Goal: Task Accomplishment & Management: Complete application form

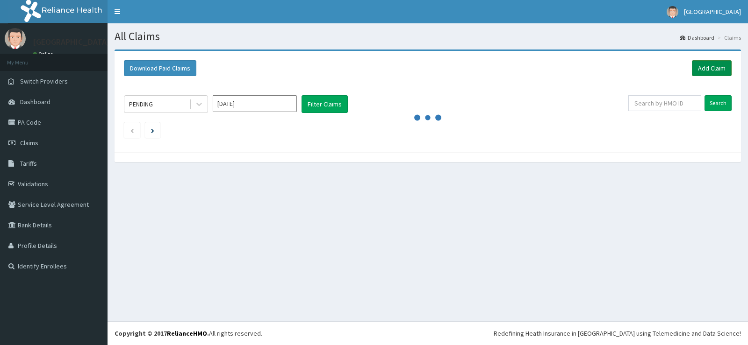
click at [702, 68] on link "Add Claim" at bounding box center [712, 68] width 40 height 16
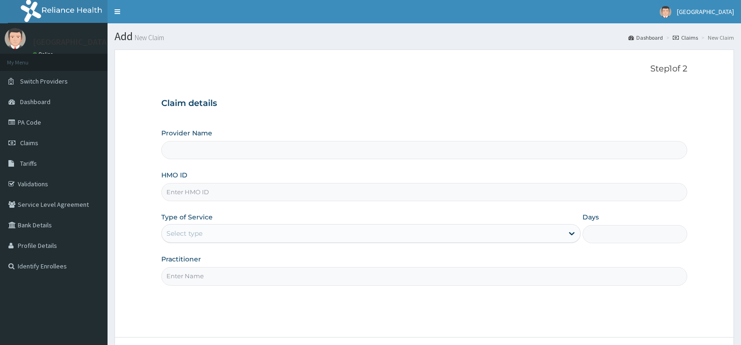
click at [375, 193] on input "HMO ID" at bounding box center [424, 192] width 526 height 18
type input "WA"
type input "[GEOGRAPHIC_DATA]"
type input "WAO/10030/B"
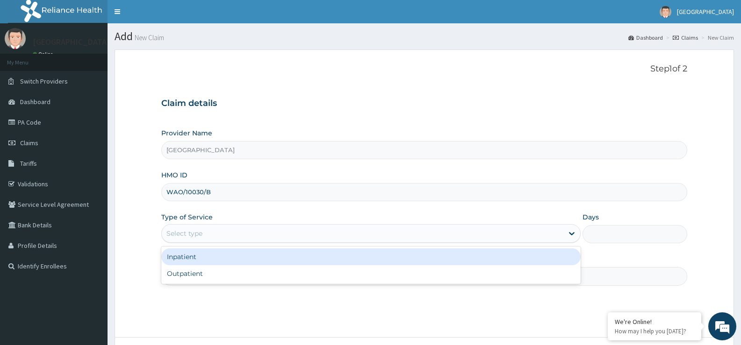
click at [395, 231] on div "Select type" at bounding box center [362, 233] width 401 height 15
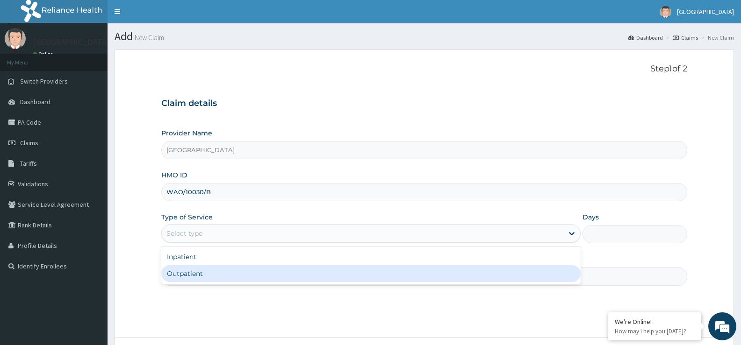
click at [331, 281] on div "Outpatient" at bounding box center [370, 274] width 419 height 17
type input "1"
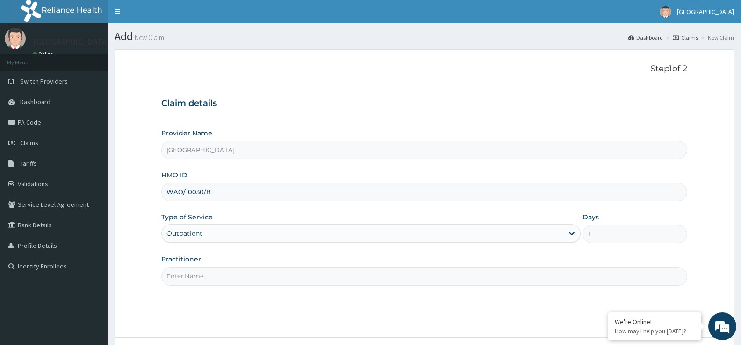
click at [318, 285] on input "Practitioner" at bounding box center [424, 276] width 526 height 18
type input "DR. EZIAHA"
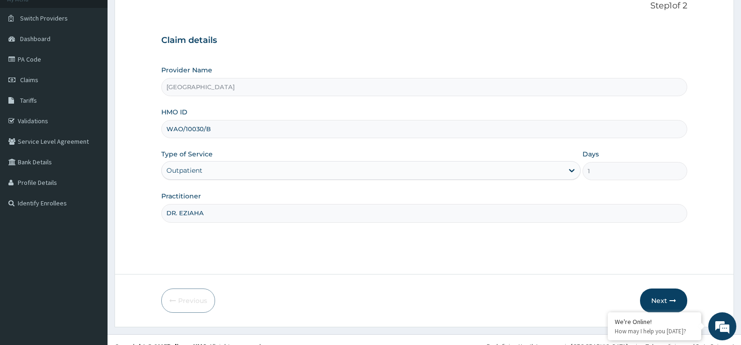
scroll to position [68, 0]
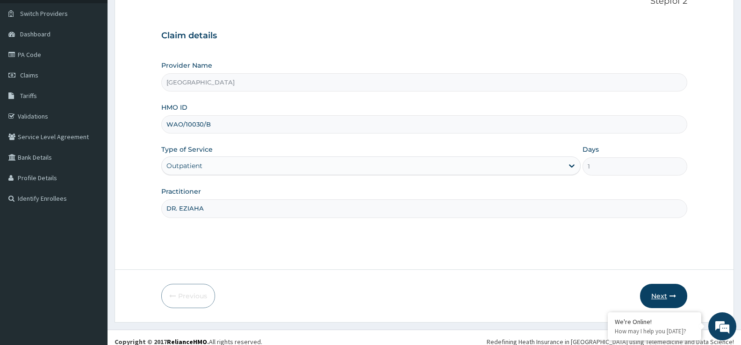
click at [662, 289] on button "Next" at bounding box center [663, 296] width 47 height 24
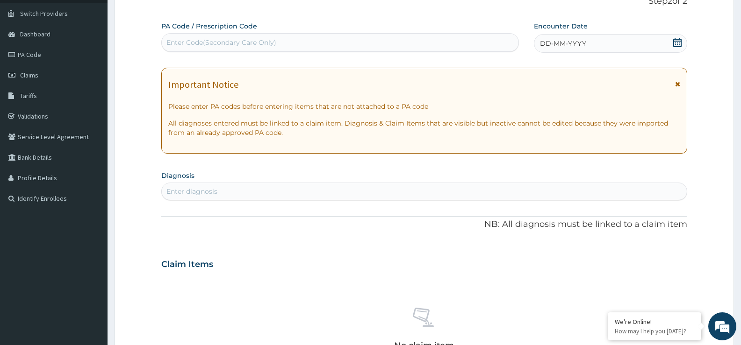
click at [677, 44] on icon at bounding box center [677, 42] width 9 height 9
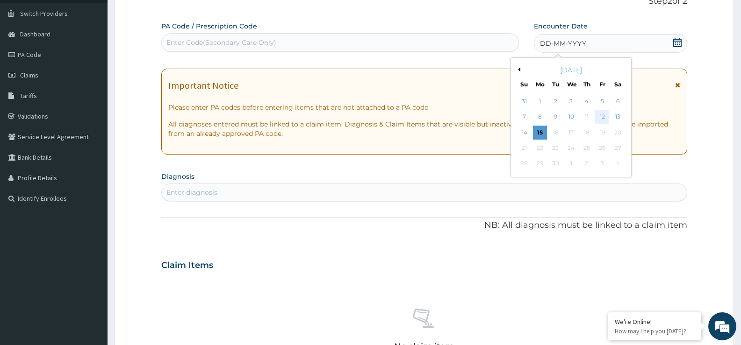
click at [601, 117] on div "12" at bounding box center [602, 117] width 14 height 14
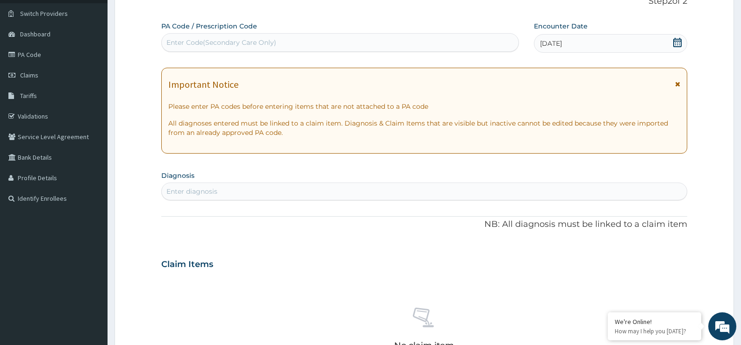
click at [429, 194] on div "Enter diagnosis" at bounding box center [424, 191] width 525 height 15
type input "MALARIA"
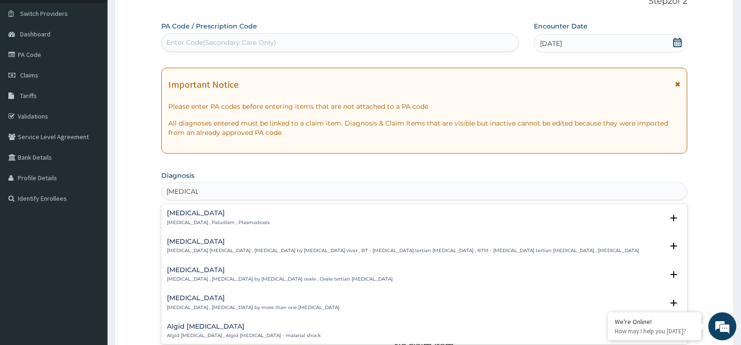
click at [199, 218] on div "Malaria Malaria , Paludism , Plasmodiosis" at bounding box center [218, 218] width 103 height 16
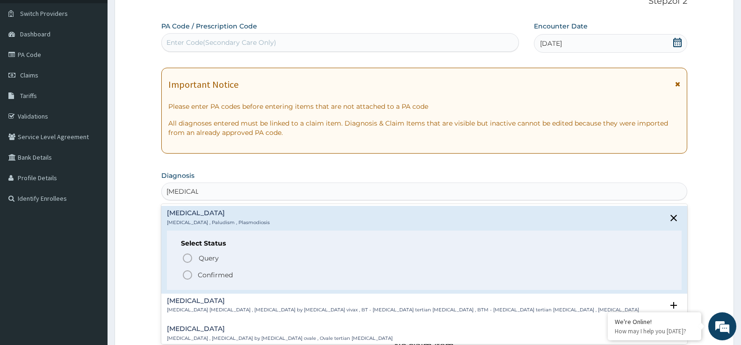
click at [190, 272] on circle "status option filled" at bounding box center [187, 275] width 8 height 8
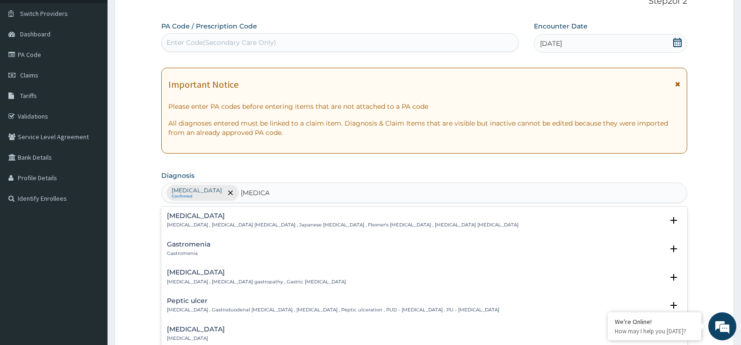
type input "GASTRO"
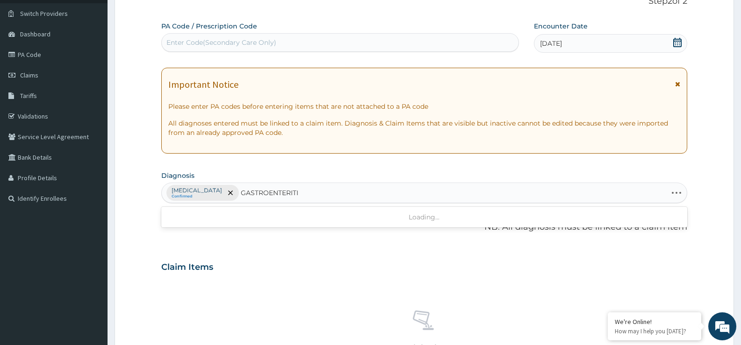
type input "GASTROENTERITIS"
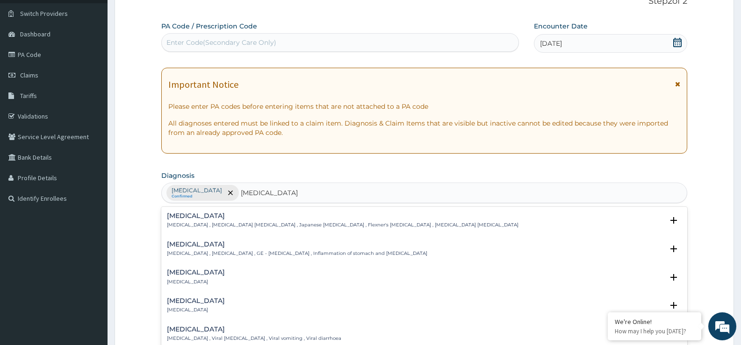
click at [187, 249] on div "Gastroenteritis Gastroenteritis , Gastroenteropathy , GE - Gastroenteritis , In…" at bounding box center [297, 249] width 260 height 16
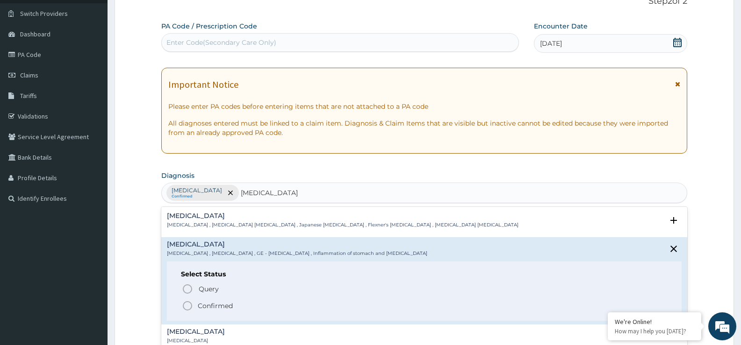
click at [187, 306] on icon "status option filled" at bounding box center [187, 306] width 11 height 11
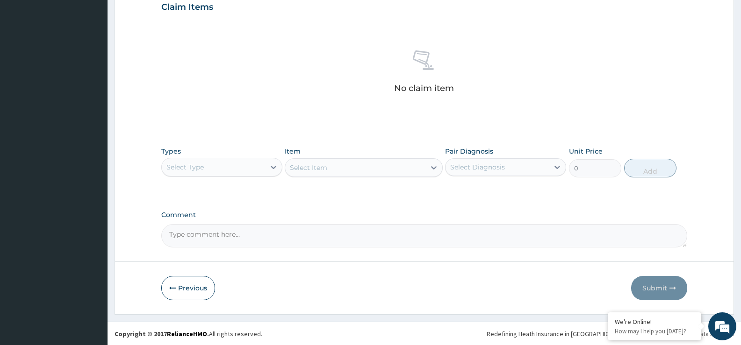
scroll to position [329, 0]
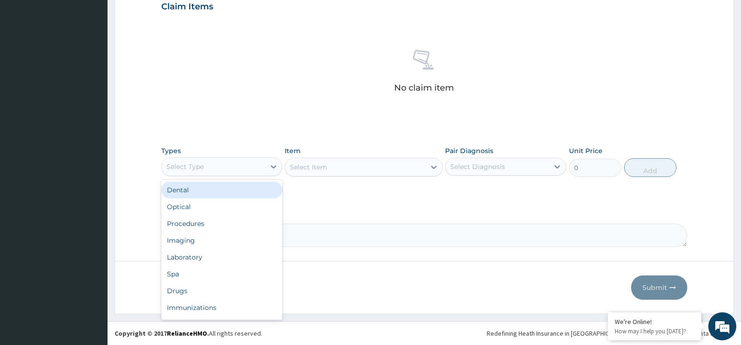
click at [245, 166] on div "Select Type" at bounding box center [213, 166] width 103 height 15
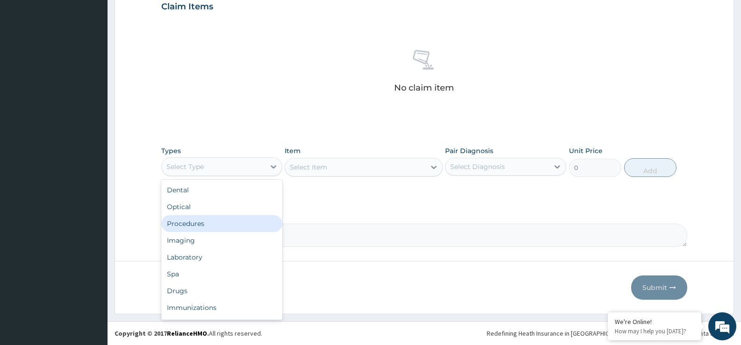
click at [232, 227] on div "Procedures" at bounding box center [221, 224] width 121 height 17
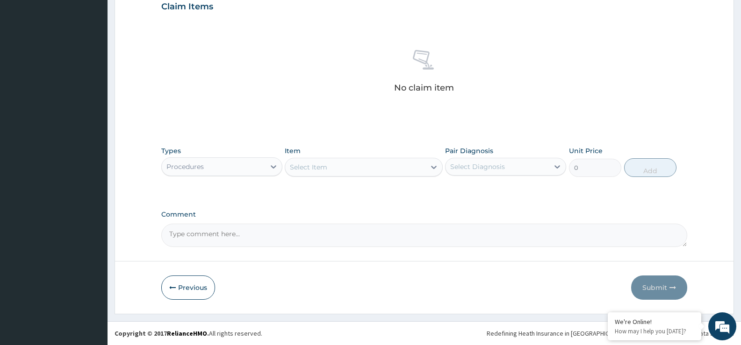
click at [348, 174] on div "Select Item" at bounding box center [355, 167] width 140 height 15
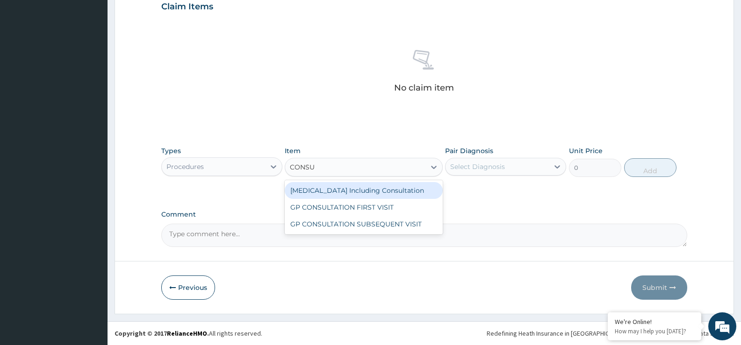
type input "CONSUL"
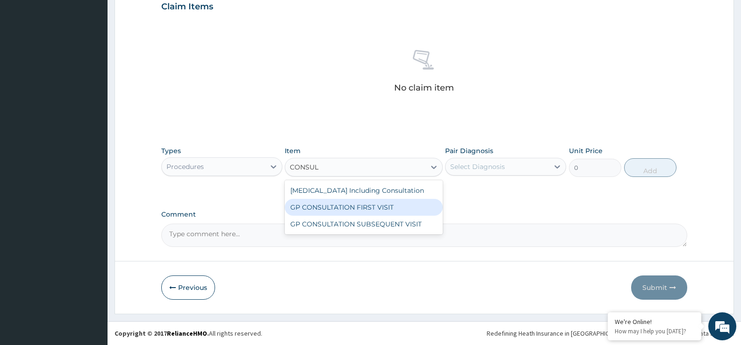
click at [346, 208] on div "GP CONSULTATION FIRST VISIT" at bounding box center [364, 207] width 158 height 17
type input "2500"
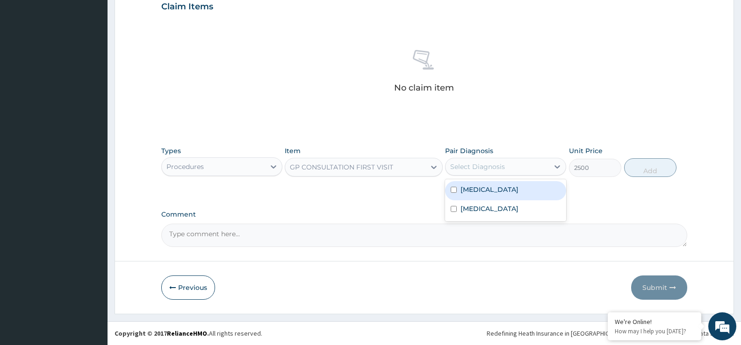
click at [492, 169] on div "Select Diagnosis" at bounding box center [477, 166] width 55 height 9
click at [486, 193] on div "[MEDICAL_DATA]" at bounding box center [505, 190] width 121 height 19
checkbox input "true"
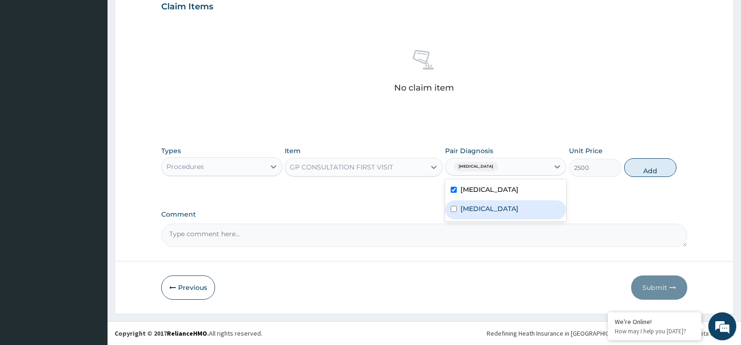
click at [483, 206] on label "Gastroenteritis" at bounding box center [489, 208] width 58 height 9
checkbox input "true"
click at [638, 175] on button "Add" at bounding box center [650, 167] width 52 height 19
type input "0"
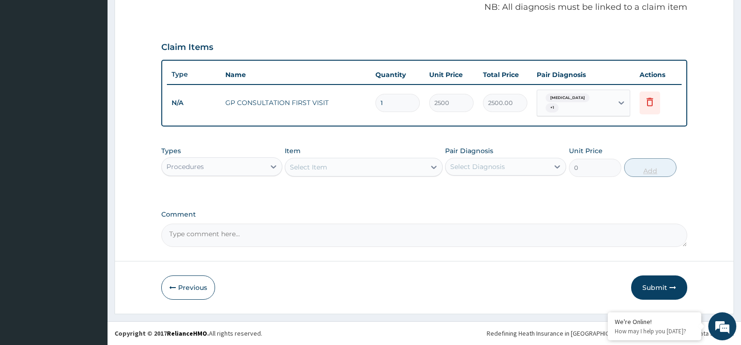
scroll to position [284, 0]
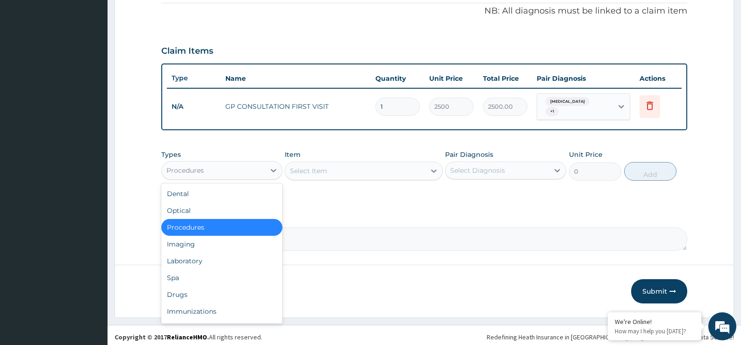
click at [224, 174] on div "Procedures" at bounding box center [213, 170] width 103 height 15
click at [188, 294] on div "Drugs" at bounding box center [221, 295] width 121 height 17
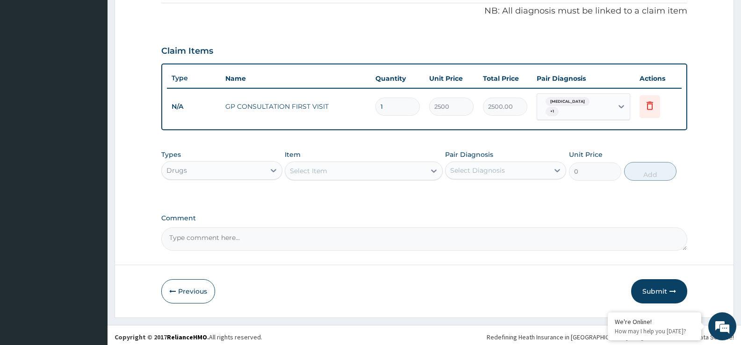
click at [326, 167] on div "Select Item" at bounding box center [308, 170] width 37 height 9
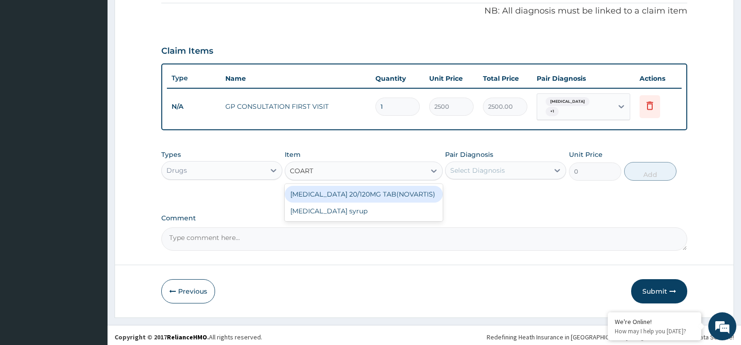
type input "COARTE"
click at [326, 186] on div "[MEDICAL_DATA] 20/120MG TAB(NOVARTIS)" at bounding box center [364, 194] width 158 height 17
type input "150"
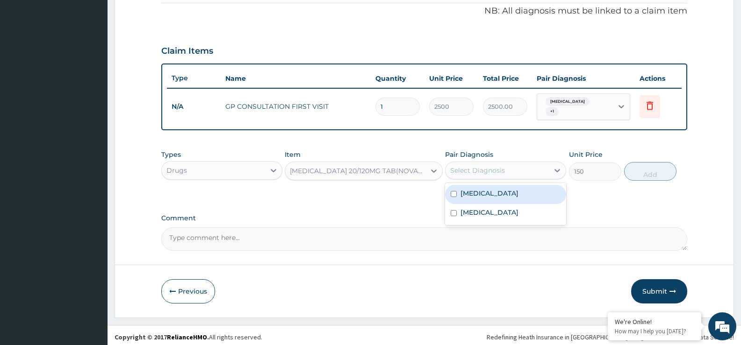
click at [469, 168] on div "Select Diagnosis" at bounding box center [477, 170] width 55 height 9
click at [472, 189] on label "[MEDICAL_DATA]" at bounding box center [489, 193] width 58 height 9
checkbox input "true"
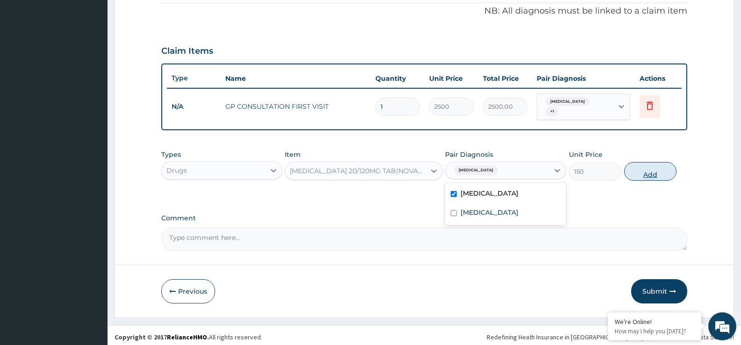
click at [644, 165] on button "Add" at bounding box center [650, 171] width 52 height 19
type input "0"
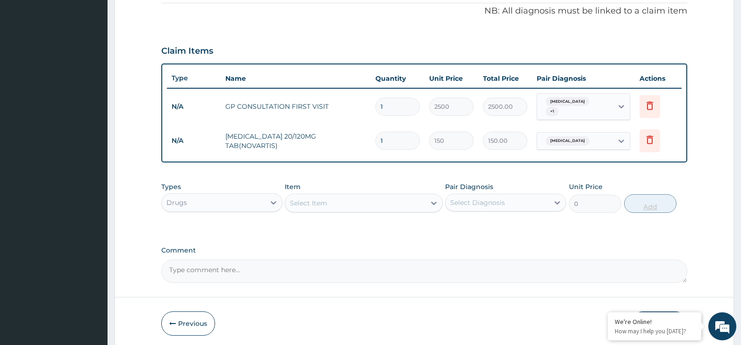
type input "0.00"
type input "2"
type input "300.00"
type input "24"
type input "3600.00"
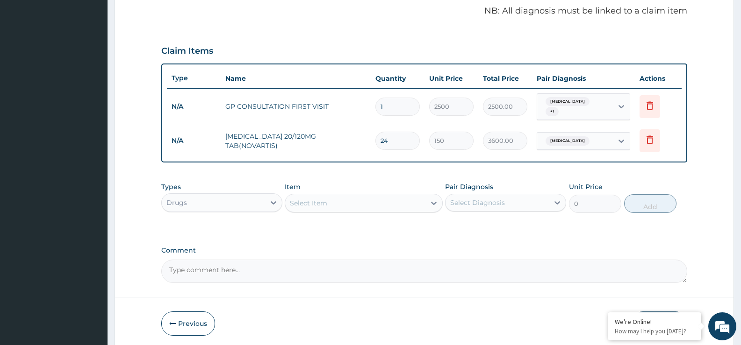
type input "24"
click at [370, 203] on div "Select Item" at bounding box center [355, 203] width 140 height 15
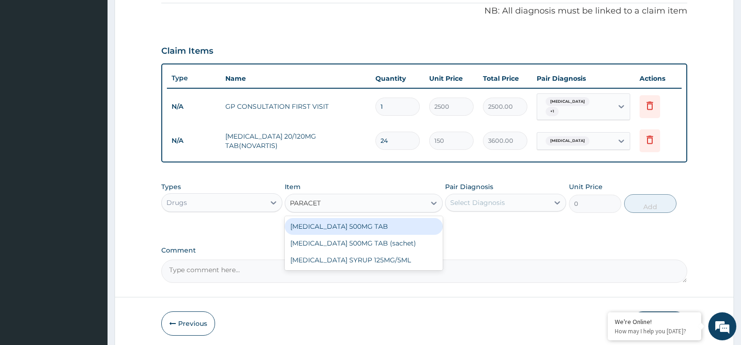
type input "PARACETA"
click at [368, 219] on div "[MEDICAL_DATA] 500MG TAB" at bounding box center [364, 226] width 158 height 17
type input "20"
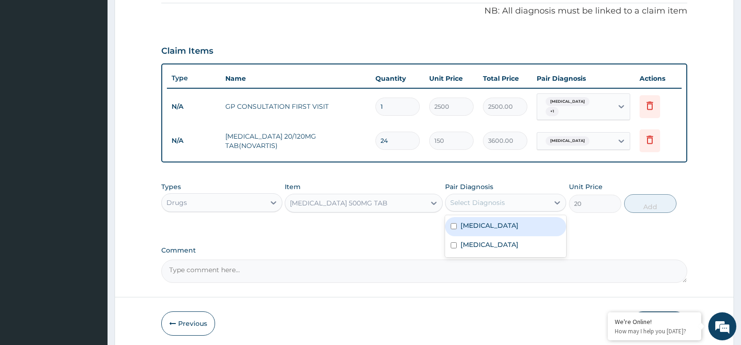
click at [463, 200] on div "Select Diagnosis" at bounding box center [477, 202] width 55 height 9
click at [464, 227] on div "[MEDICAL_DATA]" at bounding box center [505, 226] width 121 height 19
checkbox input "true"
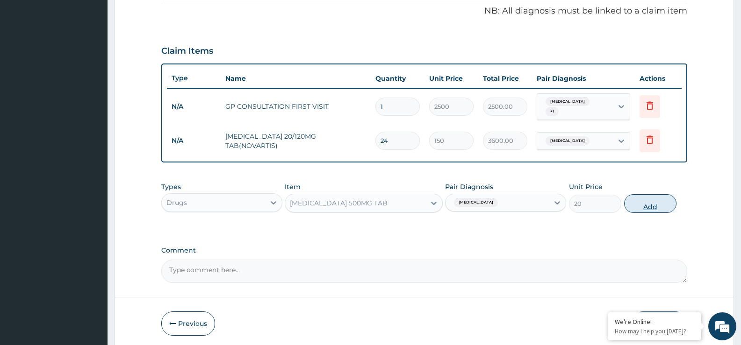
click at [664, 200] on button "Add" at bounding box center [650, 203] width 52 height 19
type input "0"
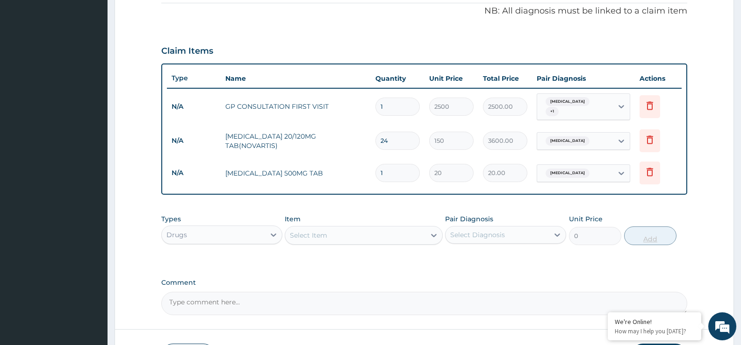
type input "18"
type input "360.00"
type input "18"
click at [392, 229] on div "Select Item" at bounding box center [355, 235] width 140 height 15
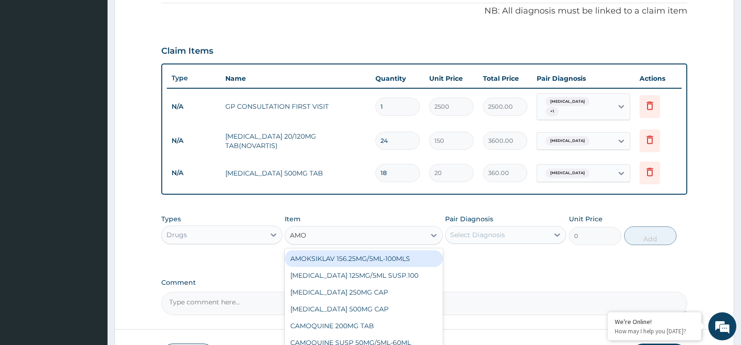
type input "AMOX"
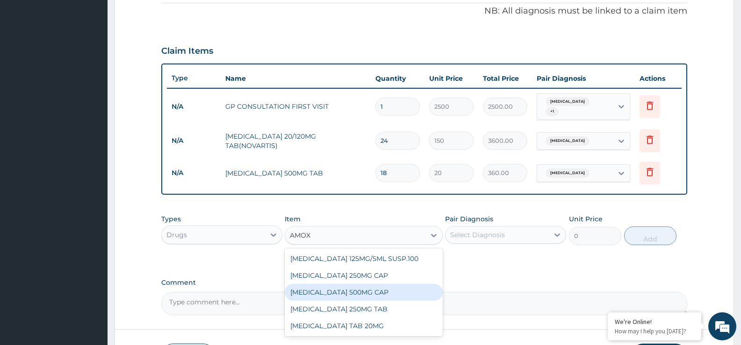
click at [363, 286] on div "[MEDICAL_DATA] 500MG CAP" at bounding box center [364, 292] width 158 height 17
type input "110"
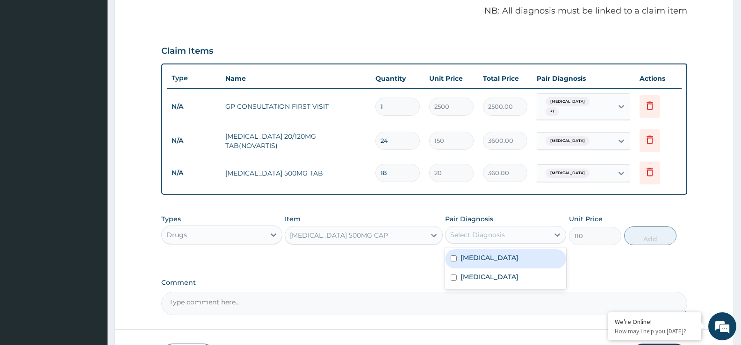
click at [482, 231] on div "Select Diagnosis" at bounding box center [477, 234] width 55 height 9
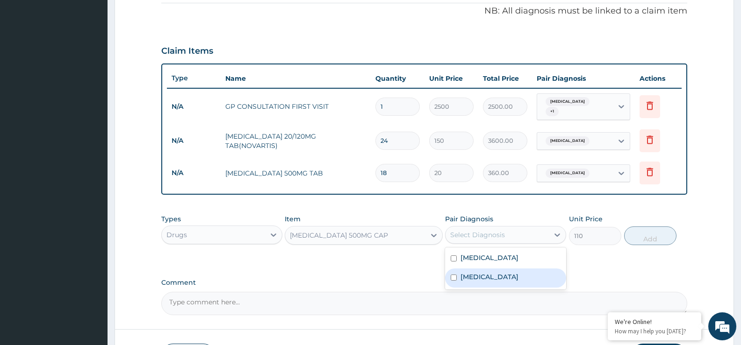
click at [469, 280] on div "Gastroenteritis" at bounding box center [505, 278] width 121 height 19
checkbox input "true"
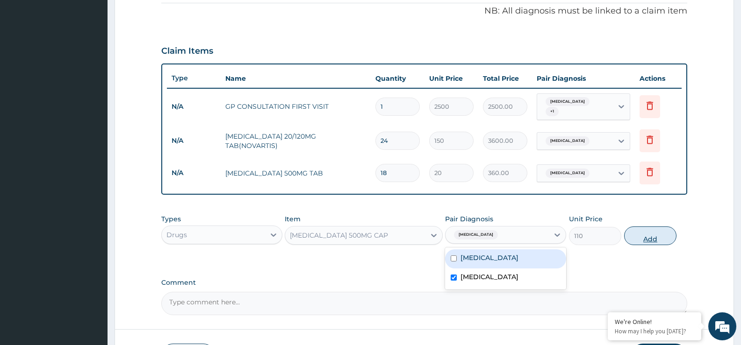
click at [647, 237] on button "Add" at bounding box center [650, 236] width 52 height 19
type input "0"
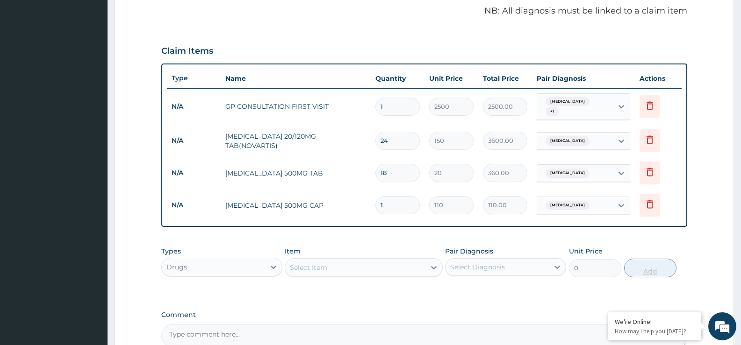
type input "15"
type input "1650.00"
type input "15"
click at [395, 260] on div "Select Item" at bounding box center [355, 267] width 140 height 15
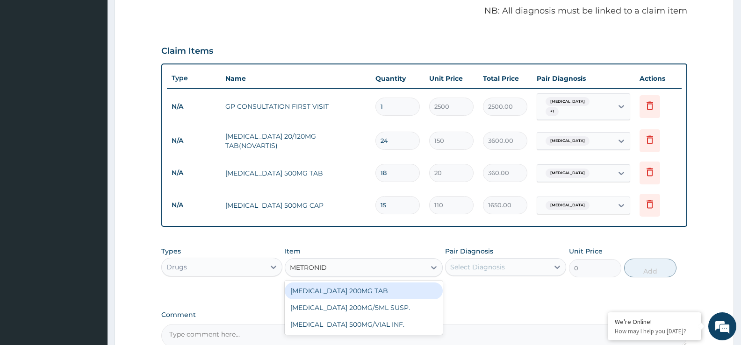
type input "METRONIDA"
click at [366, 290] on div "METRONIDAZOLE 200MG TAB" at bounding box center [364, 291] width 158 height 17
type input "50"
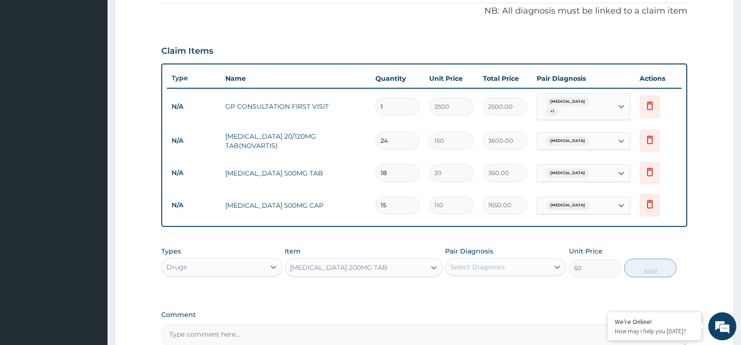
click at [478, 268] on div "Select Diagnosis" at bounding box center [497, 267] width 103 height 15
click at [469, 305] on label "Gastroenteritis" at bounding box center [489, 309] width 58 height 9
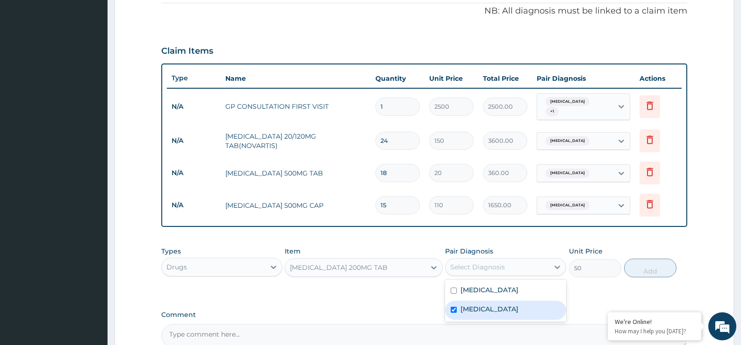
checkbox input "true"
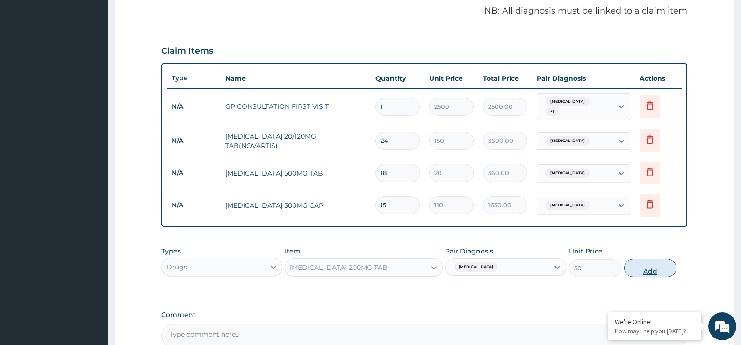
click at [642, 268] on button "Add" at bounding box center [650, 268] width 52 height 19
type input "0"
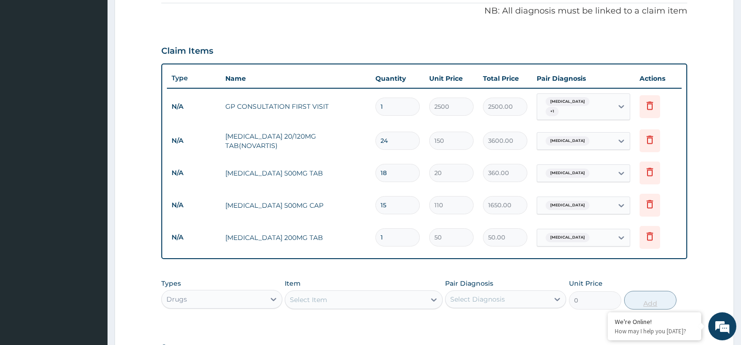
type input "15"
type input "750.00"
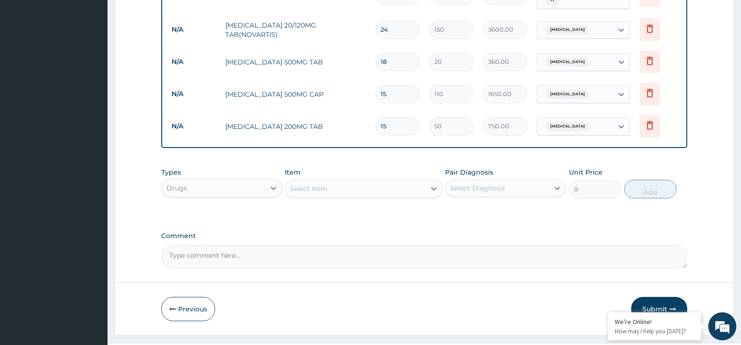
scroll to position [396, 0]
type input "15"
click at [339, 181] on div "Select Item" at bounding box center [355, 187] width 140 height 15
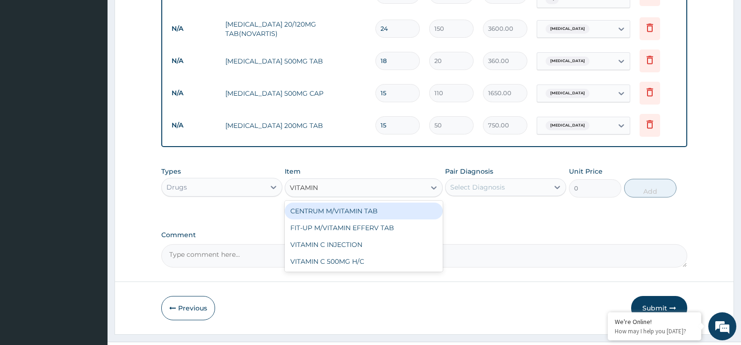
type input "VITAMIN C"
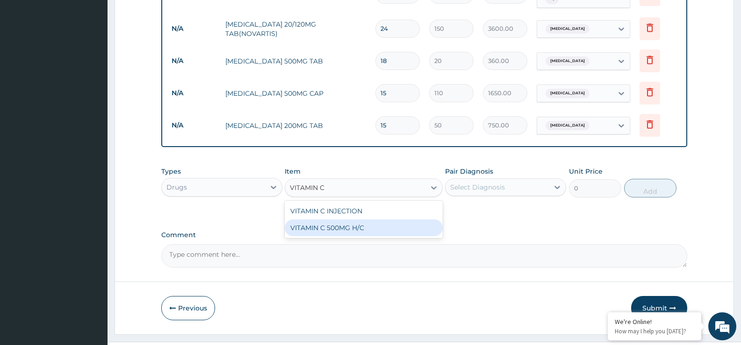
click at [332, 226] on div "VITAMIN C 500MG H/C" at bounding box center [364, 228] width 158 height 17
type input "60"
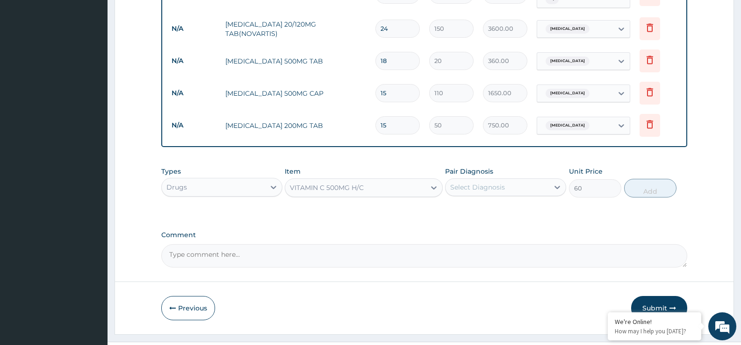
click at [493, 183] on div "Select Diagnosis" at bounding box center [477, 187] width 55 height 9
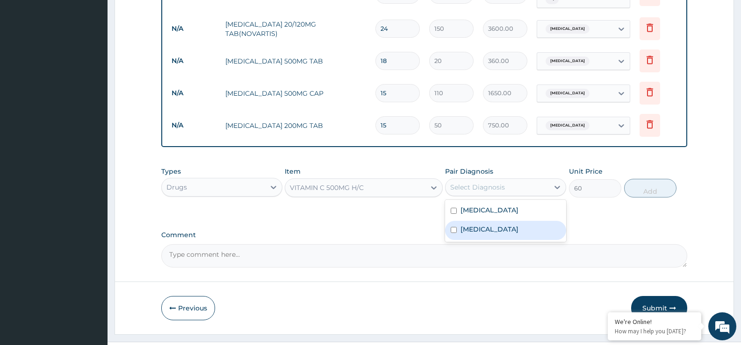
click at [486, 225] on label "Gastroenteritis" at bounding box center [489, 229] width 58 height 9
checkbox input "true"
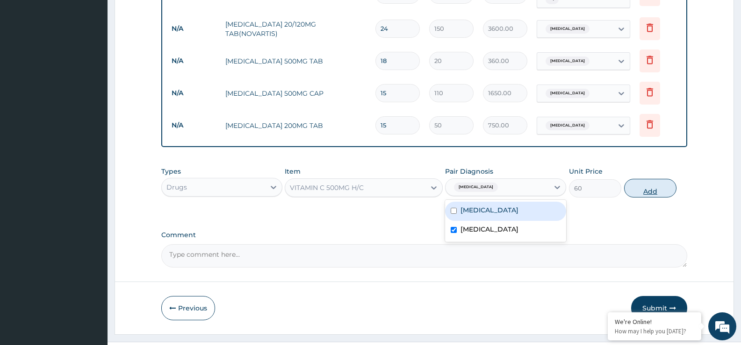
click at [654, 179] on button "Add" at bounding box center [650, 188] width 52 height 19
type input "0"
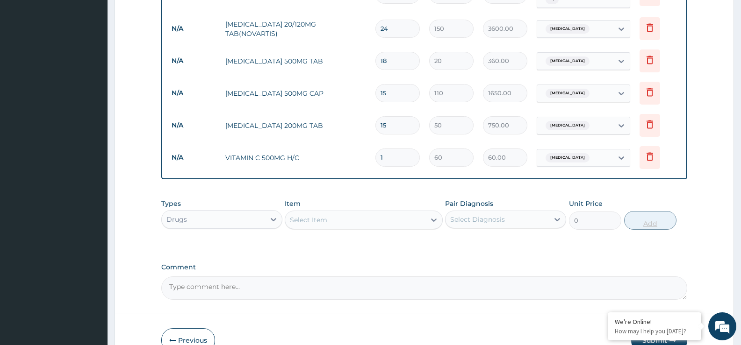
type input "15"
type input "900.00"
type input "15"
click at [378, 216] on div "Select Item" at bounding box center [355, 220] width 140 height 15
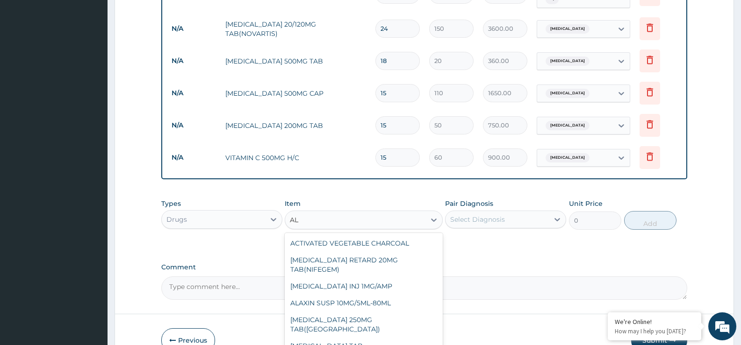
type input "A"
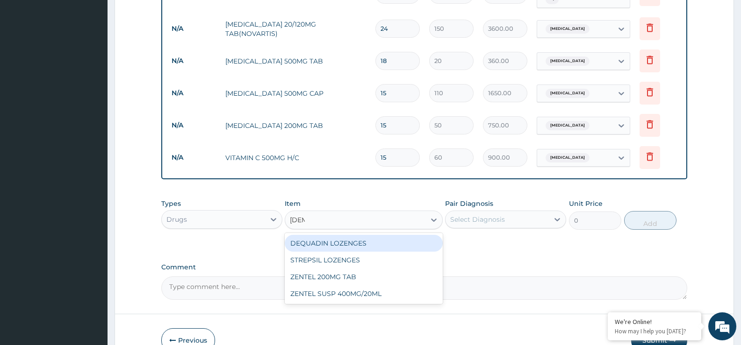
type input "ZENT"
click at [368, 241] on div "ZENTEL 200MG TAB" at bounding box center [364, 243] width 158 height 17
type input "300"
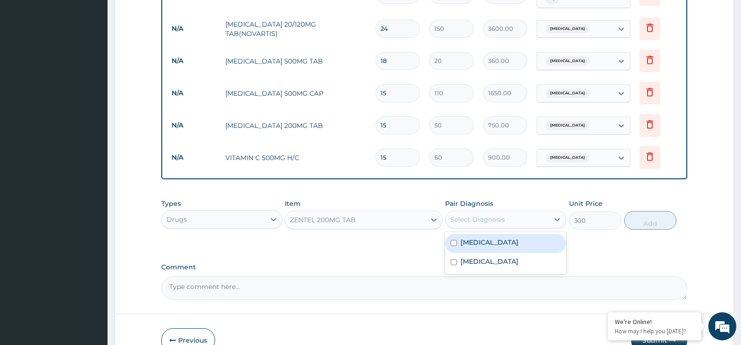
click at [465, 223] on div "Select Diagnosis" at bounding box center [497, 219] width 103 height 15
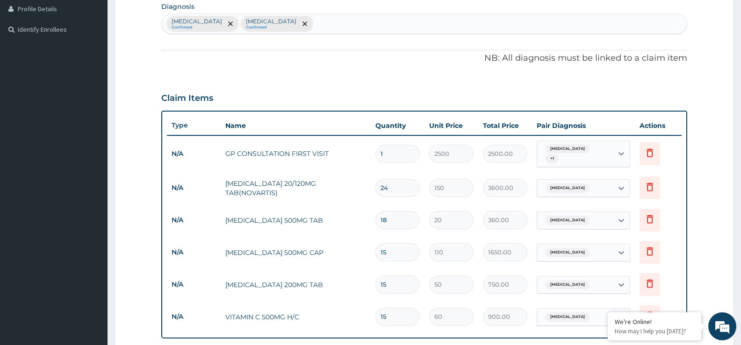
scroll to position [228, 0]
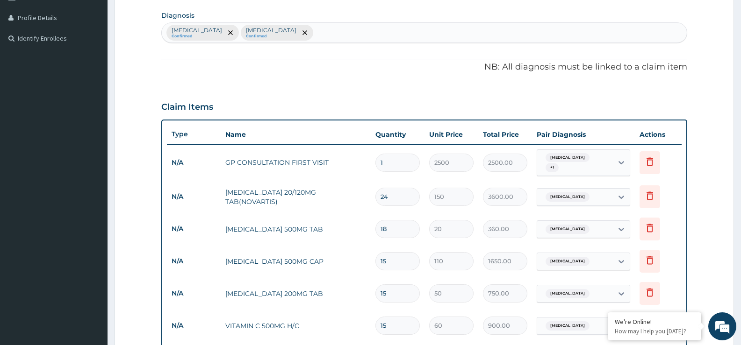
click at [431, 27] on div "Malaria Confirmed Gastroenteritis Confirmed" at bounding box center [424, 33] width 525 height 20
type input "HELMINTH"
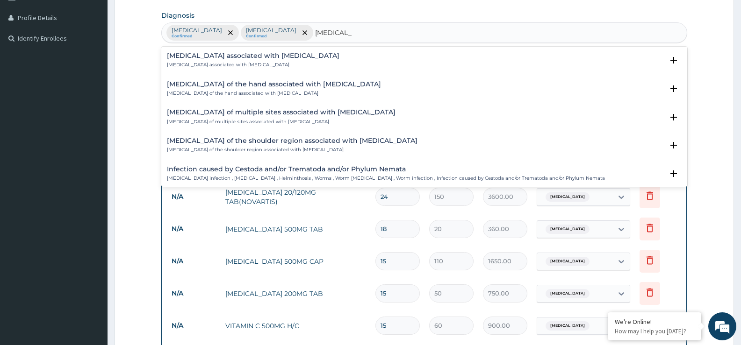
click at [253, 60] on div "Arthropathy associated with helminthiasis Arthropathy associated with helminthi…" at bounding box center [253, 60] width 172 height 16
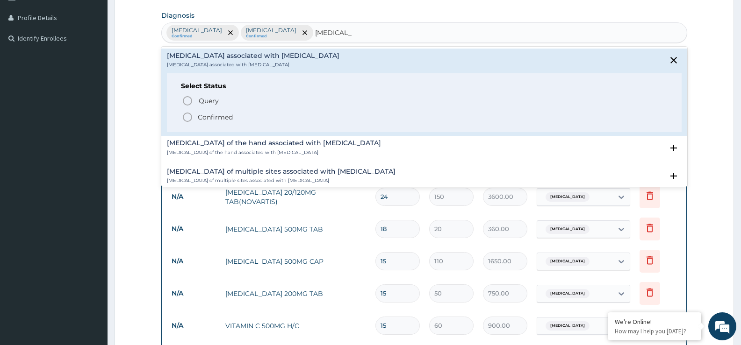
click at [192, 116] on circle "status option filled" at bounding box center [187, 117] width 8 height 8
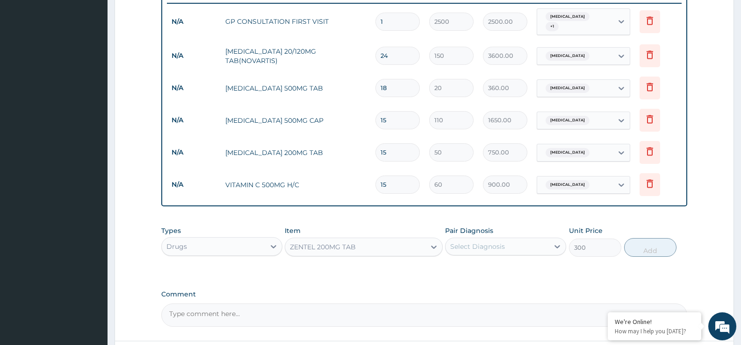
scroll to position [378, 0]
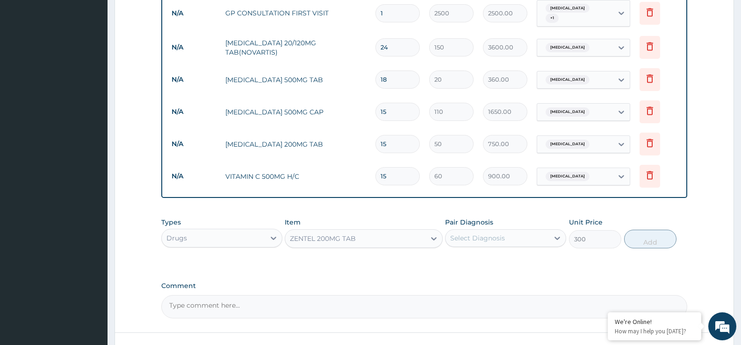
click at [522, 233] on div "Select Diagnosis" at bounding box center [497, 238] width 103 height 15
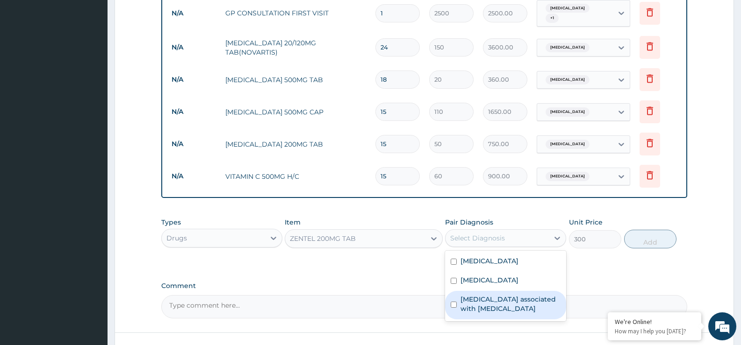
click at [496, 303] on label "Arthropathy associated with helminthiasis" at bounding box center [510, 304] width 100 height 19
checkbox input "true"
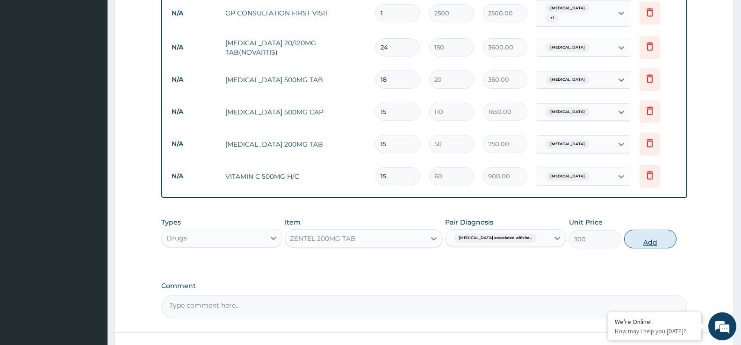
click at [661, 236] on button "Add" at bounding box center [650, 239] width 52 height 19
type input "0"
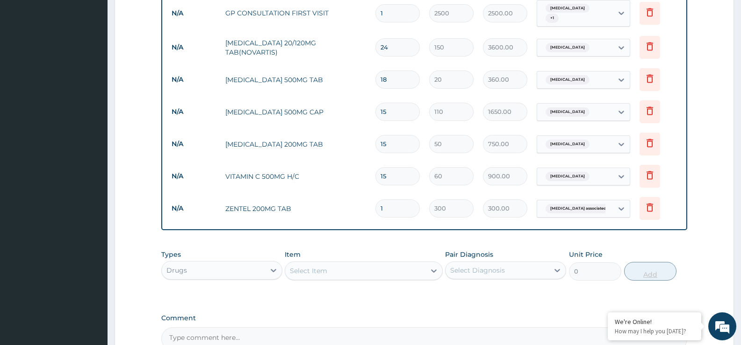
type input "0.00"
type input "2"
type input "600.00"
type input "2"
click at [594, 301] on div "PA Code / Prescription Code Enter Code(Secondary Care Only) Encounter Date 12-0…" at bounding box center [424, 32] width 526 height 640
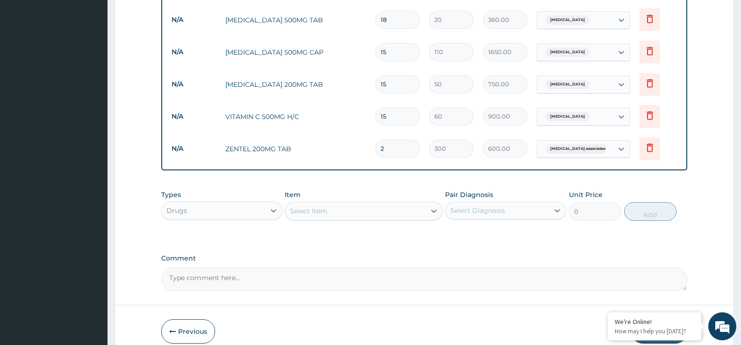
scroll to position [462, 0]
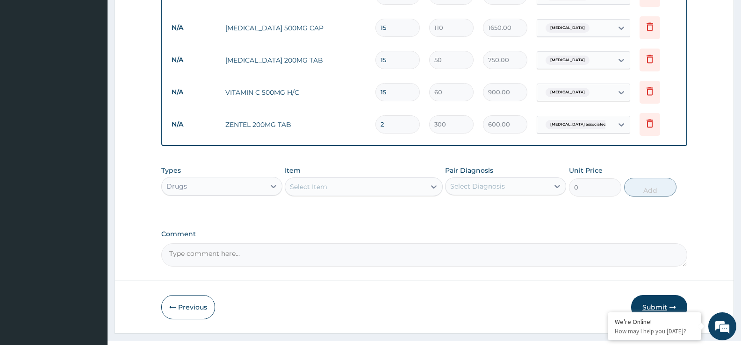
click at [668, 304] on button "Submit" at bounding box center [659, 307] width 56 height 24
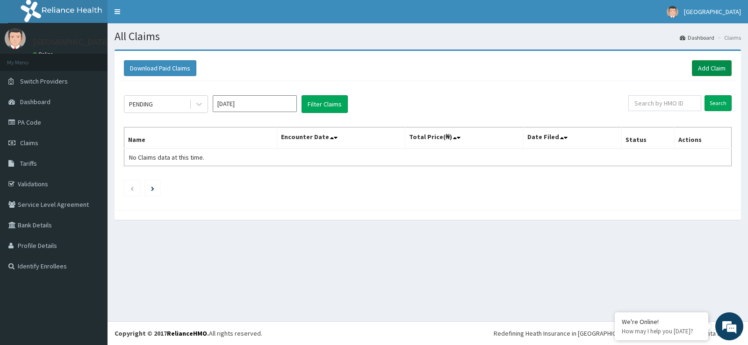
click at [705, 69] on link "Add Claim" at bounding box center [712, 68] width 40 height 16
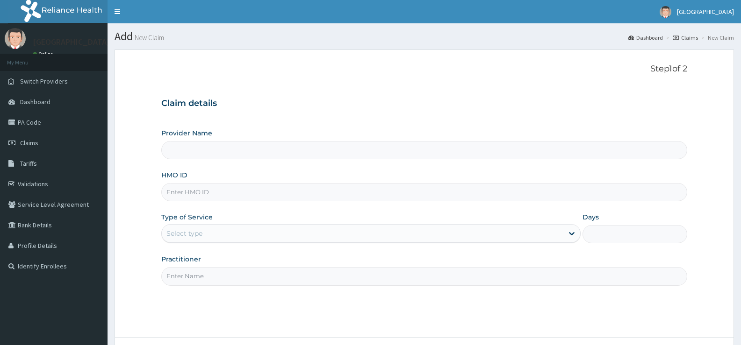
drag, startPoint x: 0, startPoint y: 0, endPoint x: 413, endPoint y: 186, distance: 453.0
click at [413, 186] on input "HMO ID" at bounding box center [424, 192] width 526 height 18
type input "WAO/10"
type input "[GEOGRAPHIC_DATA]"
type input "WAO/10030/O"
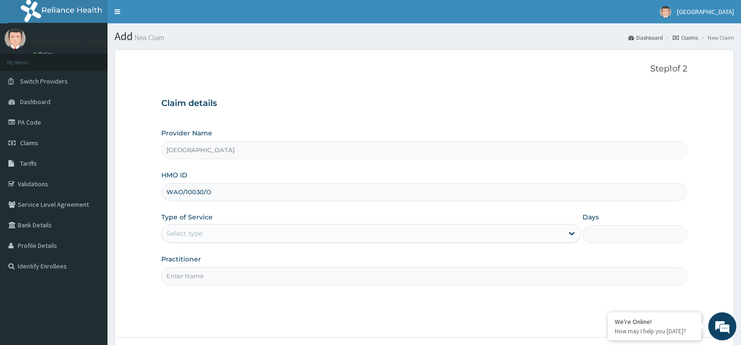
click at [361, 241] on div "Select type" at bounding box center [362, 233] width 401 height 15
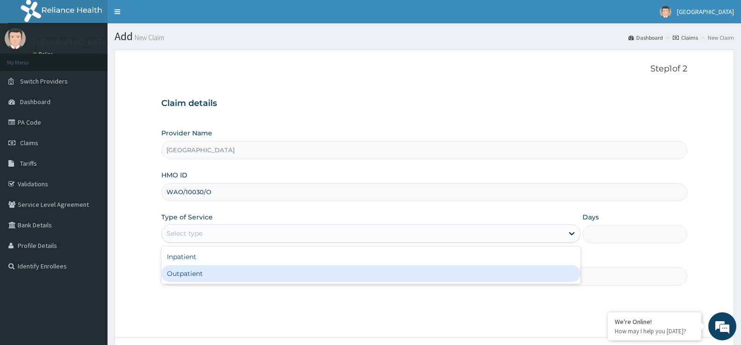
click at [338, 270] on div "Outpatient" at bounding box center [370, 274] width 419 height 17
type input "1"
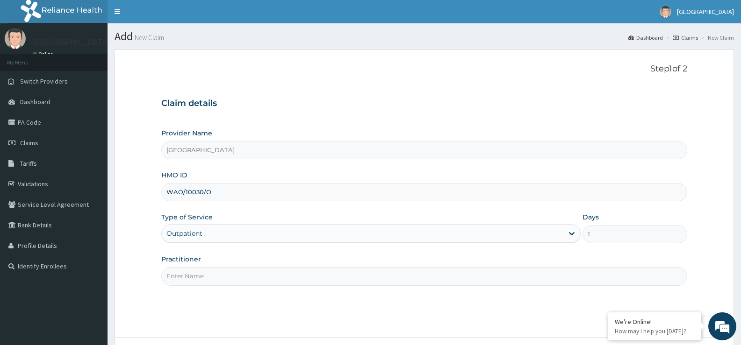
click at [362, 283] on input "Practitioner" at bounding box center [424, 276] width 526 height 18
type input "DR. EZIAHA"
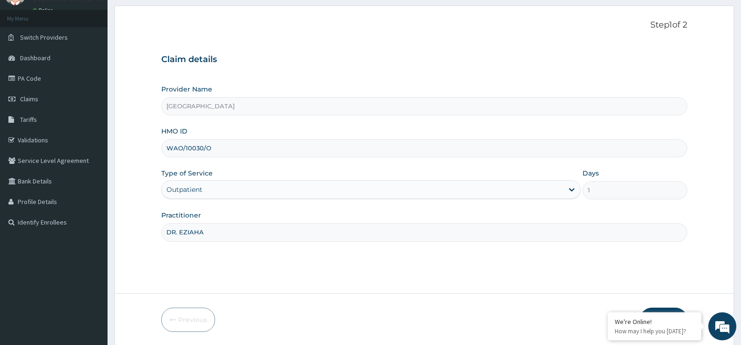
scroll to position [74, 0]
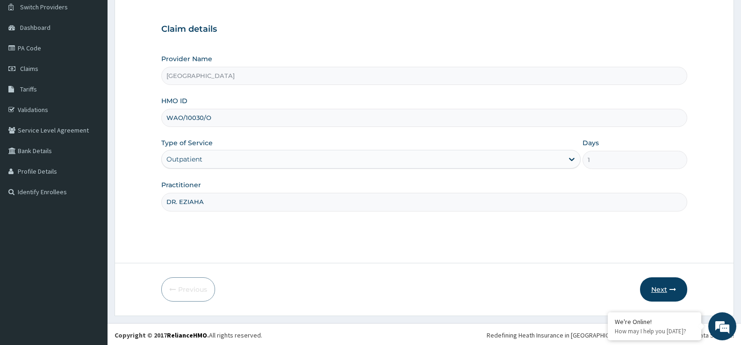
click at [661, 290] on button "Next" at bounding box center [663, 290] width 47 height 24
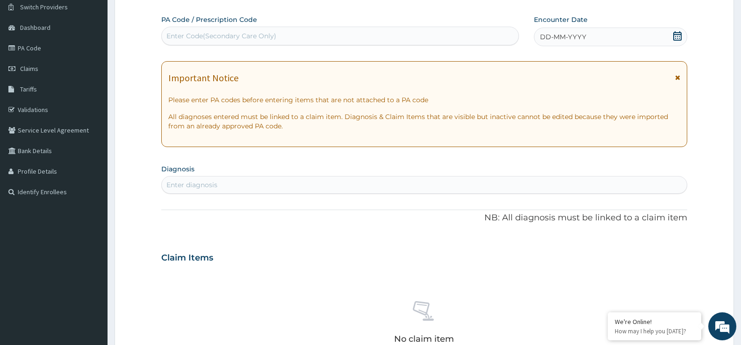
click at [678, 33] on icon at bounding box center [677, 35] width 8 height 9
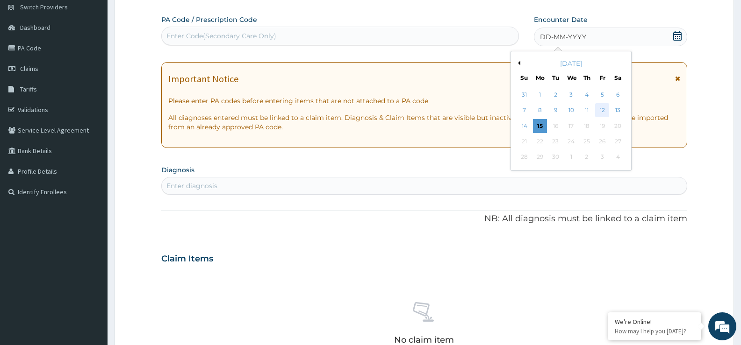
click at [602, 114] on div "12" at bounding box center [602, 111] width 14 height 14
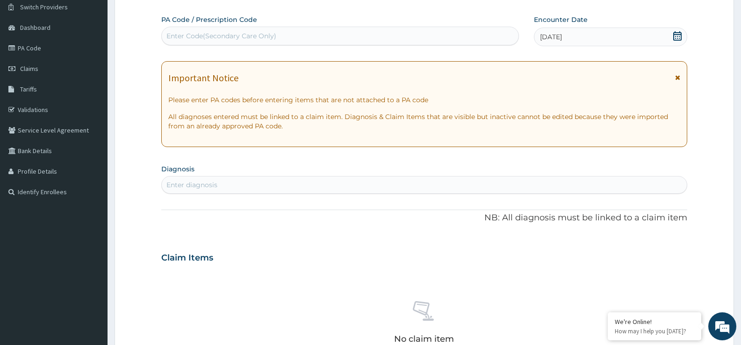
click at [411, 184] on div "Enter diagnosis" at bounding box center [424, 185] width 525 height 15
type input "MALARIA"
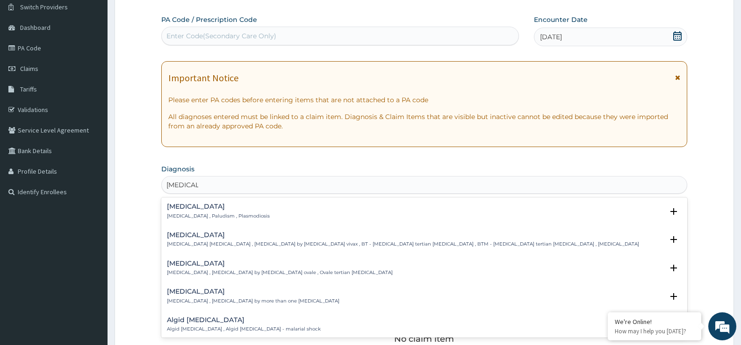
click at [181, 213] on p "Malaria , Paludism , Plasmodiosis" at bounding box center [218, 216] width 103 height 7
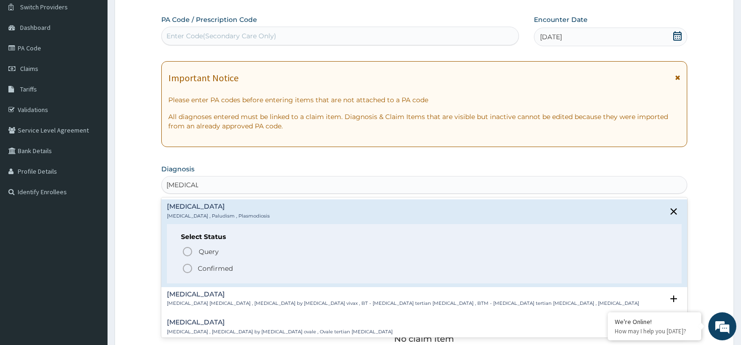
click at [187, 270] on icon "status option filled" at bounding box center [187, 268] width 11 height 11
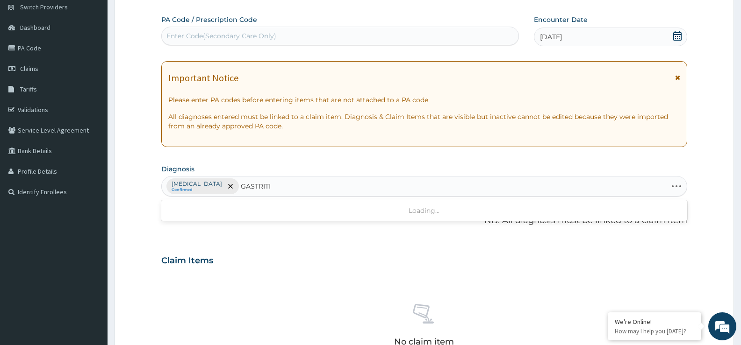
type input "GASTRITIS"
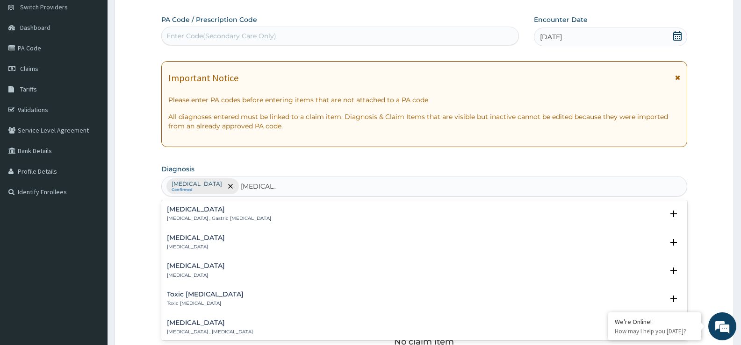
click at [178, 216] on p "Gastritis , Gastric catarrh" at bounding box center [219, 219] width 104 height 7
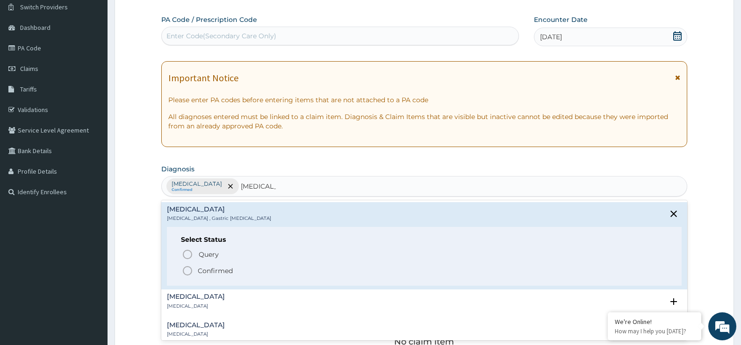
click at [183, 270] on circle "status option filled" at bounding box center [187, 271] width 8 height 8
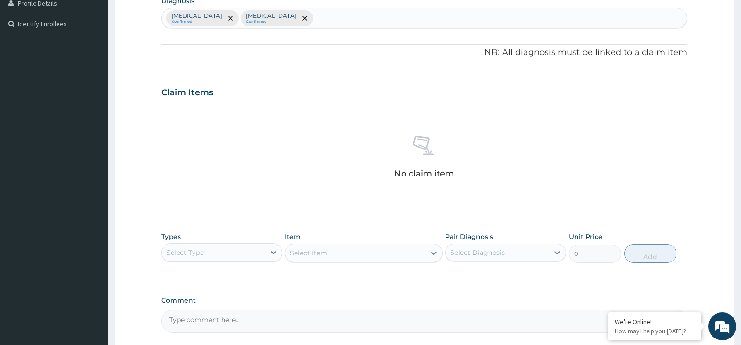
scroll to position [261, 0]
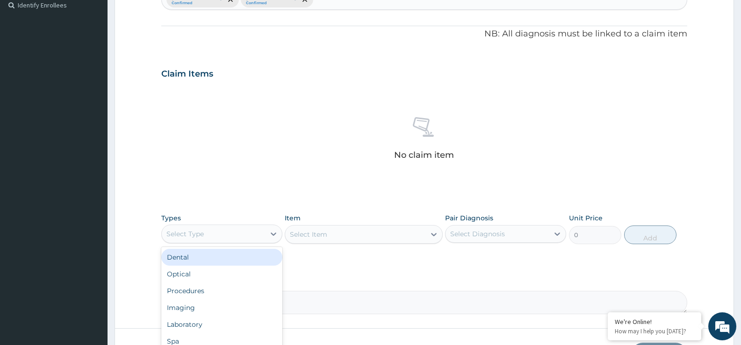
click at [223, 230] on div "Select Type" at bounding box center [213, 234] width 103 height 15
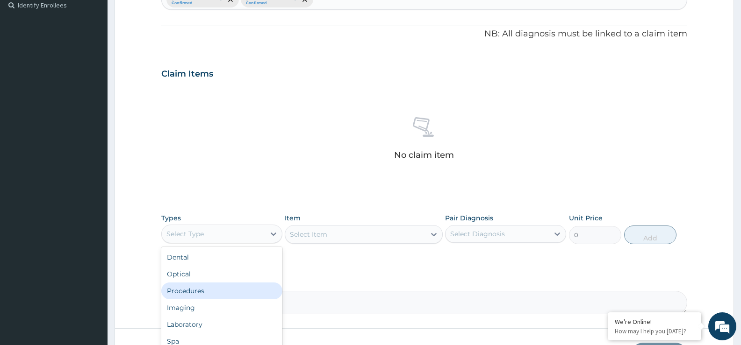
click at [210, 291] on div "Procedures" at bounding box center [221, 291] width 121 height 17
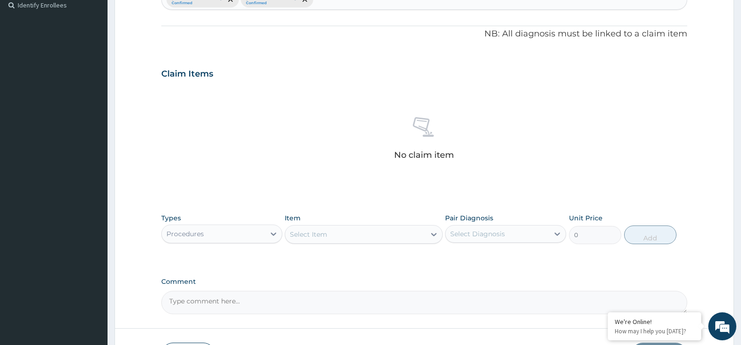
click at [329, 239] on div "Select Item" at bounding box center [355, 234] width 140 height 15
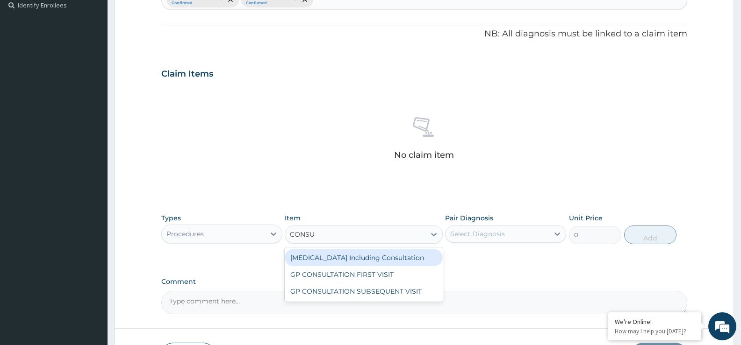
type input "CONSUL"
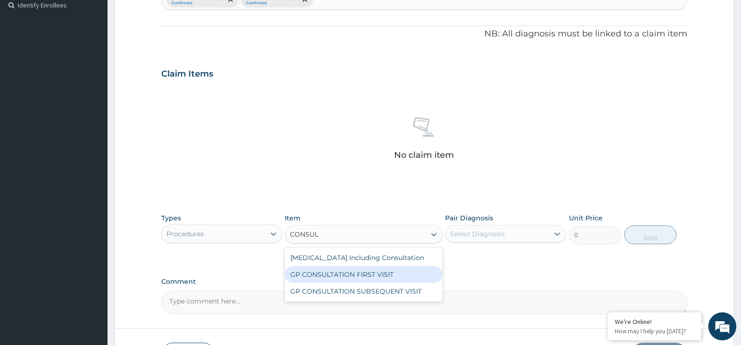
click at [331, 274] on div "GP CONSULTATION FIRST VISIT" at bounding box center [364, 274] width 158 height 17
type input "2500"
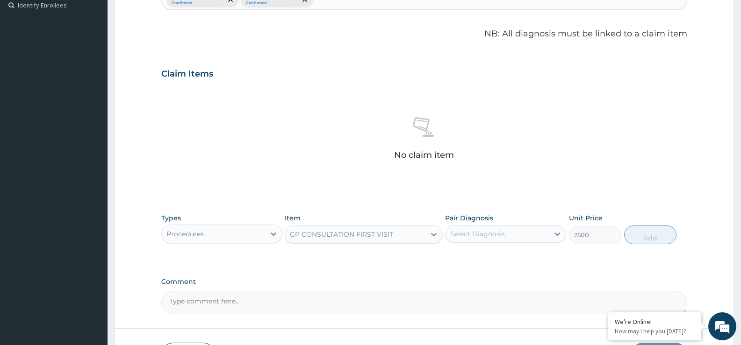
click at [467, 235] on div "Select Diagnosis" at bounding box center [477, 234] width 55 height 9
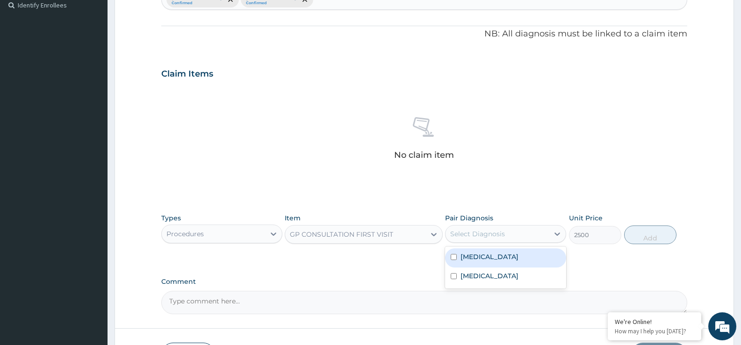
click at [467, 258] on label "[MEDICAL_DATA]" at bounding box center [489, 256] width 58 height 9
checkbox input "true"
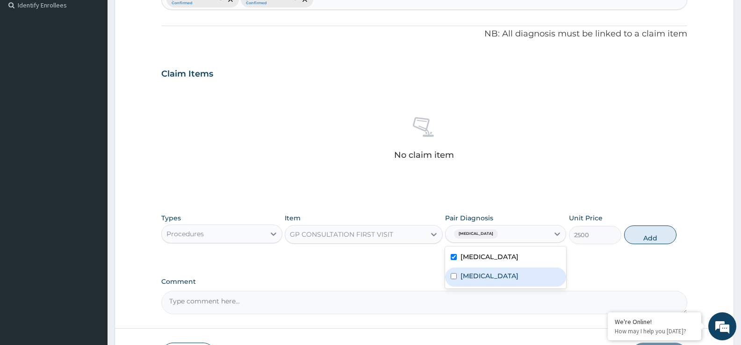
click at [467, 273] on label "Gastritis" at bounding box center [489, 276] width 58 height 9
checkbox input "true"
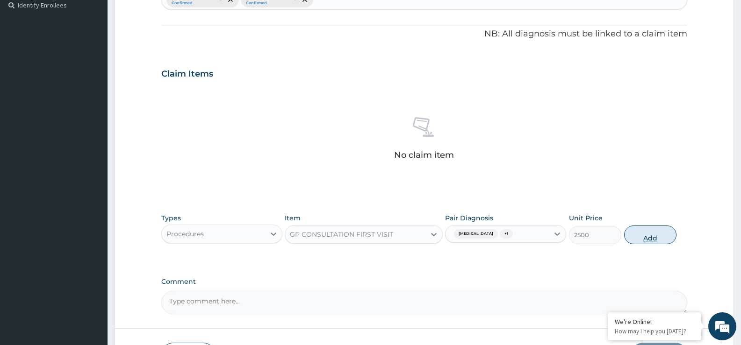
click at [642, 237] on button "Add" at bounding box center [650, 235] width 52 height 19
type input "0"
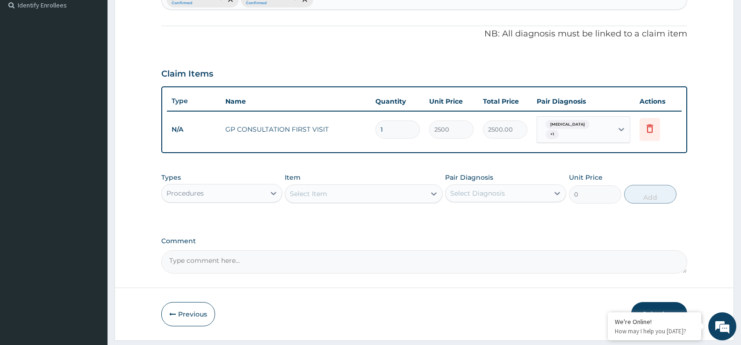
click at [228, 189] on div "Procedures" at bounding box center [213, 193] width 103 height 15
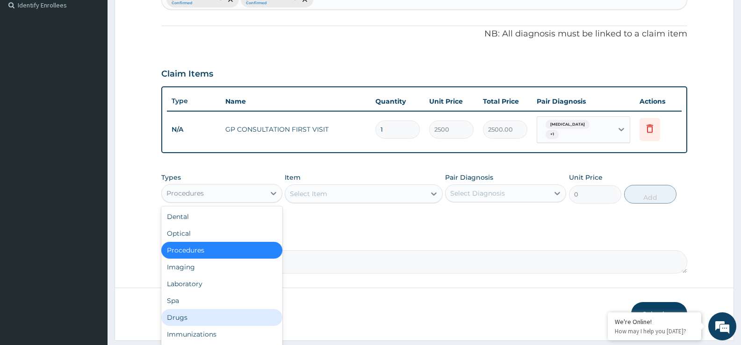
click at [189, 309] on div "Drugs" at bounding box center [221, 317] width 121 height 17
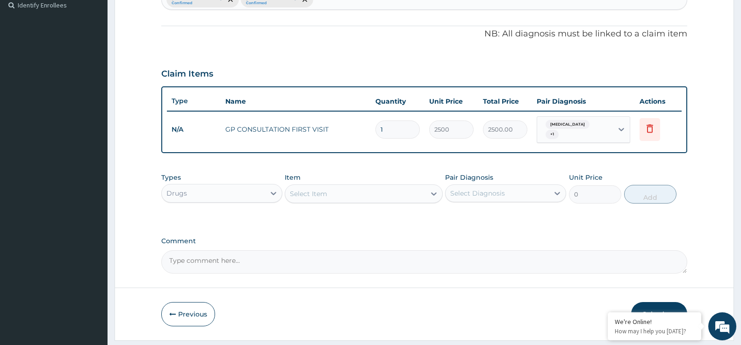
click at [323, 195] on div "Select Item" at bounding box center [355, 194] width 140 height 15
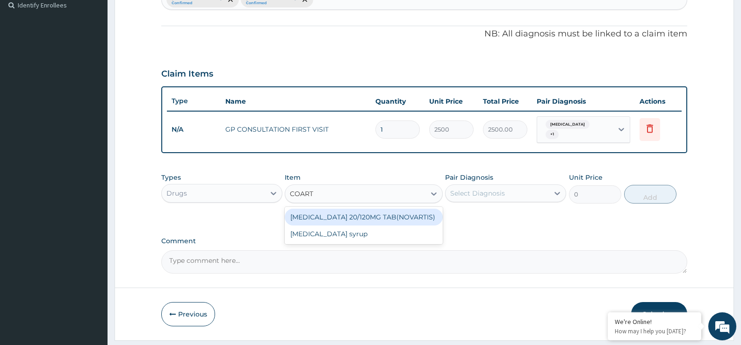
type input "COARTE"
click at [327, 218] on div "[MEDICAL_DATA] 20/120MG TAB(NOVARTIS)" at bounding box center [364, 217] width 158 height 17
type input "150"
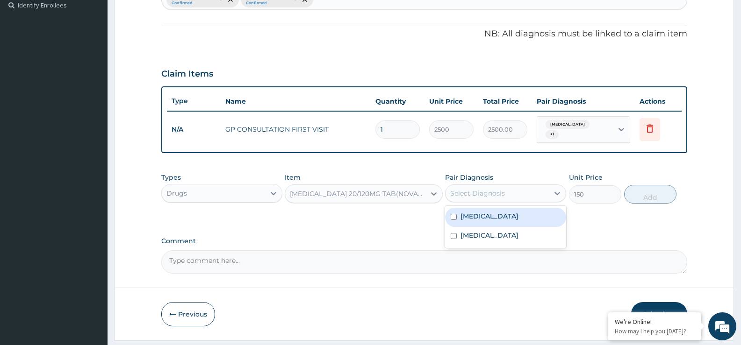
click at [467, 193] on div "Select Diagnosis" at bounding box center [477, 193] width 55 height 9
click at [465, 212] on label "[MEDICAL_DATA]" at bounding box center [489, 216] width 58 height 9
checkbox input "true"
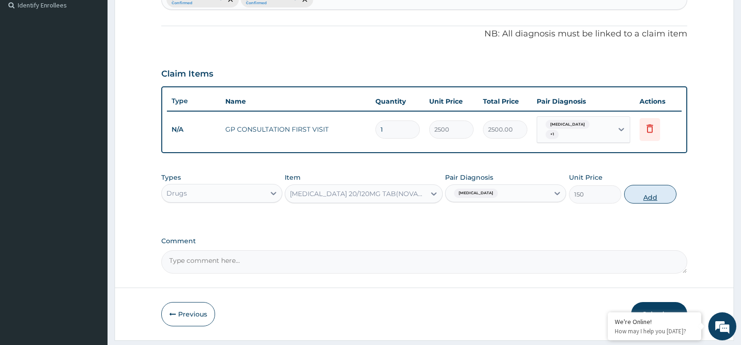
click at [647, 193] on button "Add" at bounding box center [650, 194] width 52 height 19
type input "0"
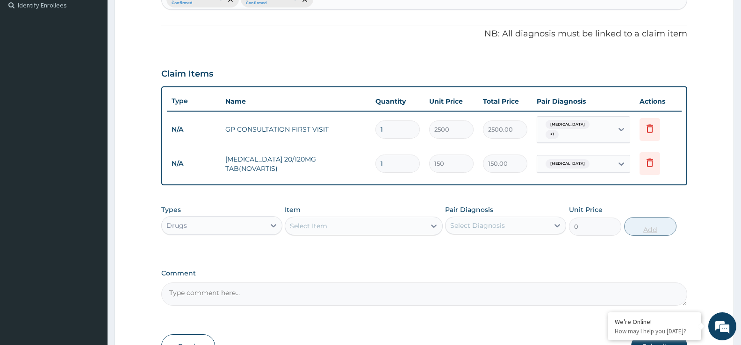
type input "0.00"
type input "2"
type input "300.00"
type input "24"
type input "3600.00"
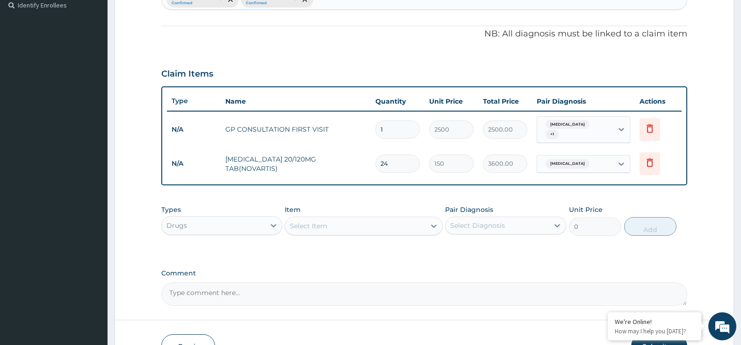
type input "24"
click at [396, 220] on div "Select Item" at bounding box center [355, 226] width 140 height 15
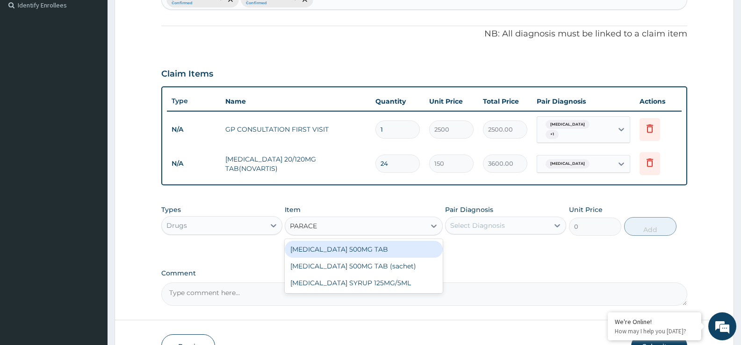
type input "PARACET"
click at [389, 247] on div "[MEDICAL_DATA] 500MG TAB" at bounding box center [364, 249] width 158 height 17
type input "20"
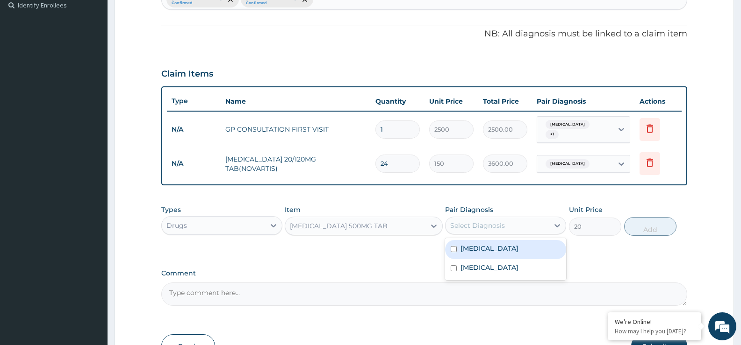
click at [476, 221] on div "Select Diagnosis" at bounding box center [477, 225] width 55 height 9
click at [474, 245] on label "[MEDICAL_DATA]" at bounding box center [489, 248] width 58 height 9
checkbox input "true"
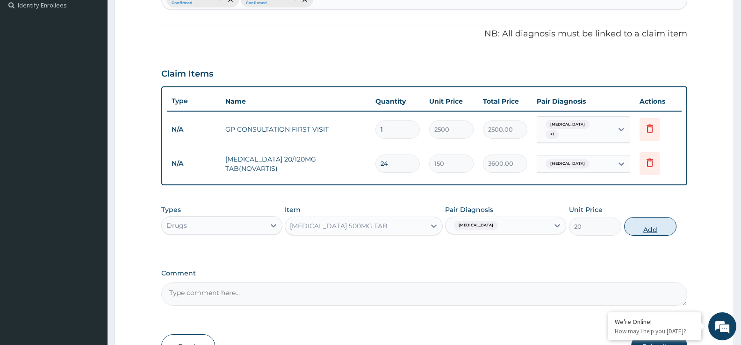
click at [656, 223] on button "Add" at bounding box center [650, 226] width 52 height 19
type input "0"
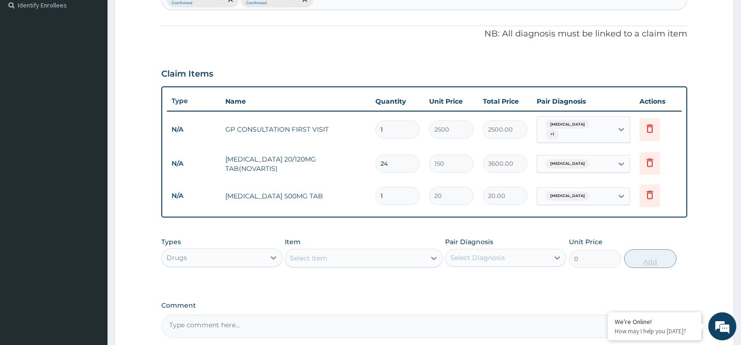
type input "18"
type input "360.00"
type input "18"
click at [375, 252] on div "Select Item" at bounding box center [355, 258] width 140 height 15
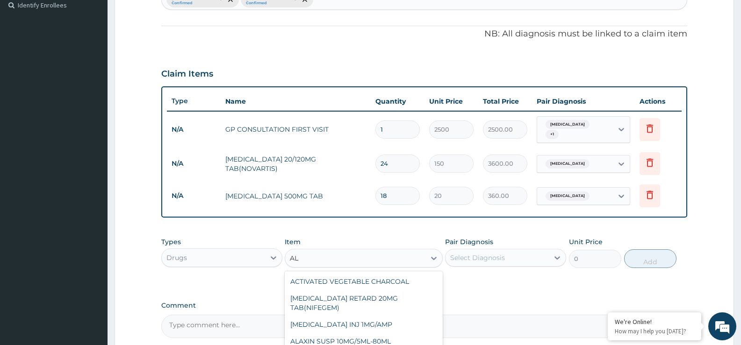
type input "A"
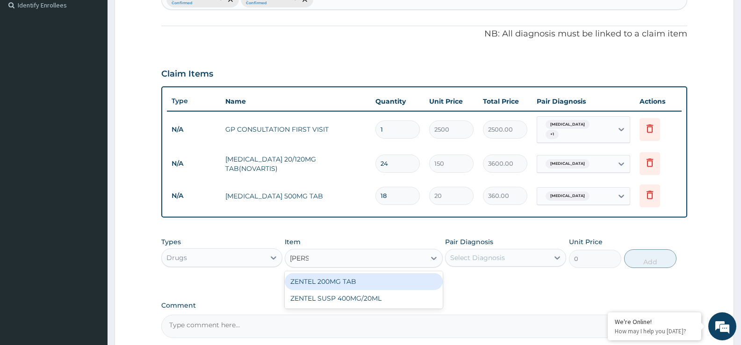
type input "ZENTE"
click at [368, 275] on div "ZENTEL 200MG TAB" at bounding box center [364, 281] width 158 height 17
type input "300"
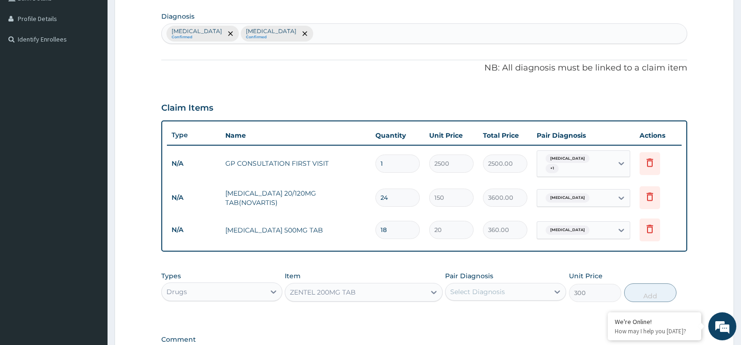
scroll to position [224, 0]
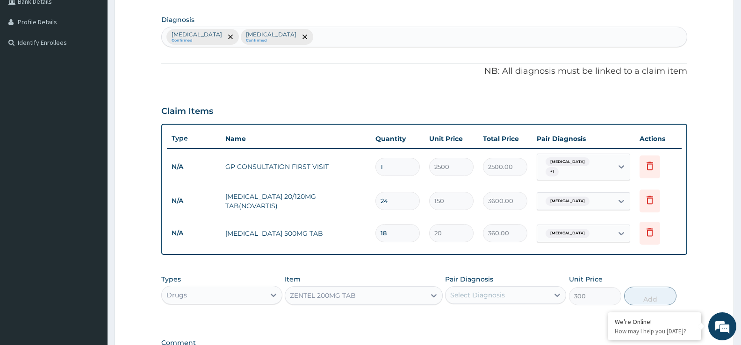
click at [563, 33] on div "Malaria Confirmed Gastritis Confirmed" at bounding box center [424, 37] width 525 height 20
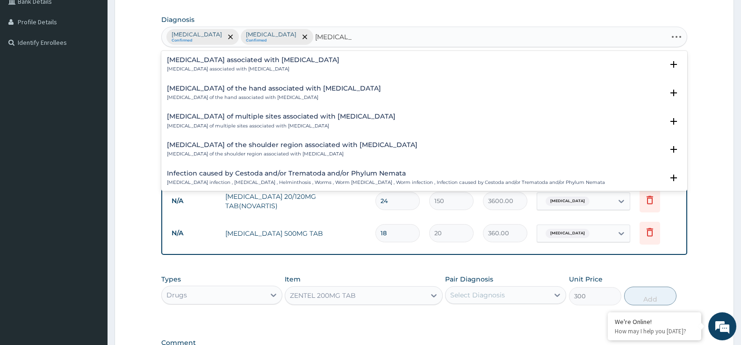
type input "HELMINTHI"
click at [222, 61] on h4 "[MEDICAL_DATA] associated with [MEDICAL_DATA]" at bounding box center [253, 60] width 172 height 7
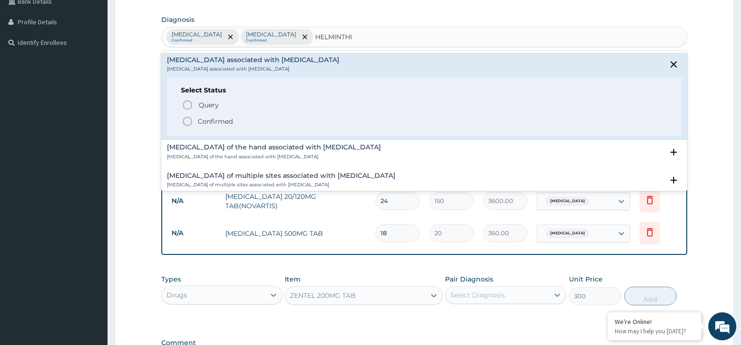
click at [189, 122] on icon "status option filled" at bounding box center [187, 121] width 11 height 11
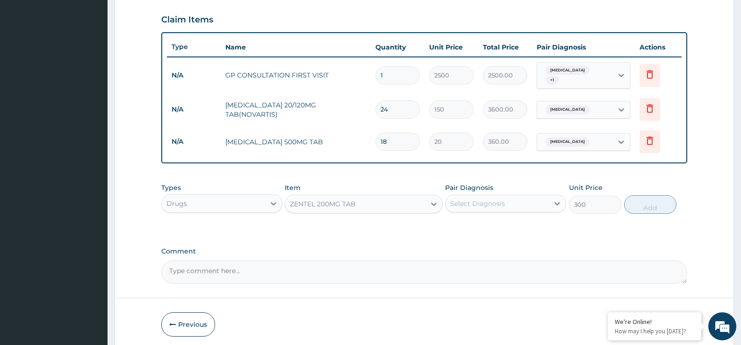
scroll to position [317, 0]
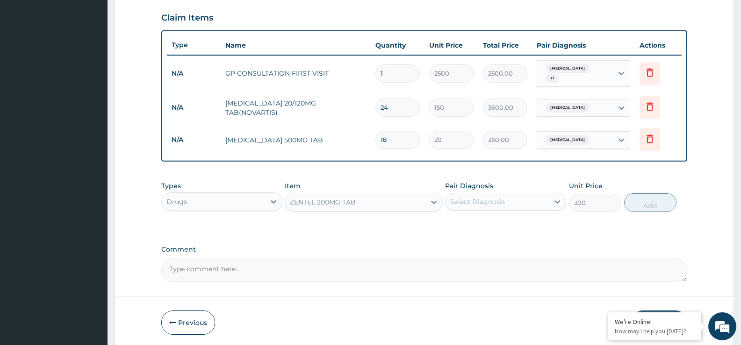
click at [522, 195] on div "Select Diagnosis" at bounding box center [497, 201] width 103 height 15
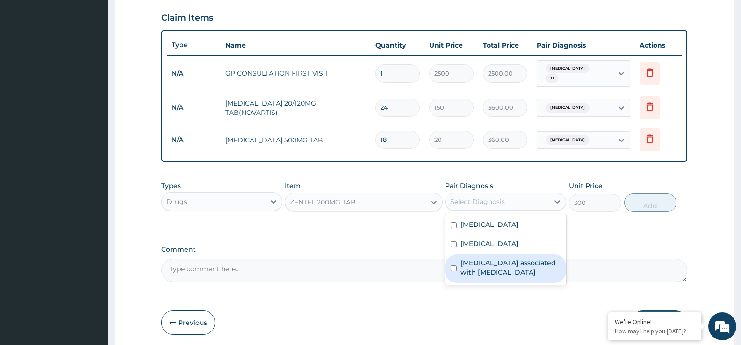
click at [490, 273] on div "[MEDICAL_DATA] associated with [MEDICAL_DATA]" at bounding box center [505, 269] width 121 height 29
checkbox input "true"
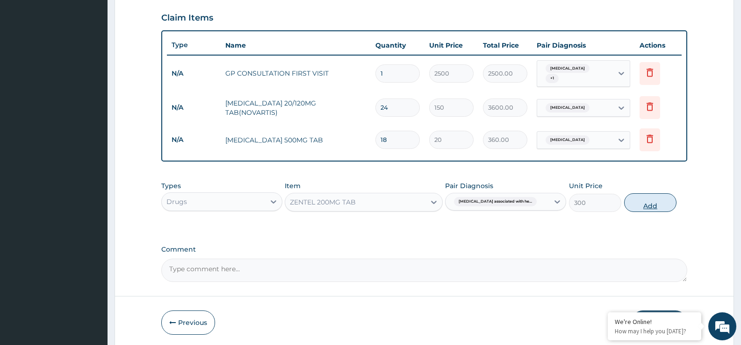
click at [649, 199] on button "Add" at bounding box center [650, 203] width 52 height 19
type input "0"
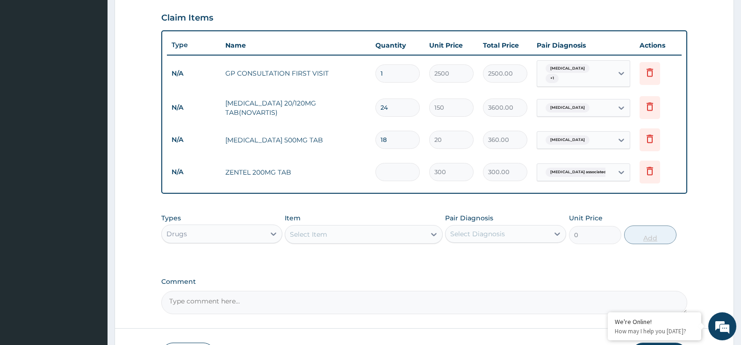
type input "0.00"
type input "2"
type input "600.00"
type input "2"
click at [338, 229] on div "Select Item" at bounding box center [355, 234] width 140 height 15
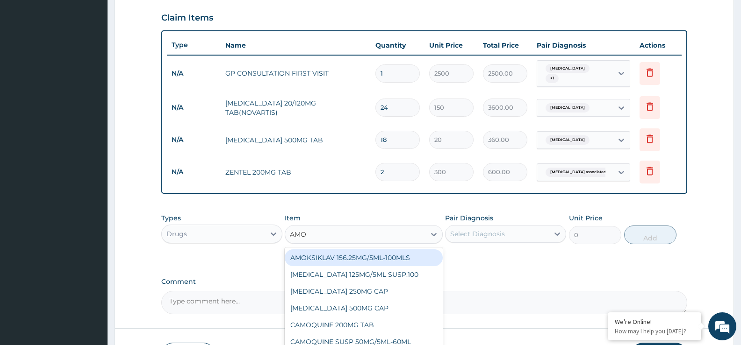
type input "AMOX"
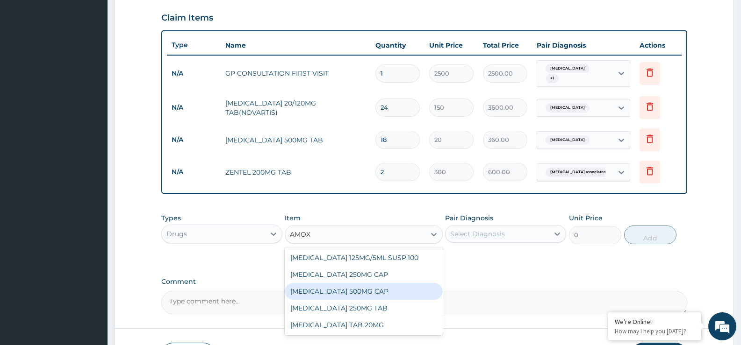
click at [336, 293] on div "AMOXYCILLIN 500MG CAP" at bounding box center [364, 291] width 158 height 17
type input "110"
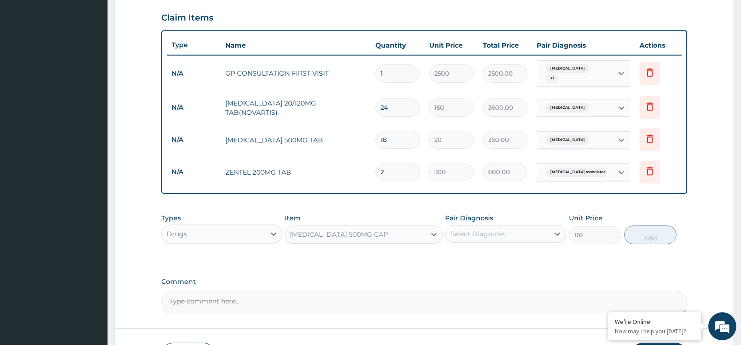
click at [464, 230] on div "Select Diagnosis" at bounding box center [477, 234] width 55 height 9
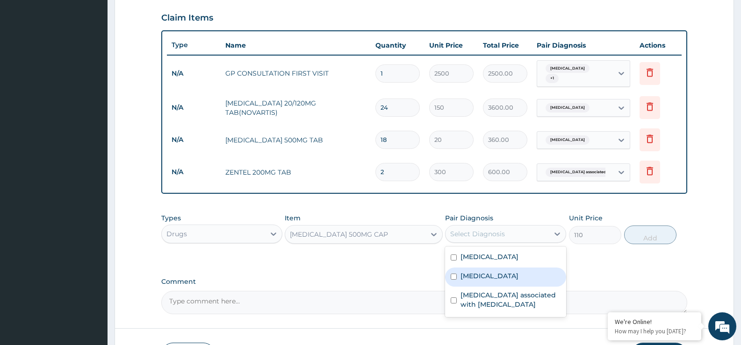
click at [465, 278] on div "Gastritis" at bounding box center [505, 277] width 121 height 19
checkbox input "true"
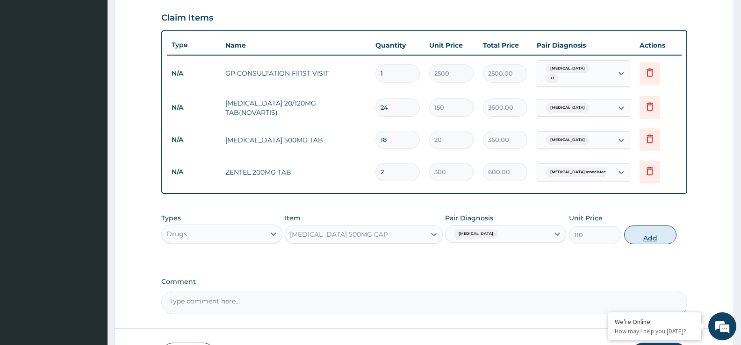
click at [652, 232] on button "Add" at bounding box center [650, 235] width 52 height 19
type input "0"
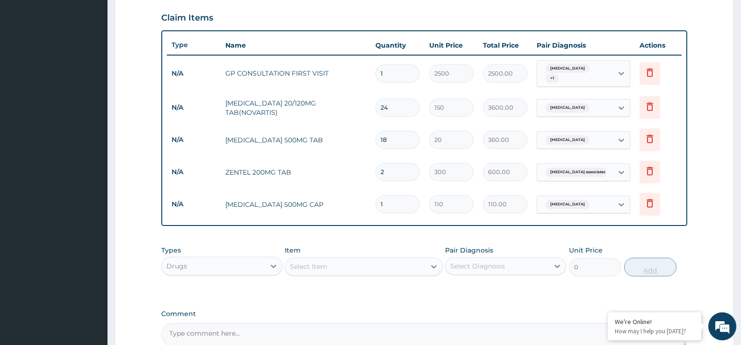
type input "15"
type input "1650.00"
type input "15"
click at [389, 265] on div "Select Item" at bounding box center [355, 266] width 140 height 15
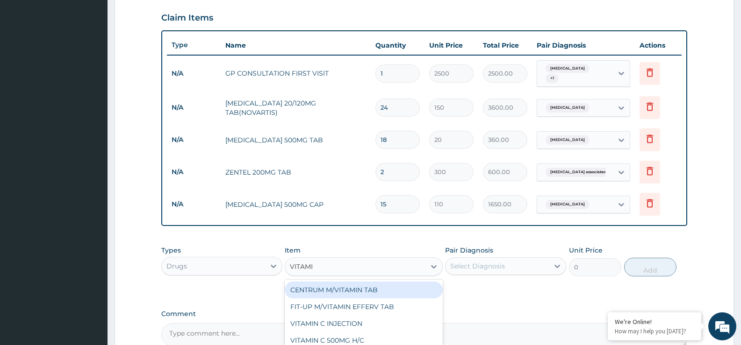
type input "VITAMIN"
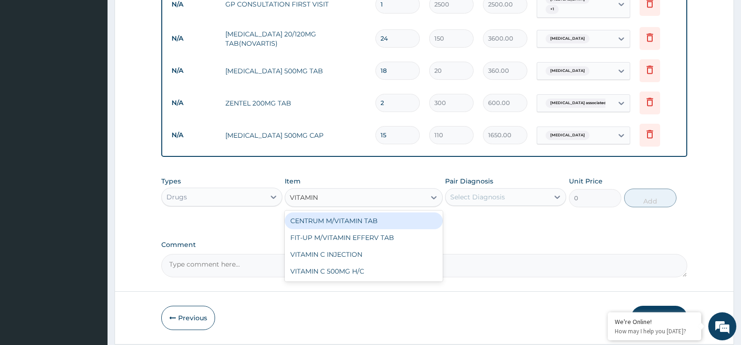
scroll to position [392, 0]
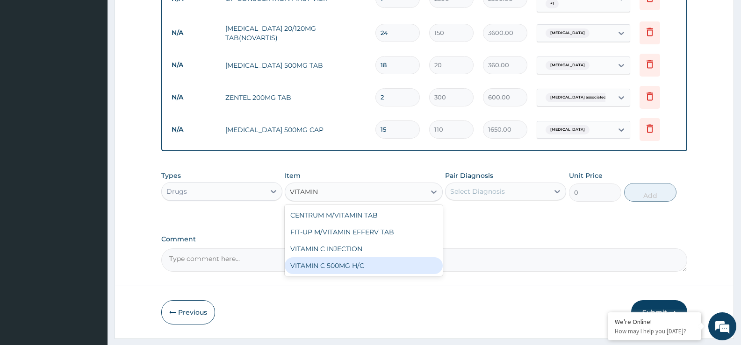
click at [417, 259] on div "VITAMIN C 500MG H/C" at bounding box center [364, 266] width 158 height 17
type input "60"
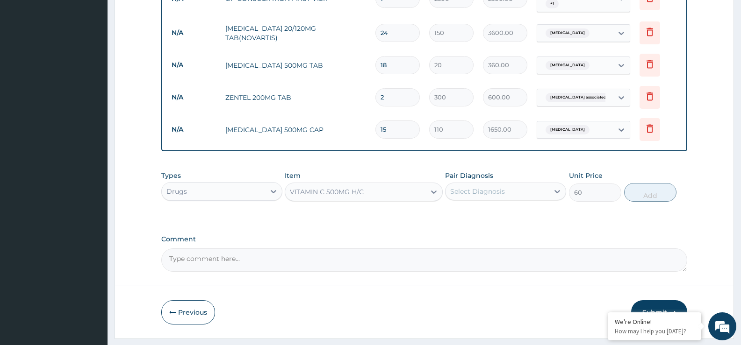
click at [398, 187] on div "VITAMIN C 500MG H/C" at bounding box center [355, 192] width 140 height 15
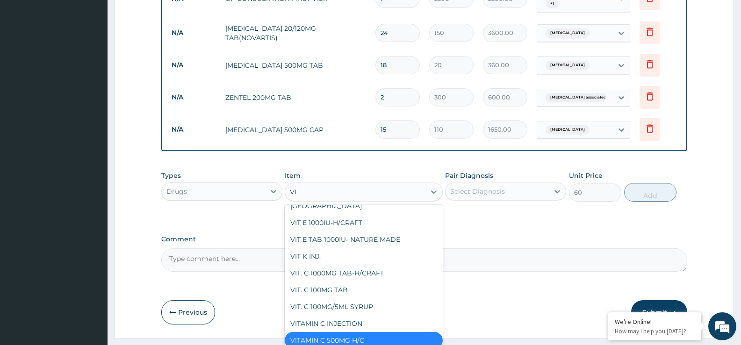
type input "VIT"
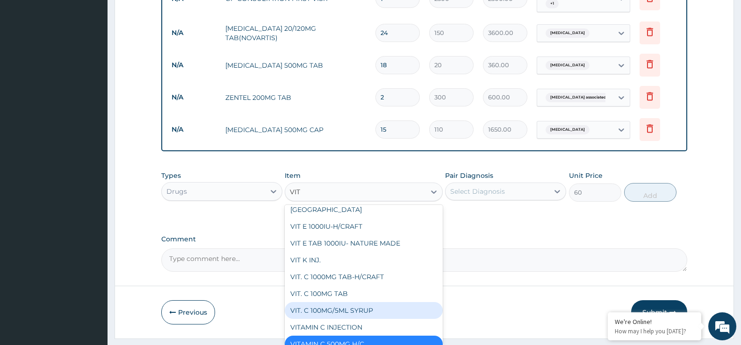
click at [371, 302] on div "VIT. C 100MG/5ML SYRUP" at bounding box center [364, 310] width 158 height 17
type input "800"
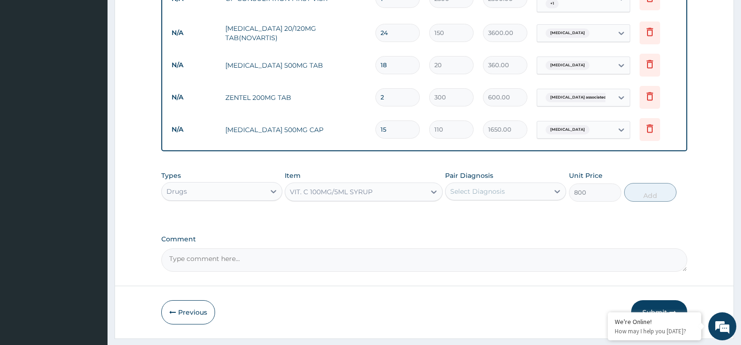
click at [510, 187] on div "Select Diagnosis" at bounding box center [497, 191] width 103 height 15
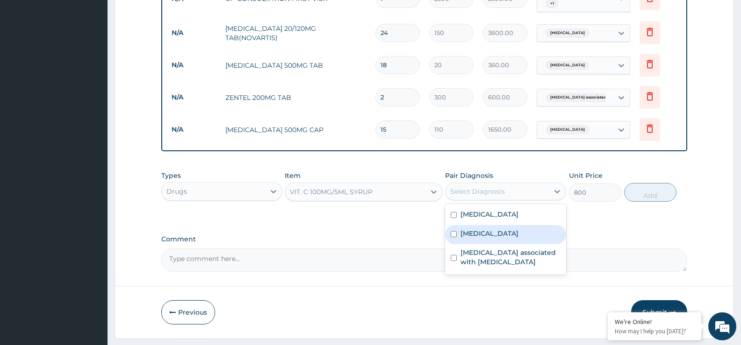
click at [495, 234] on div "Gastritis" at bounding box center [505, 234] width 121 height 19
checkbox input "true"
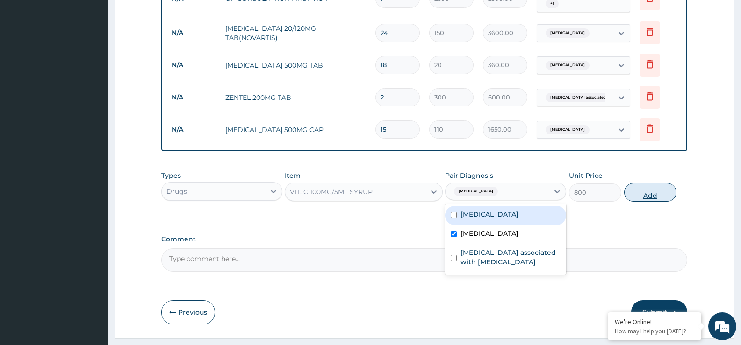
click at [664, 185] on button "Add" at bounding box center [650, 192] width 52 height 19
type input "0"
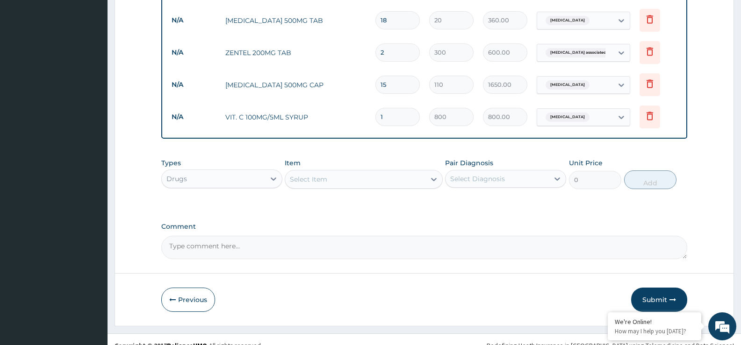
scroll to position [446, 0]
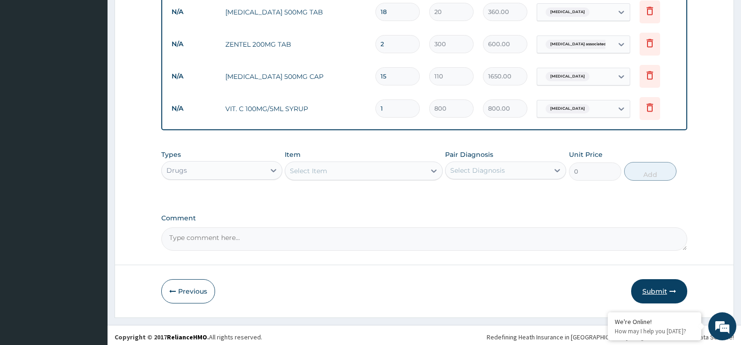
click at [659, 291] on button "Submit" at bounding box center [659, 292] width 56 height 24
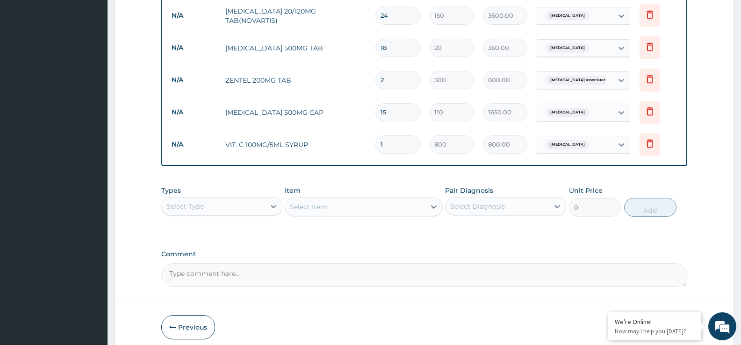
scroll to position [431, 0]
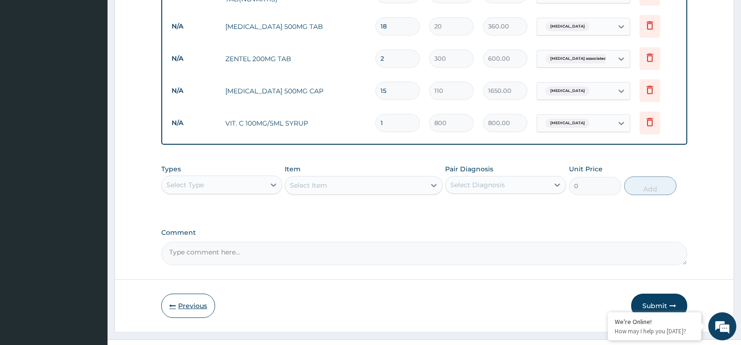
click at [194, 301] on button "Previous" at bounding box center [188, 306] width 54 height 24
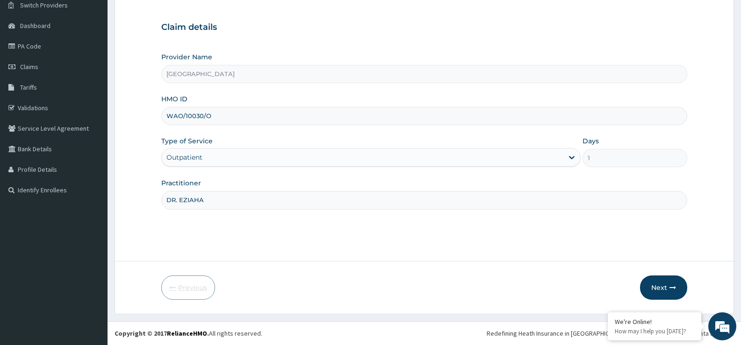
scroll to position [76, 0]
click at [225, 122] on input "WAO/10030/O" at bounding box center [424, 116] width 526 height 18
type input "WAO/10030/D"
click at [662, 289] on button "Next" at bounding box center [663, 288] width 47 height 24
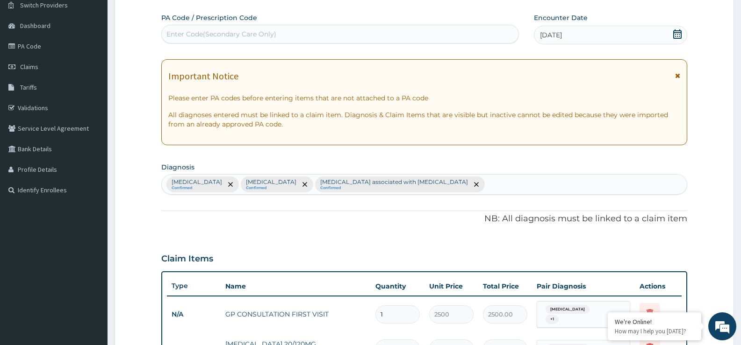
scroll to position [446, 0]
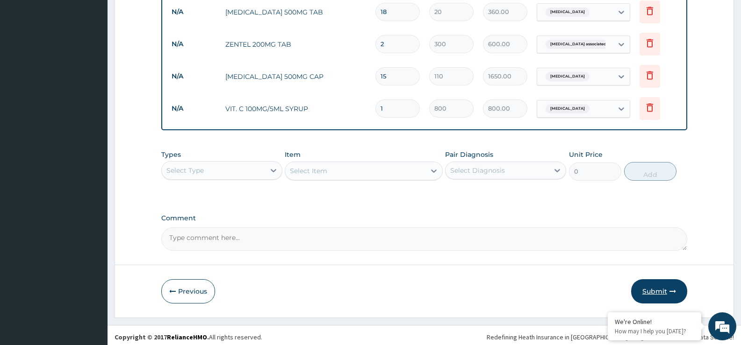
click at [672, 290] on icon "button" at bounding box center [672, 291] width 7 height 7
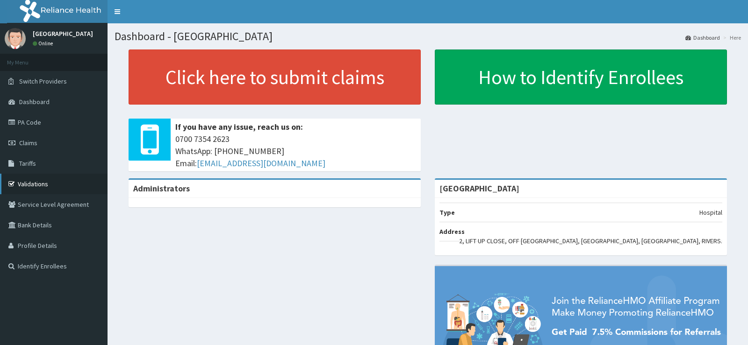
click at [29, 180] on link "Validations" at bounding box center [54, 184] width 108 height 21
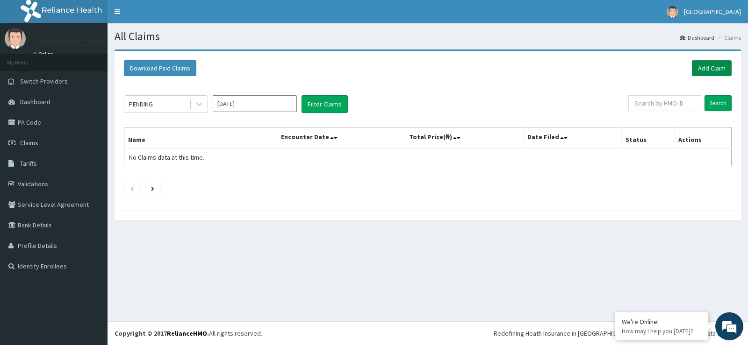
click at [704, 67] on link "Add Claim" at bounding box center [712, 68] width 40 height 16
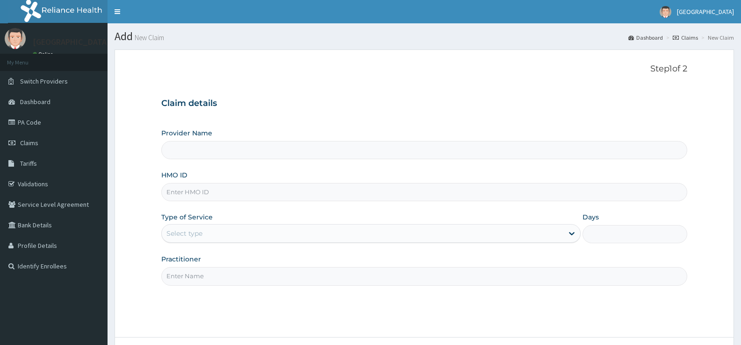
drag, startPoint x: 0, startPoint y: 0, endPoint x: 329, endPoint y: 196, distance: 383.0
click at [329, 196] on input "HMO ID" at bounding box center [424, 192] width 526 height 18
type input "WAO"
type input "[GEOGRAPHIC_DATA]"
type input "WAO/10030/F"
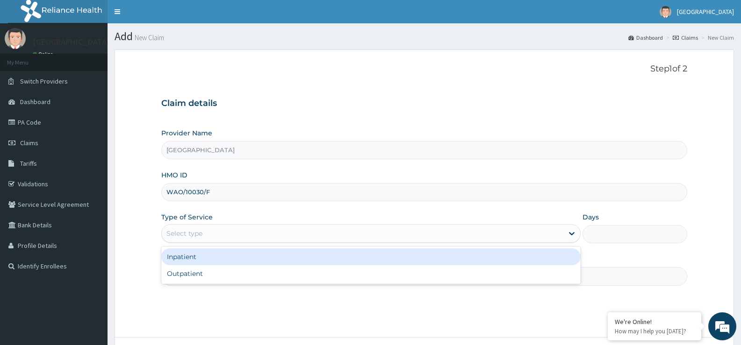
click at [293, 234] on div "Select type" at bounding box center [362, 233] width 401 height 15
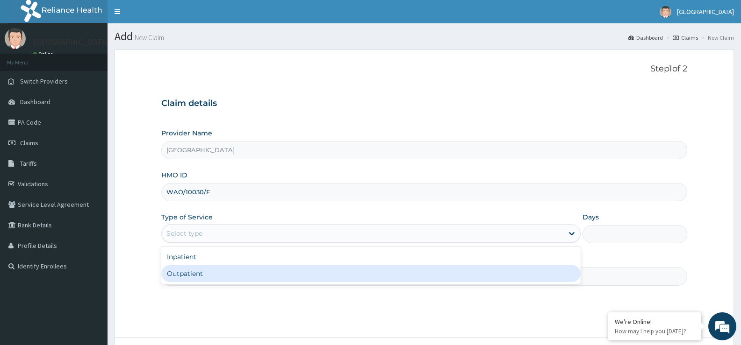
click at [281, 268] on div "Outpatient" at bounding box center [370, 274] width 419 height 17
type input "1"
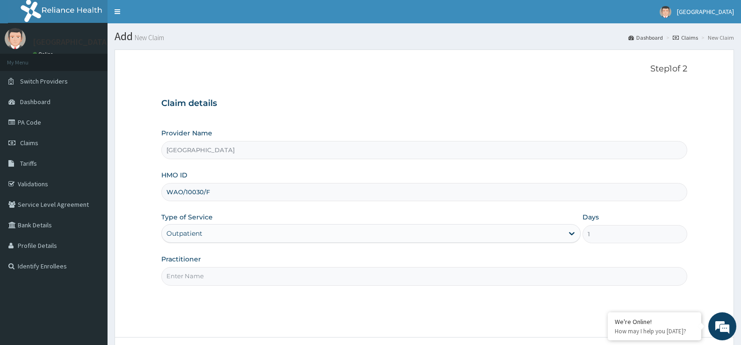
click at [281, 268] on input "Practitioner" at bounding box center [424, 276] width 526 height 18
type input "DR. EZIAHA"
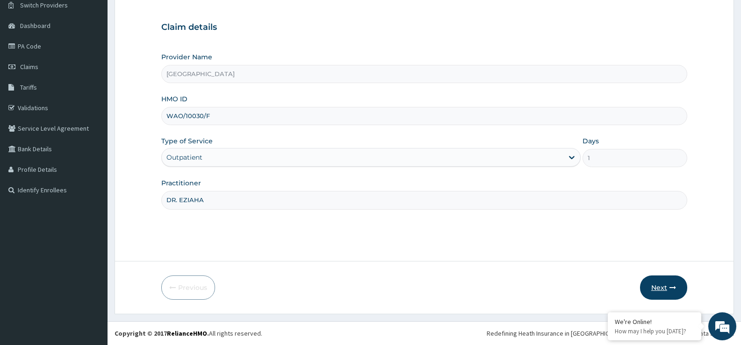
click at [671, 285] on icon "button" at bounding box center [672, 288] width 7 height 7
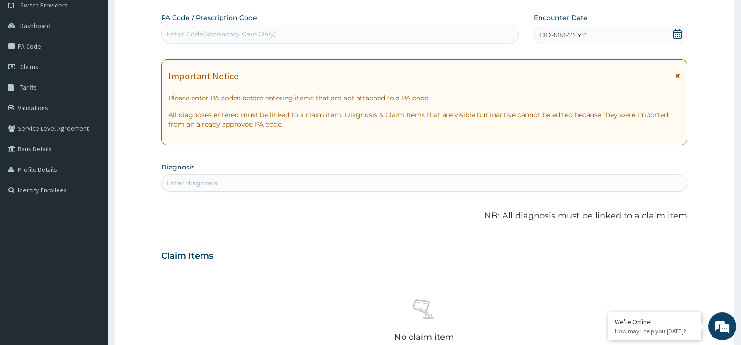
click at [679, 32] on icon at bounding box center [677, 33] width 9 height 9
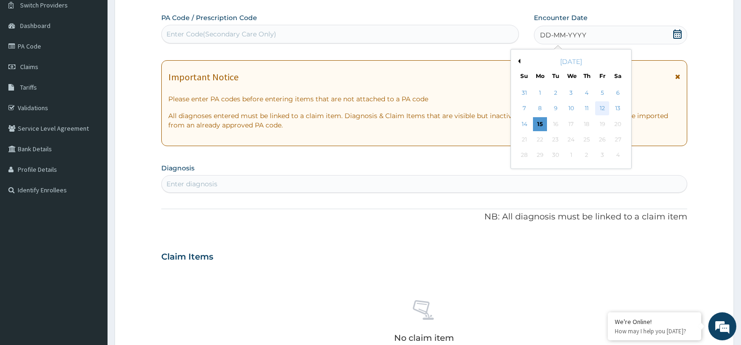
click at [600, 110] on div "12" at bounding box center [602, 109] width 14 height 14
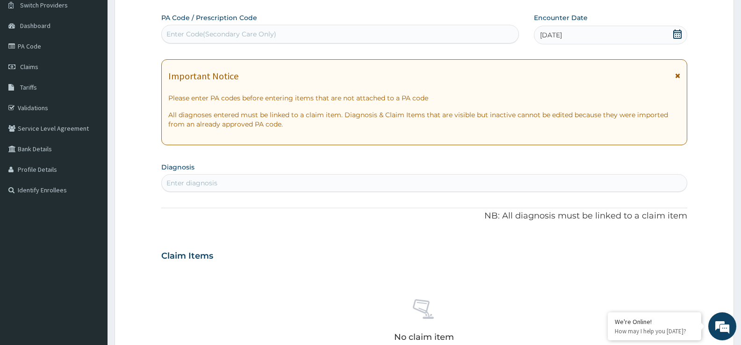
click at [393, 181] on div "Enter diagnosis" at bounding box center [424, 183] width 525 height 15
type input "[MEDICAL_DATA]"
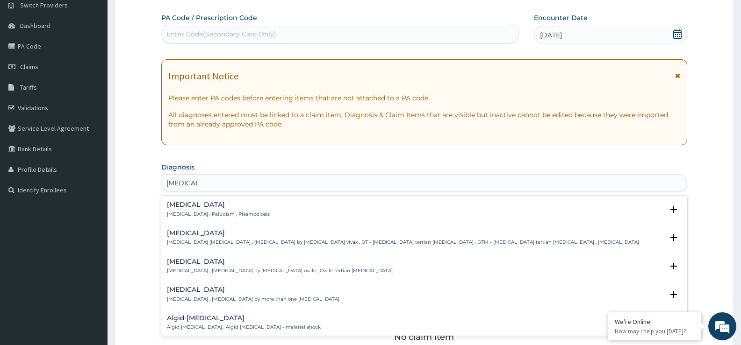
click at [187, 209] on div "[MEDICAL_DATA] [MEDICAL_DATA] , Paludism , Plasmodiosis" at bounding box center [218, 209] width 103 height 16
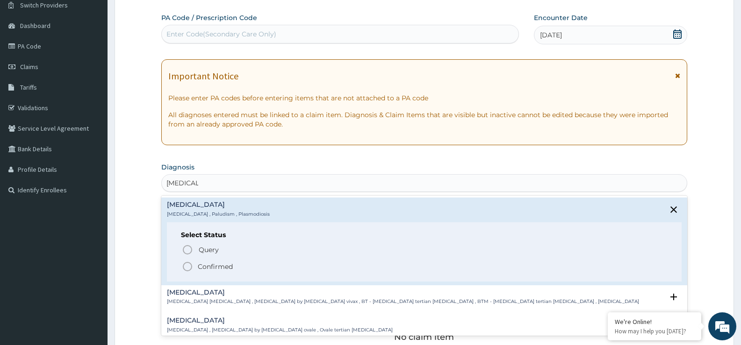
click at [186, 265] on icon "status option filled" at bounding box center [187, 266] width 11 height 11
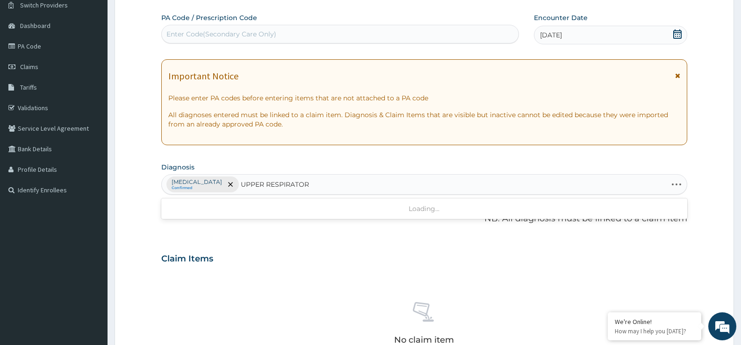
type input "UPPER RESPIRATORY"
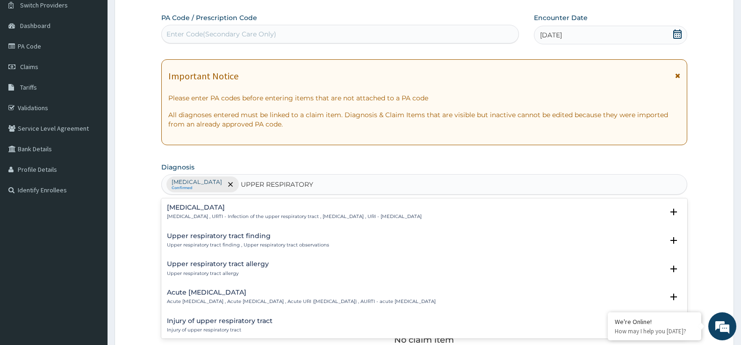
click at [192, 204] on h4 "[MEDICAL_DATA]" at bounding box center [294, 207] width 255 height 7
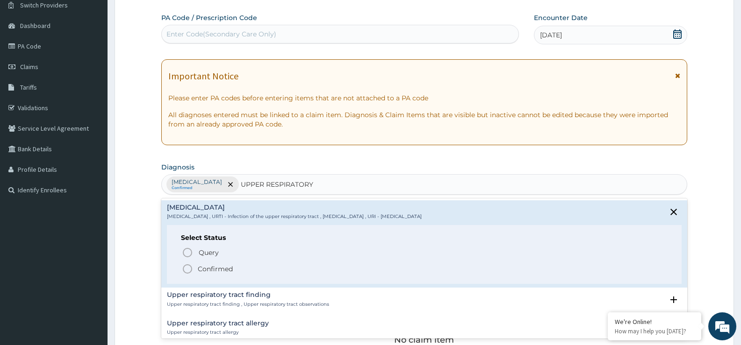
click at [186, 271] on icon "status option filled" at bounding box center [187, 269] width 11 height 11
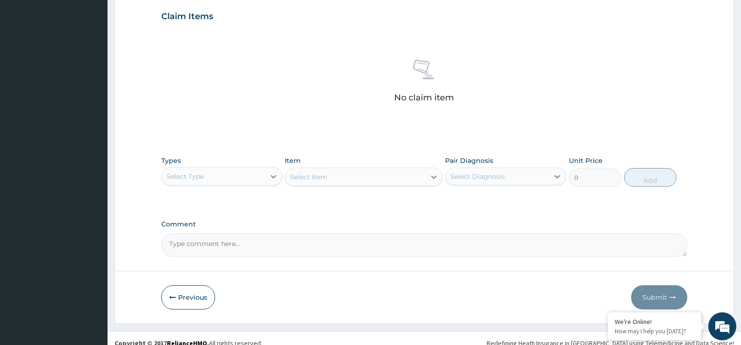
scroll to position [319, 0]
click at [256, 172] on div "Select Type" at bounding box center [213, 176] width 103 height 15
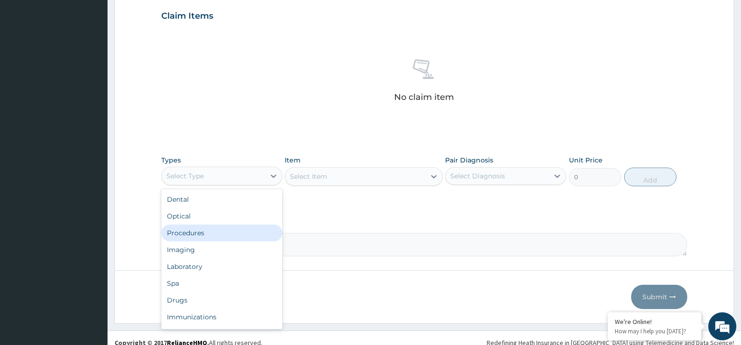
click at [226, 230] on div "Procedures" at bounding box center [221, 233] width 121 height 17
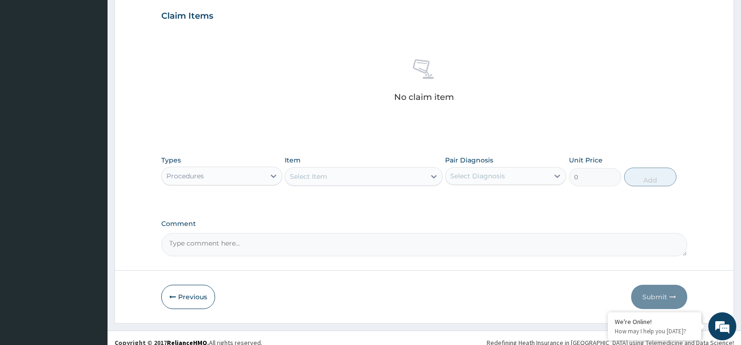
click at [343, 182] on div "Select Item" at bounding box center [355, 176] width 140 height 15
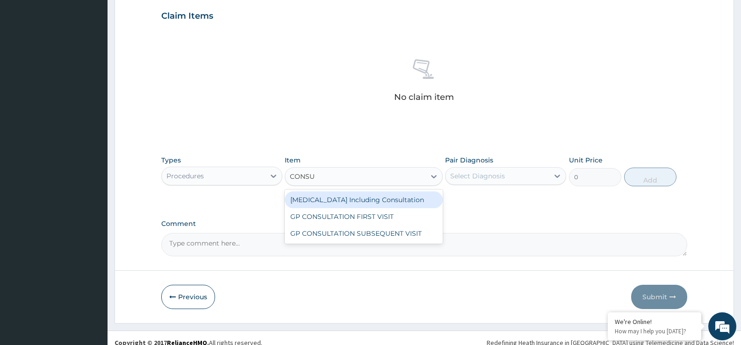
type input "CONSUL"
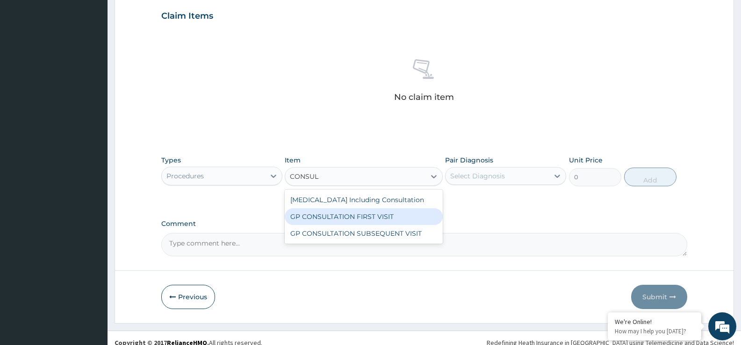
click at [344, 213] on div "GP CONSULTATION FIRST VISIT" at bounding box center [364, 216] width 158 height 17
type input "2500"
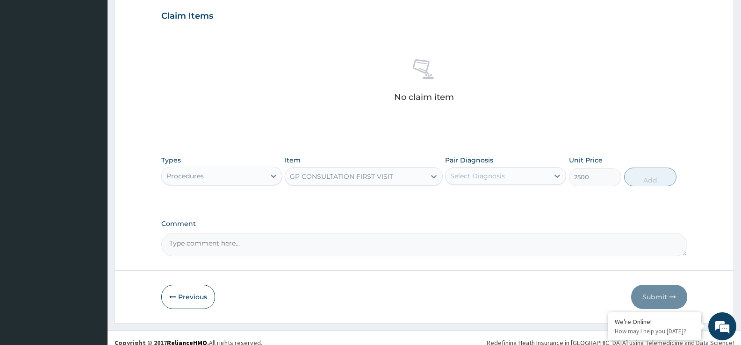
click at [479, 172] on div "Select Diagnosis" at bounding box center [477, 176] width 55 height 9
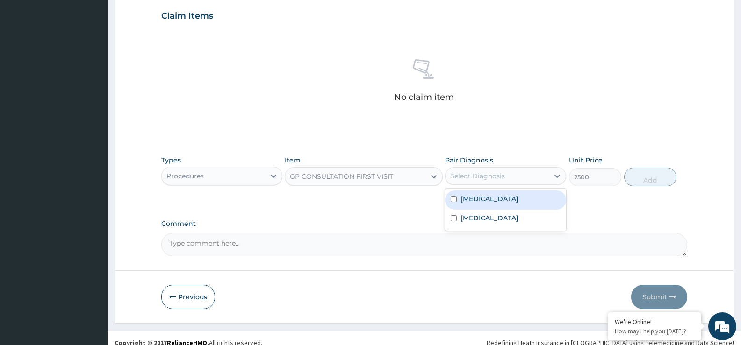
click at [473, 205] on div "[MEDICAL_DATA]" at bounding box center [505, 200] width 121 height 19
checkbox input "true"
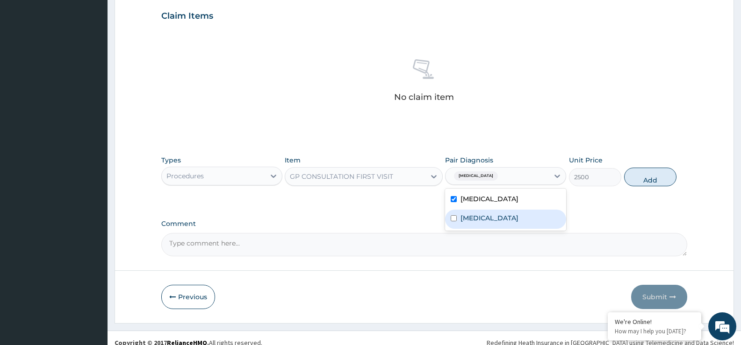
click at [470, 224] on div "[MEDICAL_DATA]" at bounding box center [505, 219] width 121 height 19
checkbox input "true"
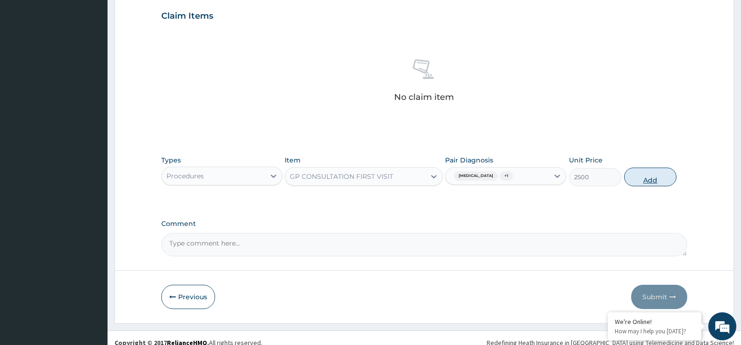
click at [645, 182] on button "Add" at bounding box center [650, 177] width 52 height 19
type input "0"
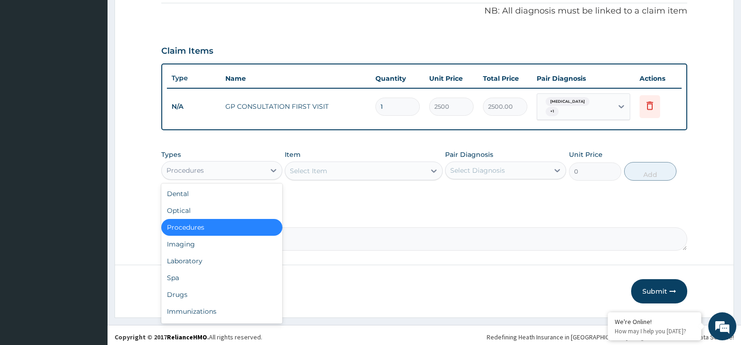
click at [213, 172] on div "Procedures" at bounding box center [213, 170] width 103 height 15
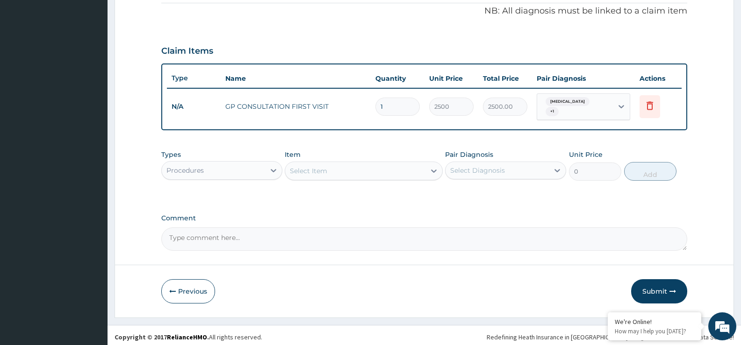
drag, startPoint x: 213, startPoint y: 172, endPoint x: 219, endPoint y: 204, distance: 32.5
click at [219, 204] on div "PA Code / Prescription Code Enter Code(Secondary Care Only) Encounter Date 12-0…" at bounding box center [424, 28] width 526 height 446
click at [210, 167] on div "Procedures" at bounding box center [213, 170] width 103 height 15
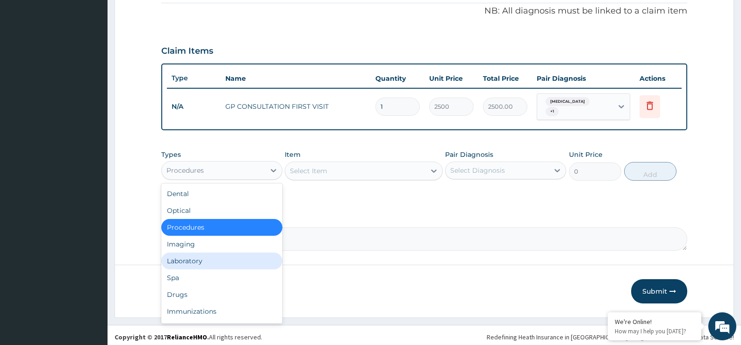
click at [188, 261] on div "Laboratory" at bounding box center [221, 261] width 121 height 17
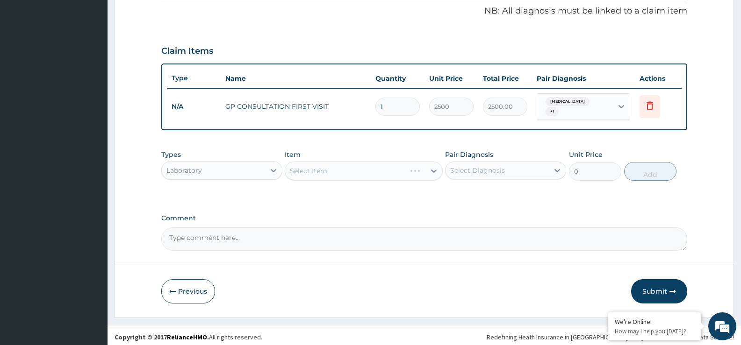
click at [201, 166] on div "Laboratory" at bounding box center [184, 170] width 36 height 9
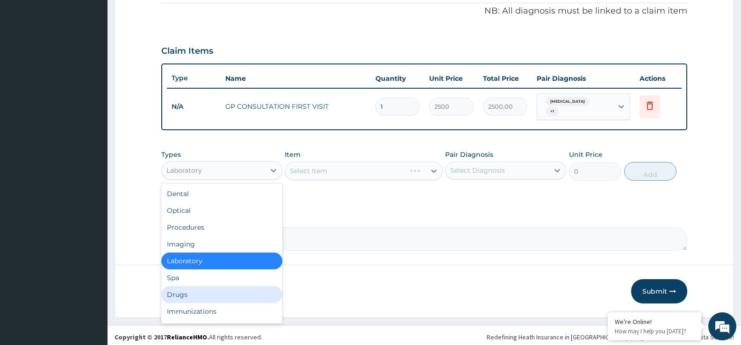
click at [173, 291] on div "Drugs" at bounding box center [221, 295] width 121 height 17
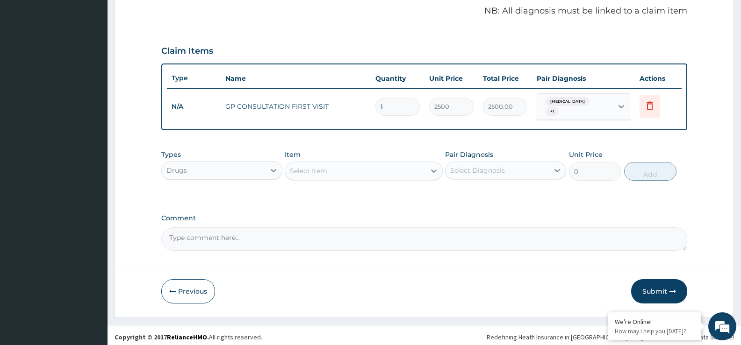
click at [330, 171] on div "Select Item" at bounding box center [355, 171] width 140 height 15
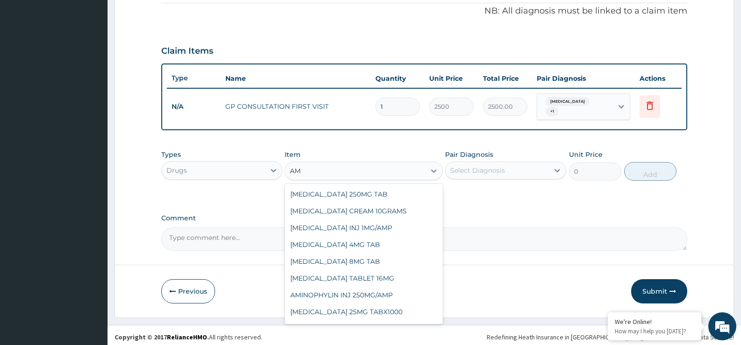
type input "A"
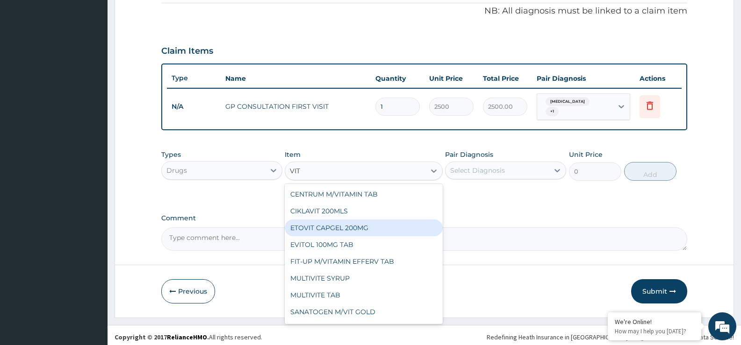
type input "VIT"
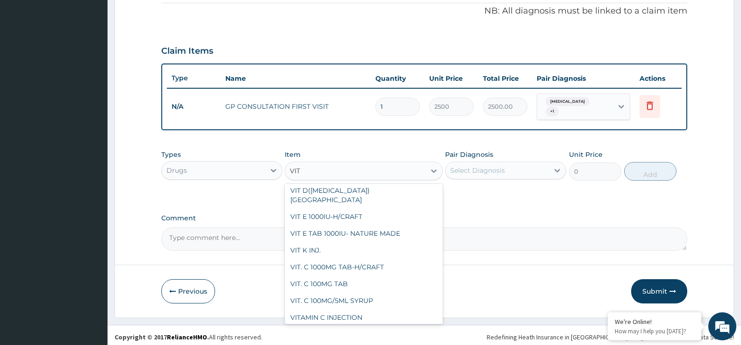
scroll to position [200, 0]
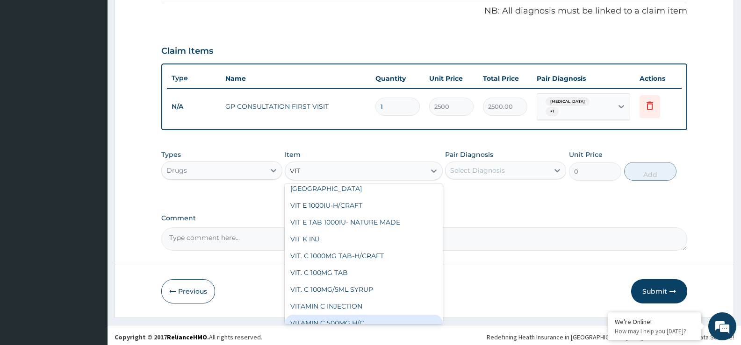
click at [397, 315] on div "VITAMIN C 500MG H/C" at bounding box center [364, 323] width 158 height 17
type input "60"
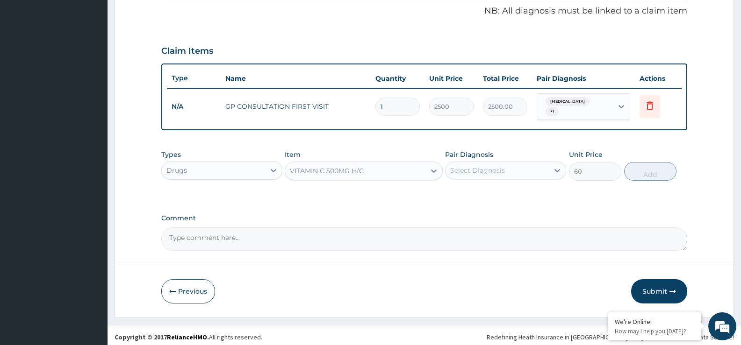
click at [364, 165] on div "VITAMIN C 500MG H/C" at bounding box center [355, 171] width 140 height 15
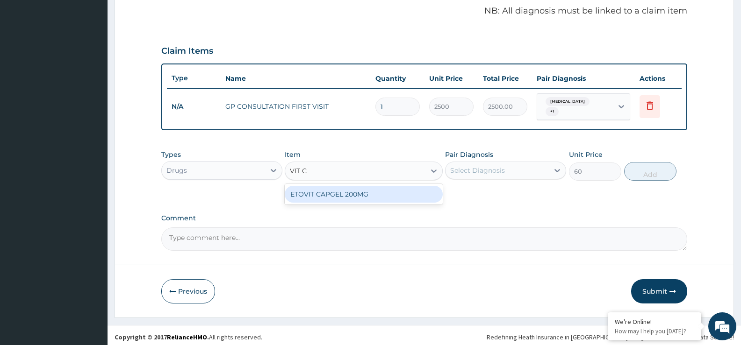
scroll to position [0, 0]
type input "VIT"
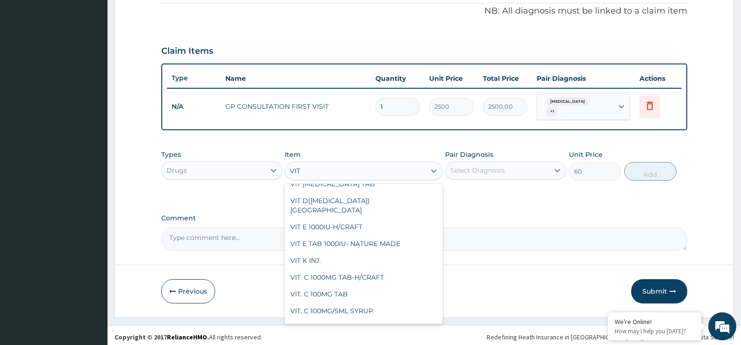
scroll to position [187, 0]
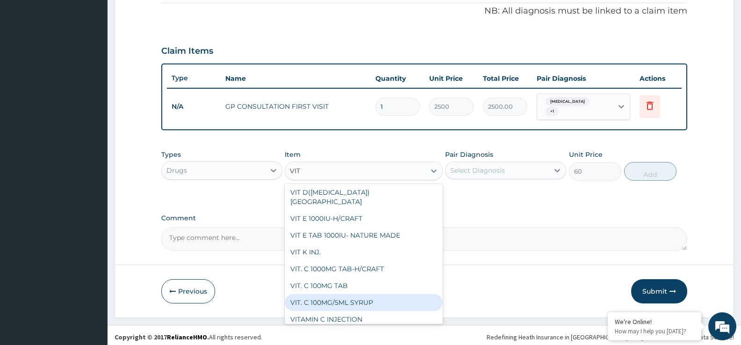
click at [410, 295] on div "VIT. C 100MG/5ML SYRUP" at bounding box center [364, 303] width 158 height 17
type input "800"
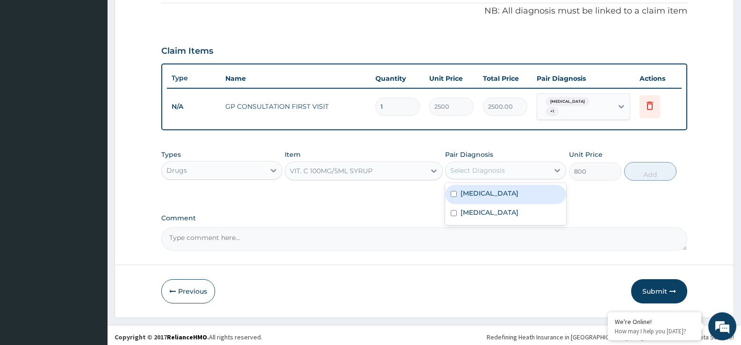
click at [527, 168] on div "Select Diagnosis" at bounding box center [497, 170] width 103 height 15
click at [518, 211] on label "Upper respiratory infection" at bounding box center [489, 212] width 58 height 9
checkbox input "true"
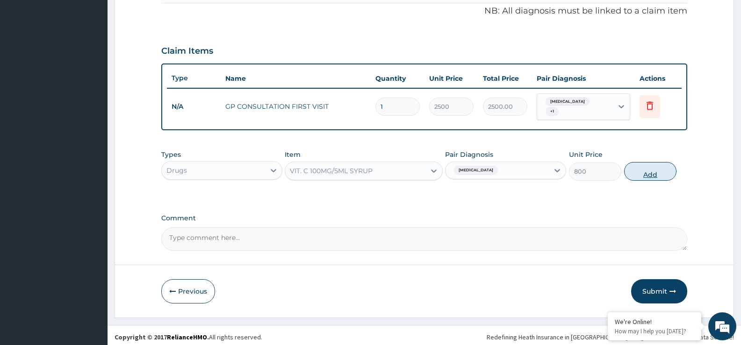
click at [662, 165] on button "Add" at bounding box center [650, 171] width 52 height 19
type input "0"
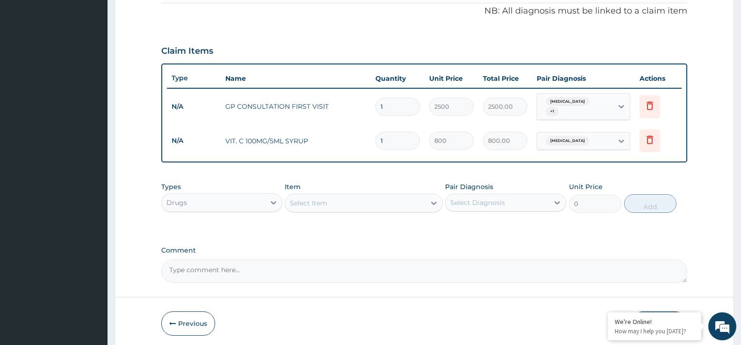
click at [375, 187] on div "Item Select Item" at bounding box center [364, 197] width 158 height 31
click at [365, 197] on div "Select Item" at bounding box center [355, 203] width 140 height 15
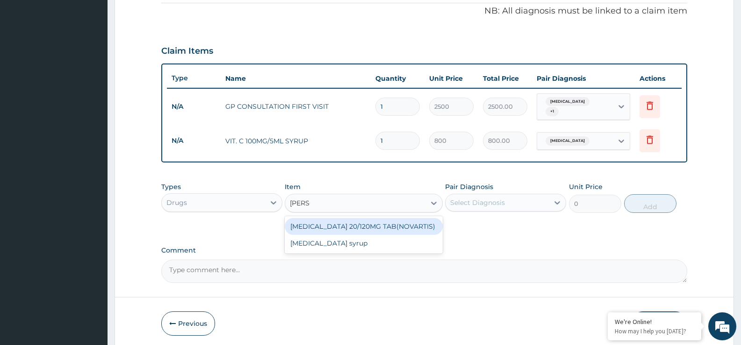
type input "COART"
click at [363, 223] on div "COARTEM 20/120MG TAB(NOVARTIS)" at bounding box center [364, 226] width 158 height 17
type input "150"
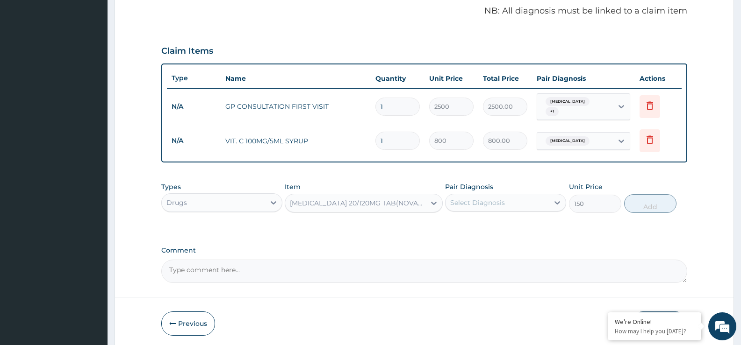
click at [487, 201] on div "Select Diagnosis" at bounding box center [477, 202] width 55 height 9
click at [483, 224] on label "Malaria" at bounding box center [489, 225] width 58 height 9
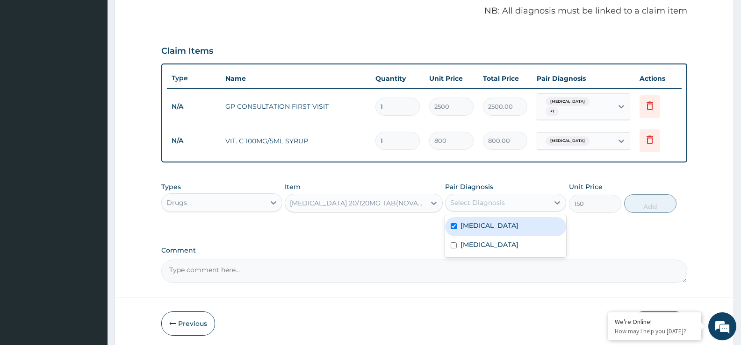
checkbox input "true"
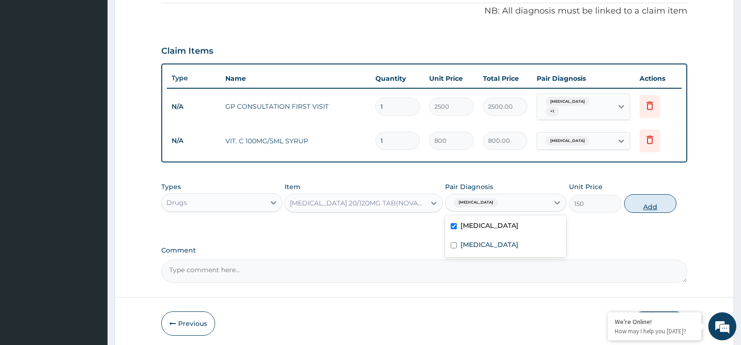
click at [647, 199] on button "Add" at bounding box center [650, 203] width 52 height 19
type input "0"
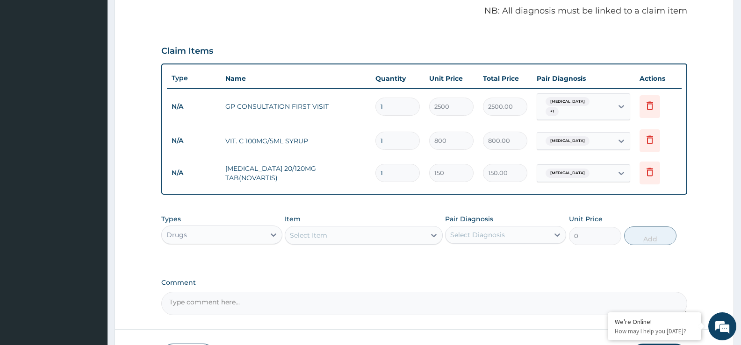
type input "0.00"
type input "2"
type input "300.00"
type input "24"
type input "3600.00"
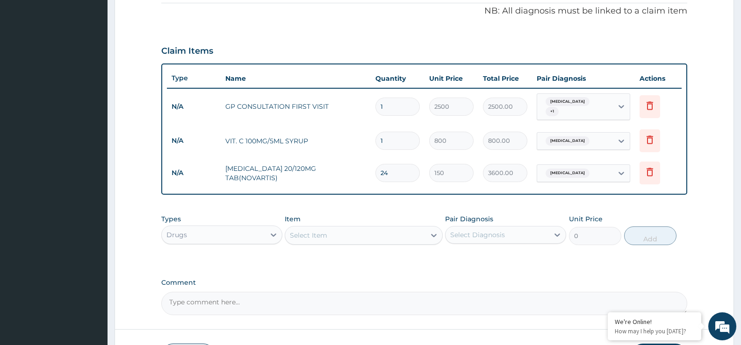
type input "24"
click at [402, 230] on div "Select Item" at bounding box center [355, 235] width 140 height 15
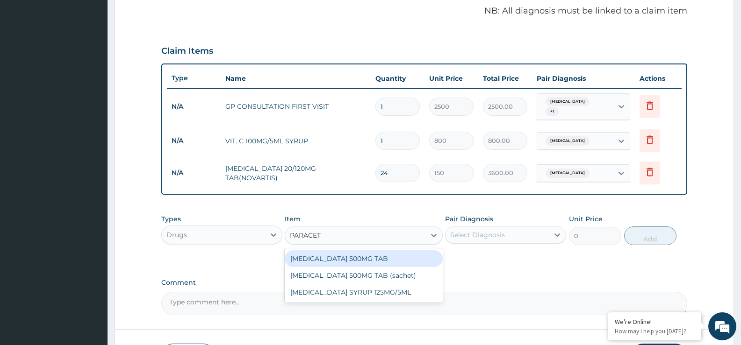
type input "PARACETA"
click at [391, 258] on div "PARACETAMOL 500MG TAB" at bounding box center [364, 259] width 158 height 17
type input "20"
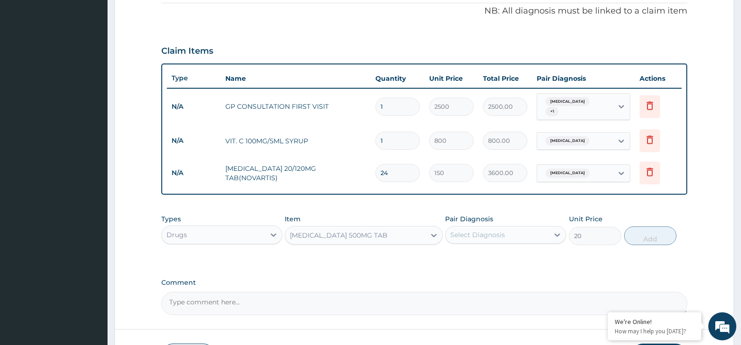
click at [508, 228] on div "Select Diagnosis" at bounding box center [497, 235] width 103 height 15
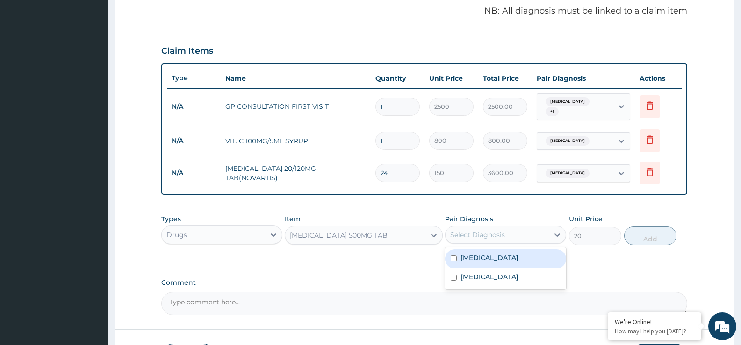
click at [492, 257] on div "Malaria" at bounding box center [505, 259] width 121 height 19
checkbox input "true"
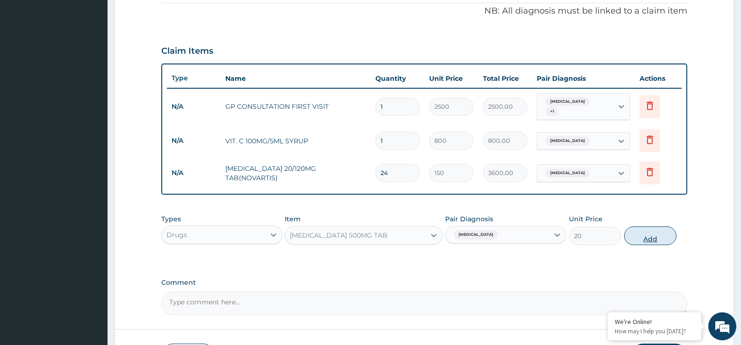
click at [646, 231] on button "Add" at bounding box center [650, 236] width 52 height 19
type input "0"
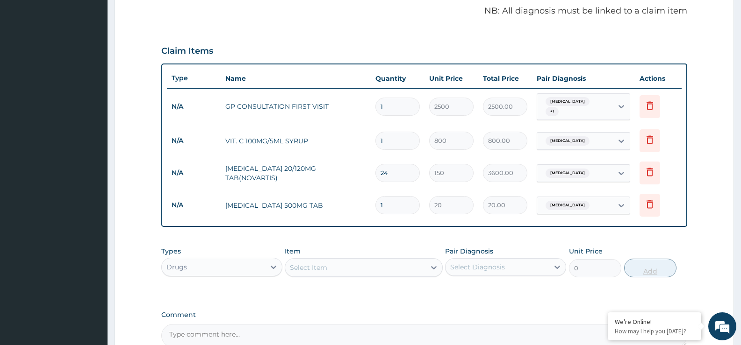
type input "18"
type input "360.00"
type input "18"
click at [372, 262] on div "Select Item" at bounding box center [355, 267] width 140 height 15
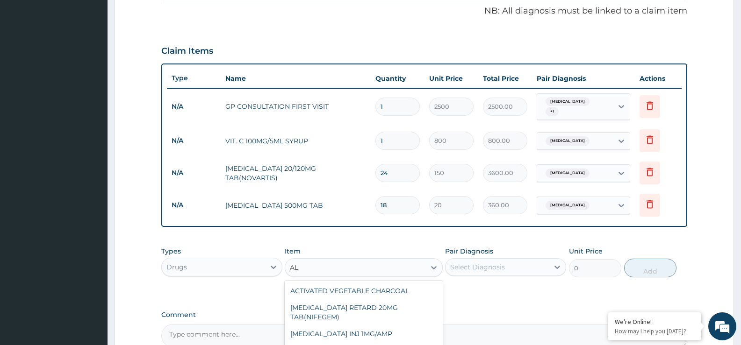
type input "A"
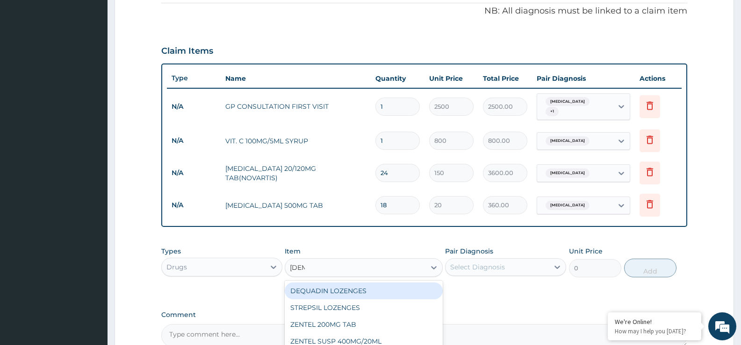
type input "ZENT"
click at [367, 283] on div "ZENTEL 200MG TAB" at bounding box center [364, 291] width 158 height 17
type input "300"
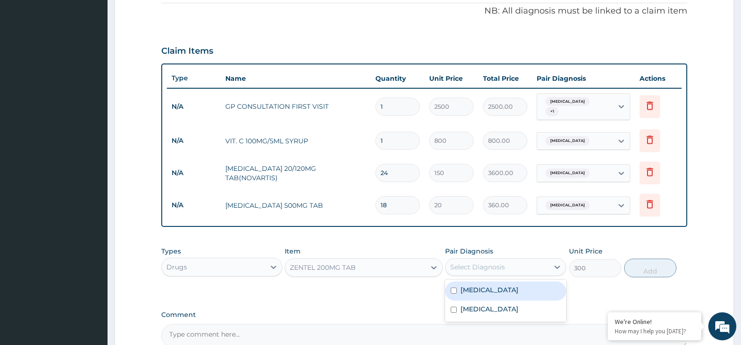
click at [476, 268] on div "Select Diagnosis" at bounding box center [477, 267] width 55 height 9
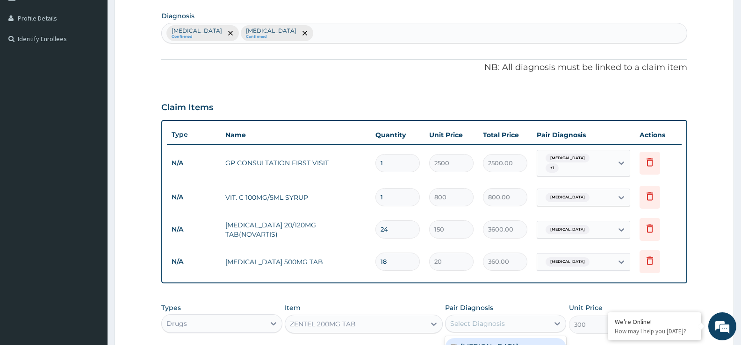
scroll to position [209, 0]
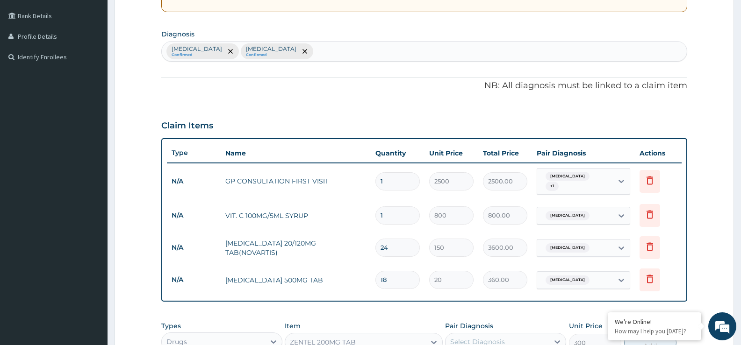
click at [523, 54] on div "Malaria Confirmed Upper respiratory infection Confirmed" at bounding box center [424, 52] width 525 height 20
type input "HELMIN"
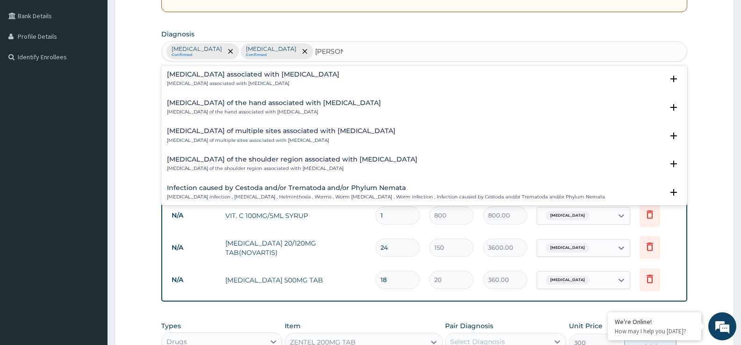
click at [261, 72] on h4 "Arthropathy associated with helminthiasis" at bounding box center [253, 74] width 172 height 7
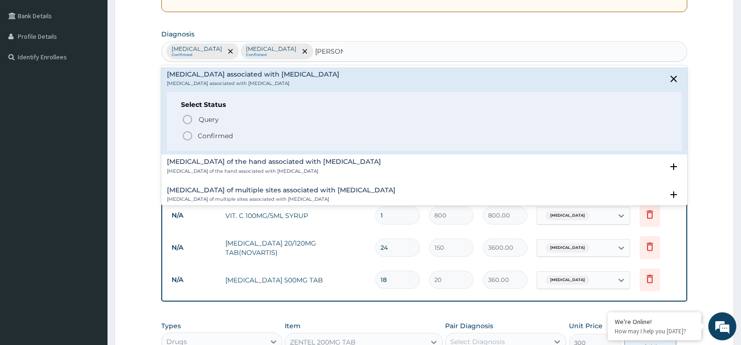
click at [186, 136] on icon "status option filled" at bounding box center [187, 135] width 11 height 11
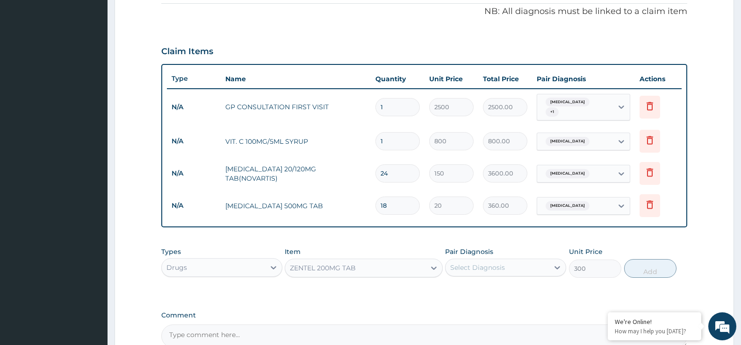
scroll to position [284, 0]
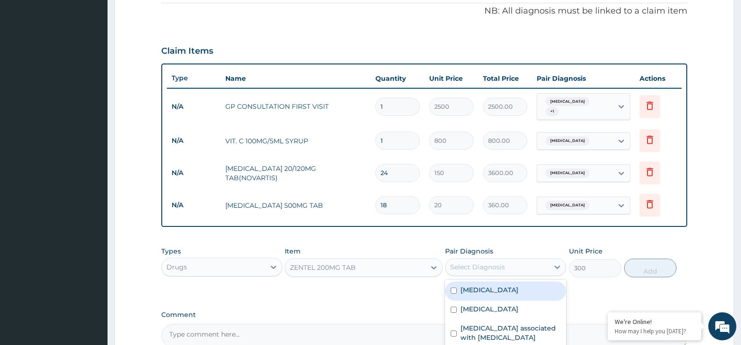
click at [512, 260] on div "Select Diagnosis" at bounding box center [497, 267] width 103 height 15
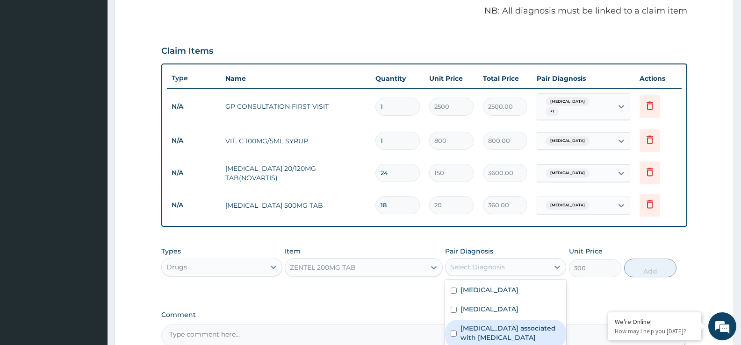
click at [490, 326] on label "Arthropathy associated with helminthiasis" at bounding box center [510, 333] width 100 height 19
checkbox input "true"
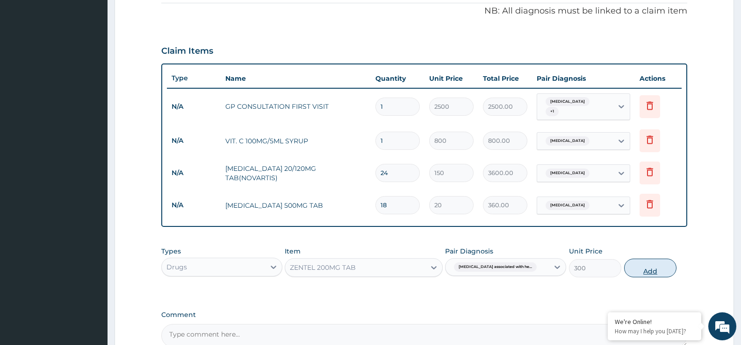
click at [666, 265] on button "Add" at bounding box center [650, 268] width 52 height 19
type input "0"
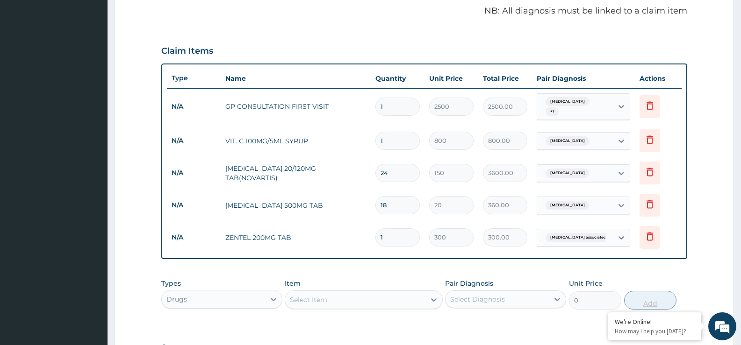
type input "0.00"
type input "2"
type input "600.00"
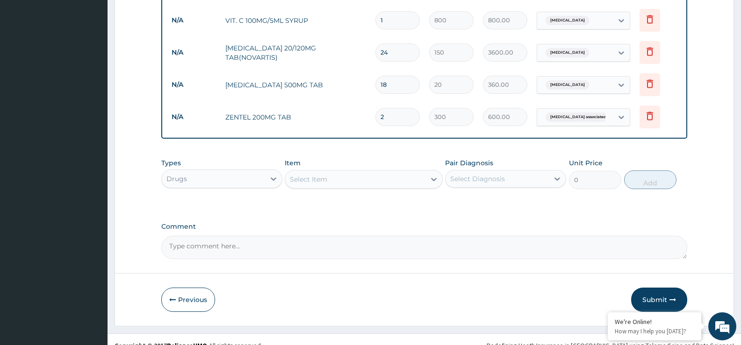
scroll to position [413, 0]
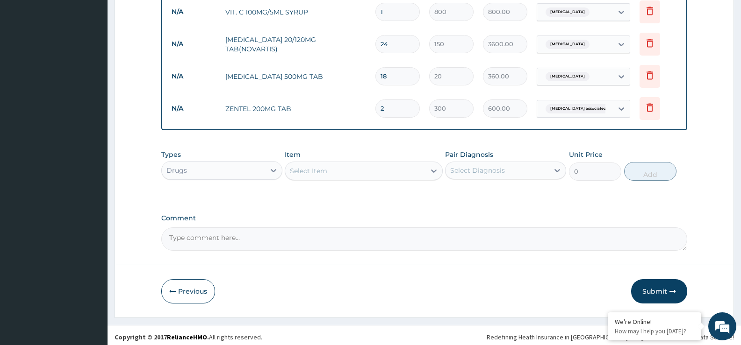
type input "2"
click at [323, 164] on div "Select Item" at bounding box center [355, 171] width 140 height 15
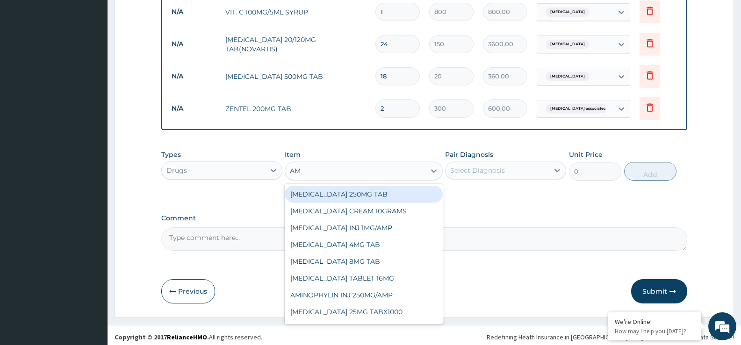
type input "AMP"
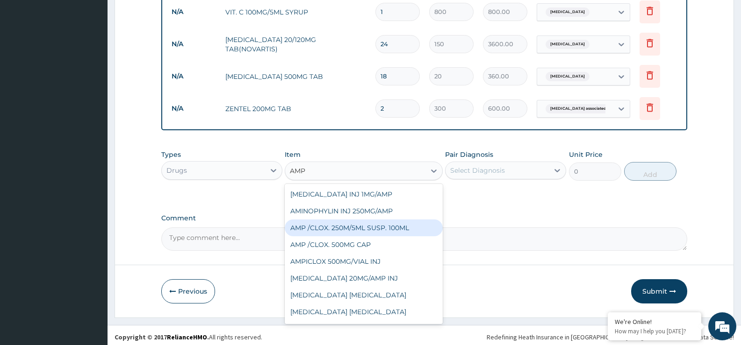
click at [322, 226] on div "AMP /CLOX. 250M/5ML SUSP. 100ML" at bounding box center [364, 228] width 158 height 17
type input "2000"
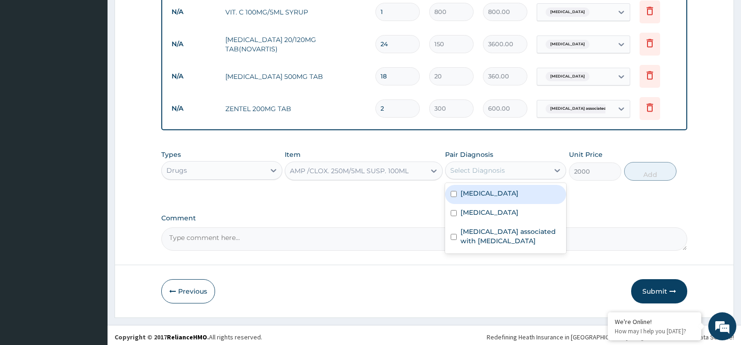
click at [493, 171] on div "Select Diagnosis" at bounding box center [477, 170] width 55 height 9
click at [484, 216] on div "Upper respiratory infection" at bounding box center [505, 213] width 121 height 19
checkbox input "true"
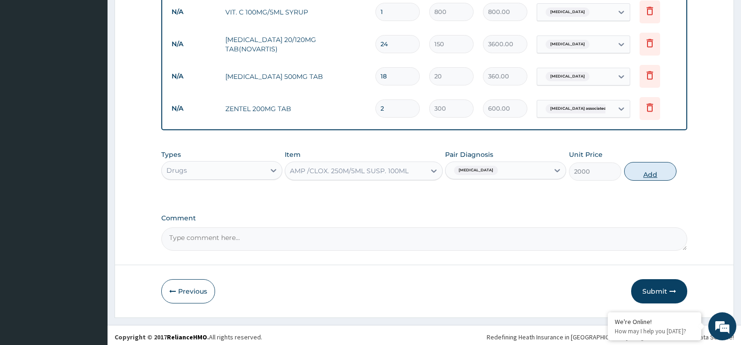
click at [646, 170] on button "Add" at bounding box center [650, 171] width 52 height 19
type input "0"
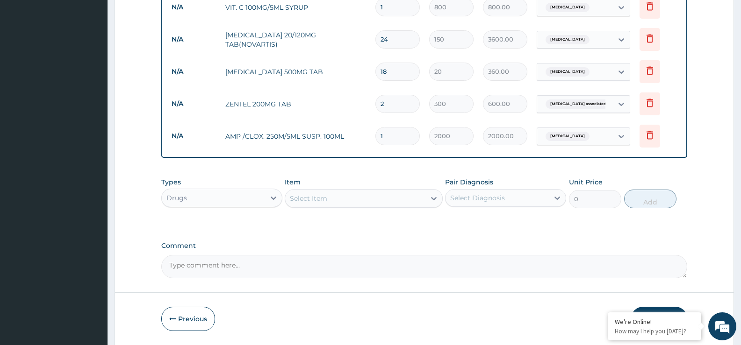
scroll to position [446, 0]
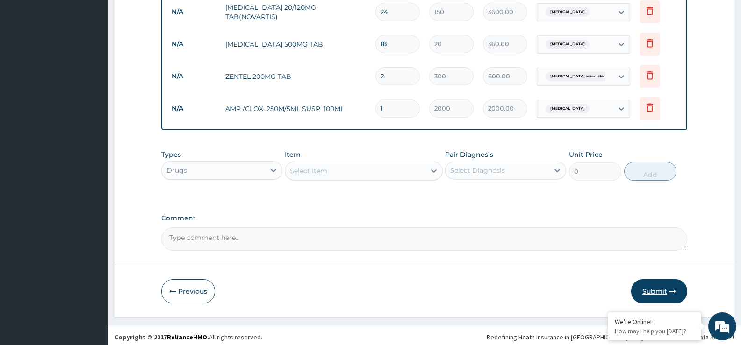
click at [656, 294] on button "Submit" at bounding box center [659, 292] width 56 height 24
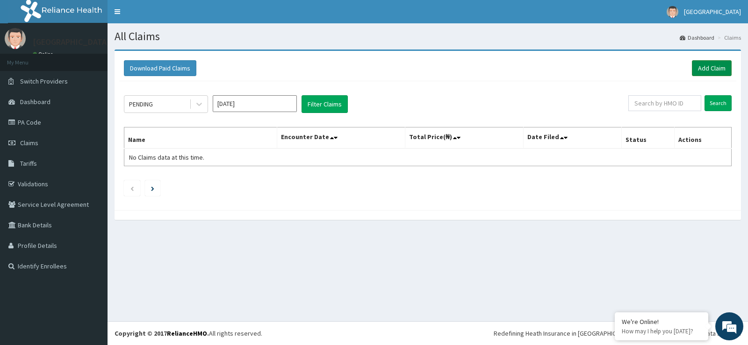
click at [705, 68] on link "Add Claim" at bounding box center [712, 68] width 40 height 16
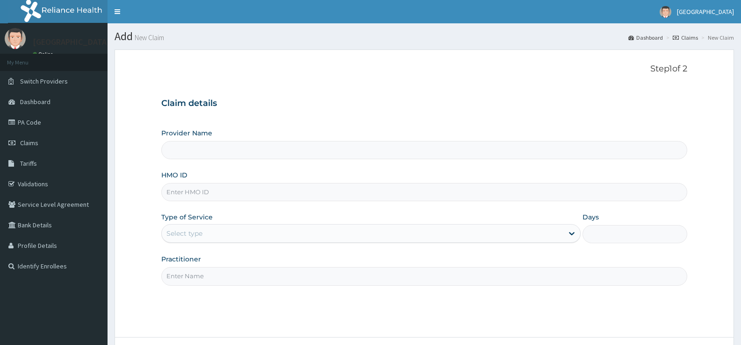
type input "[GEOGRAPHIC_DATA]"
click at [338, 197] on input "HMO ID" at bounding box center [424, 192] width 526 height 18
type input "WAO/10030/E"
click at [314, 228] on div "Select type" at bounding box center [362, 233] width 401 height 15
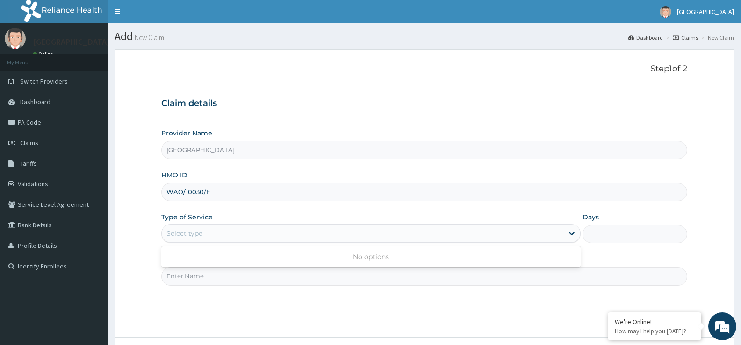
click at [289, 259] on div "No options" at bounding box center [370, 257] width 419 height 17
click at [144, 283] on form "Step 1 of 2 Claim details Provider Name Cumi Medical Centre HMO ID WAO/10030/E …" at bounding box center [424, 220] width 619 height 341
click at [203, 235] on div "Select type" at bounding box center [362, 233] width 401 height 15
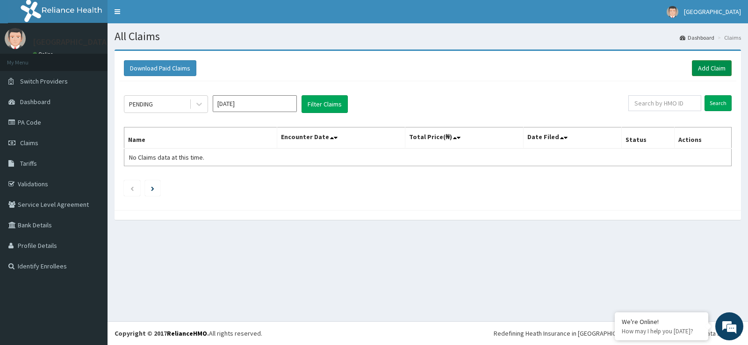
click at [704, 68] on link "Add Claim" at bounding box center [712, 68] width 40 height 16
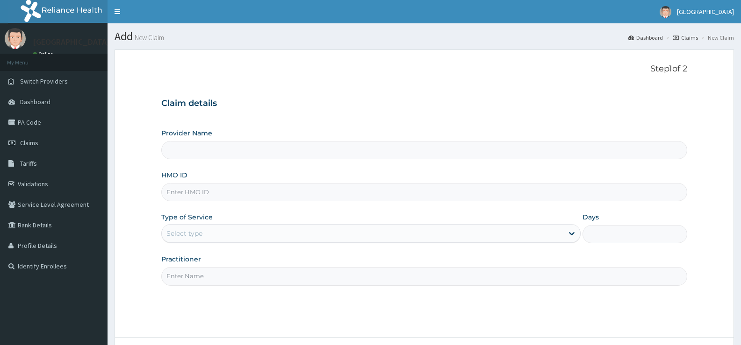
drag, startPoint x: 0, startPoint y: 0, endPoint x: 243, endPoint y: 191, distance: 308.6
click at [243, 191] on input "HMO ID" at bounding box center [424, 192] width 526 height 18
paste input "wao/10030/E"
type input "wao/10030/E"
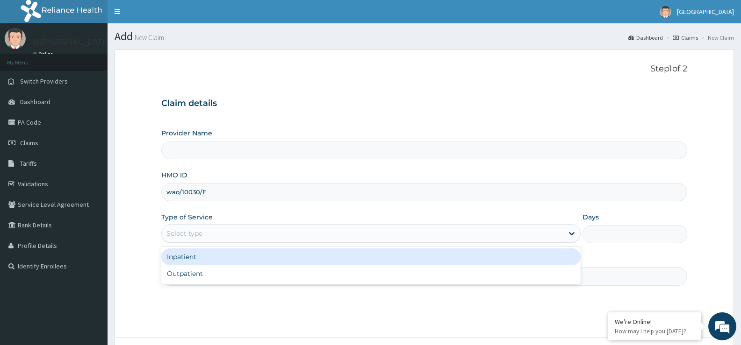
type input "[GEOGRAPHIC_DATA]"
click at [212, 236] on div "Select type" at bounding box center [362, 233] width 401 height 15
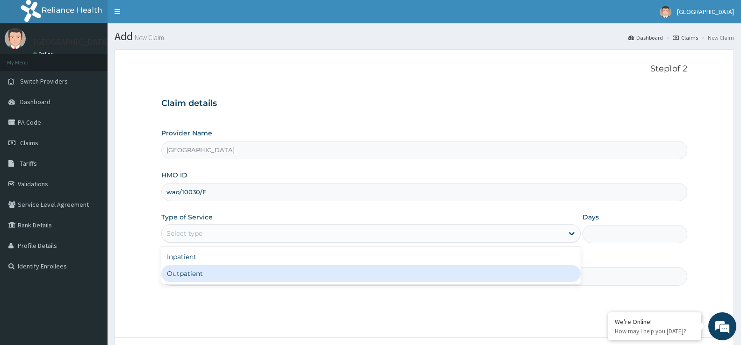
click at [203, 275] on div "Outpatient" at bounding box center [370, 274] width 419 height 17
type input "1"
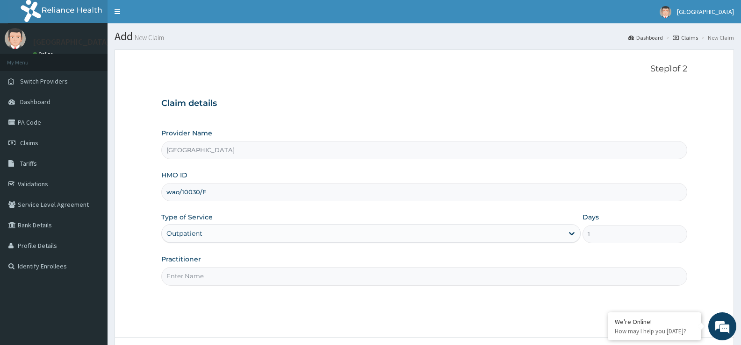
click at [223, 278] on input "Practitioner" at bounding box center [424, 276] width 526 height 18
type input "DR. EZIAHA"
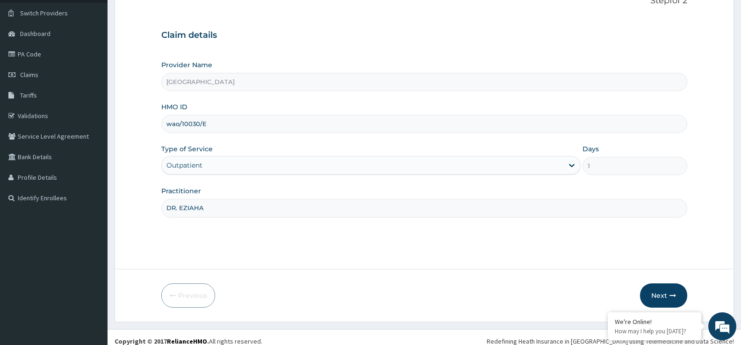
scroll to position [76, 0]
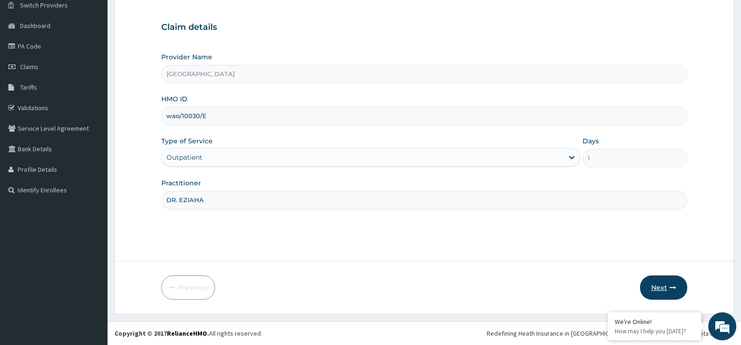
click at [671, 292] on button "Next" at bounding box center [663, 288] width 47 height 24
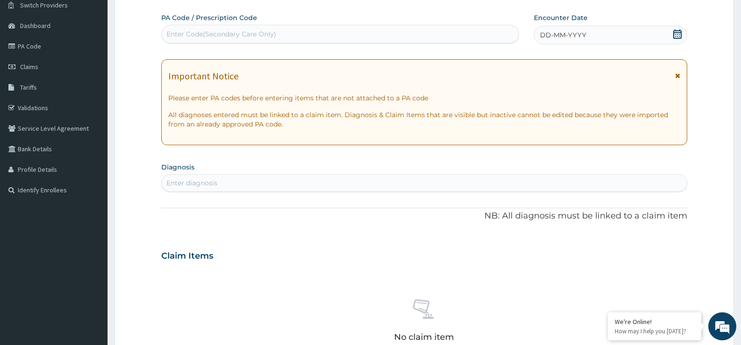
scroll to position [0, 0]
click at [676, 32] on icon at bounding box center [677, 33] width 8 height 9
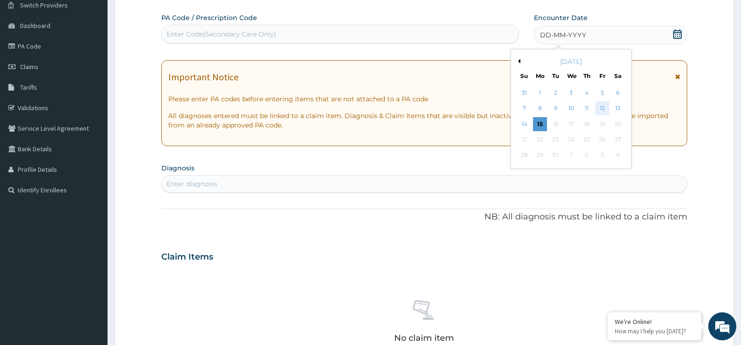
click at [601, 107] on div "12" at bounding box center [602, 109] width 14 height 14
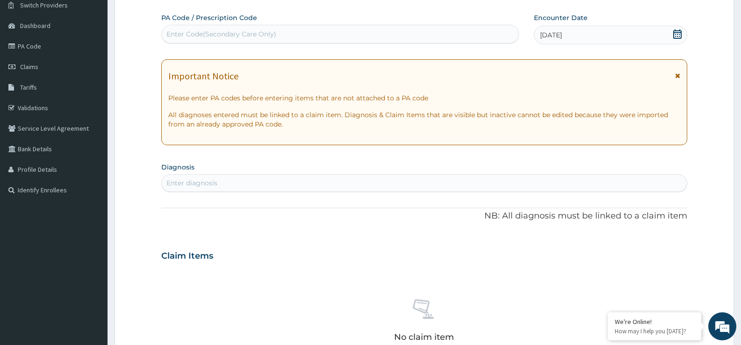
click at [457, 182] on div "Enter diagnosis" at bounding box center [424, 183] width 525 height 15
type input "MALARIA"
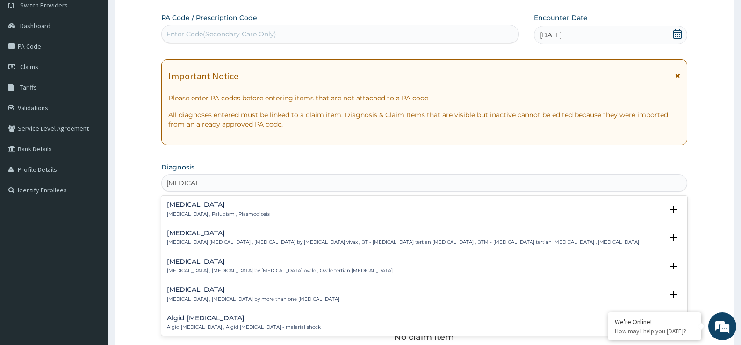
click at [183, 203] on h4 "Malaria" at bounding box center [218, 204] width 103 height 7
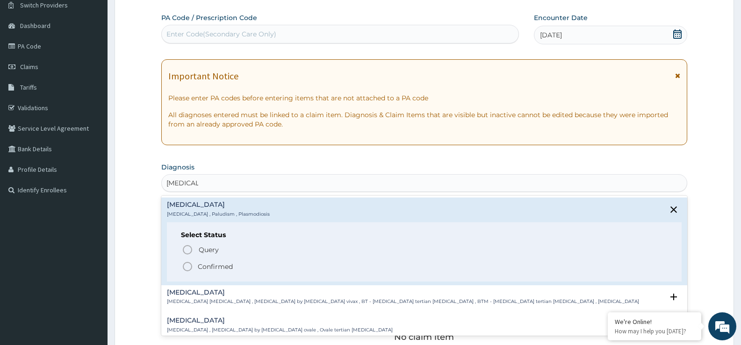
click at [184, 270] on icon "status option filled" at bounding box center [187, 266] width 11 height 11
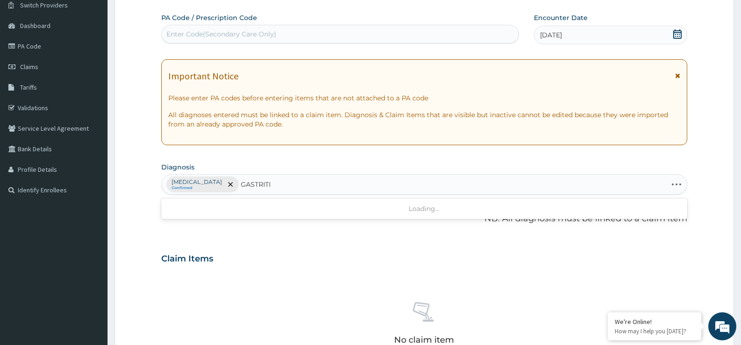
type input "GASTRITIS"
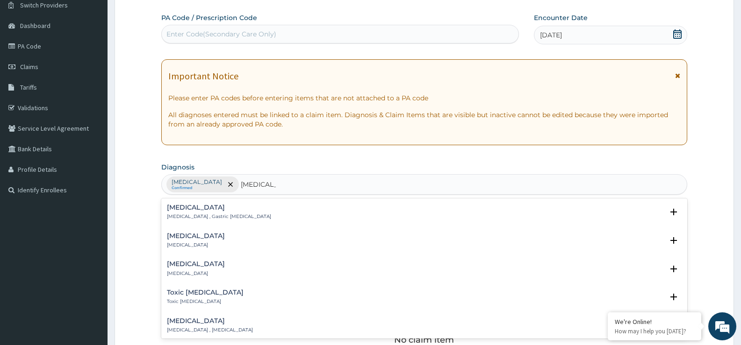
click at [184, 215] on p "Gastritis , Gastric catarrh" at bounding box center [219, 217] width 104 height 7
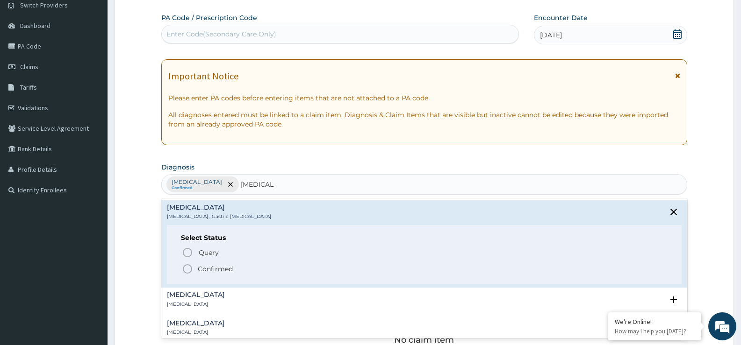
click at [188, 268] on icon "status option filled" at bounding box center [187, 269] width 11 height 11
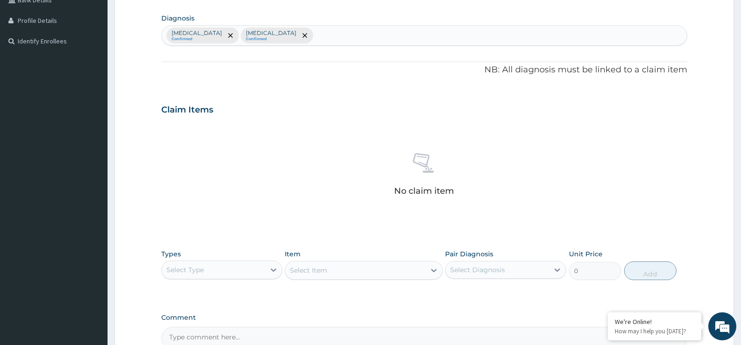
scroll to position [226, 0]
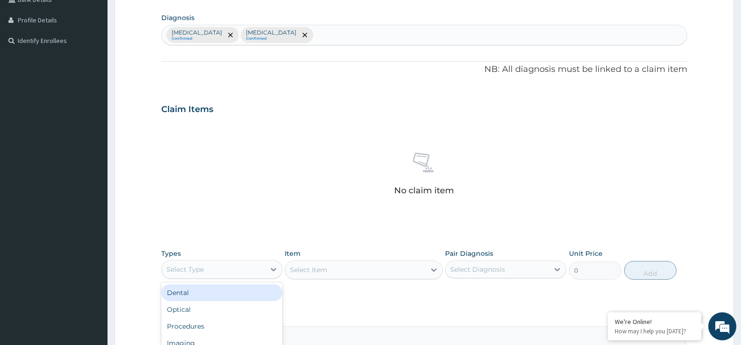
click at [232, 270] on div "Select Type" at bounding box center [213, 269] width 103 height 15
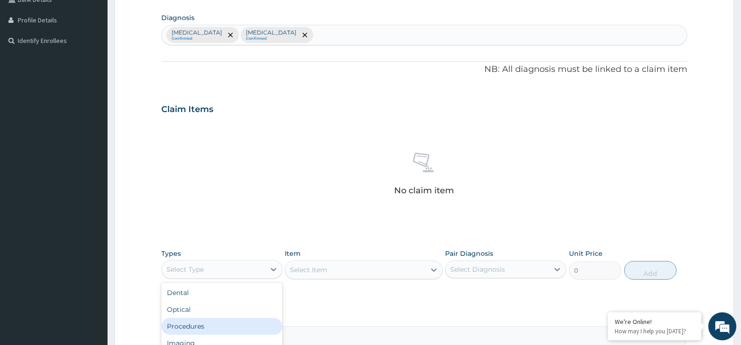
click at [213, 326] on div "Procedures" at bounding box center [221, 326] width 121 height 17
click at [322, 274] on div "Select Item" at bounding box center [308, 270] width 37 height 9
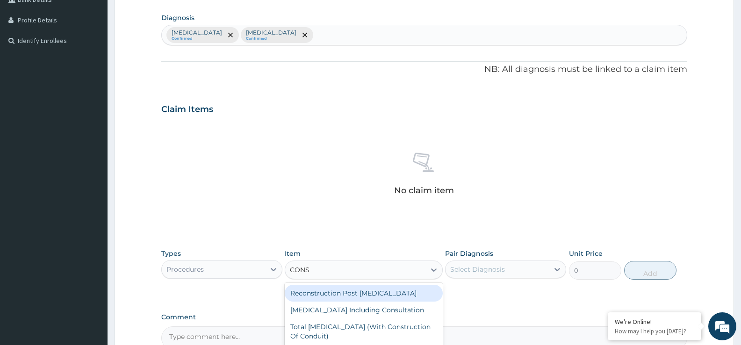
type input "CONSU"
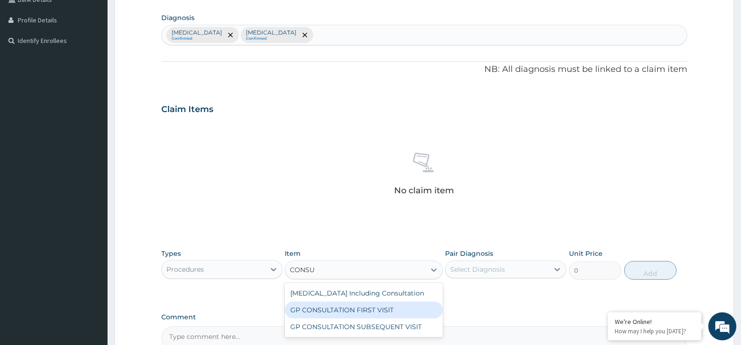
click at [320, 307] on div "GP CONSULTATION FIRST VISIT" at bounding box center [364, 310] width 158 height 17
type input "2500"
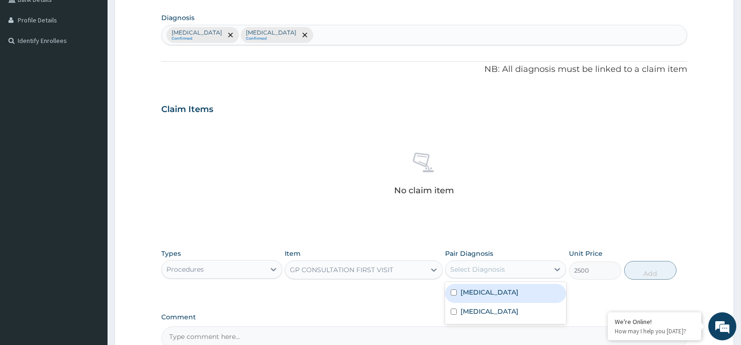
click at [481, 274] on div "Select Diagnosis" at bounding box center [477, 269] width 55 height 9
click at [479, 293] on label "Malaria" at bounding box center [489, 292] width 58 height 9
checkbox input "true"
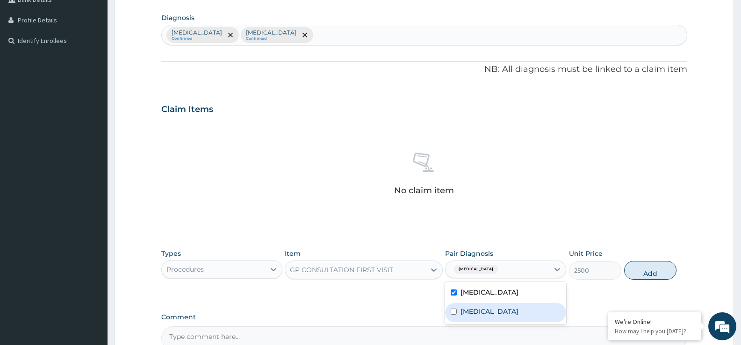
click at [475, 312] on label "Gastritis" at bounding box center [489, 311] width 58 height 9
checkbox input "true"
click at [639, 271] on button "Add" at bounding box center [650, 270] width 52 height 19
type input "0"
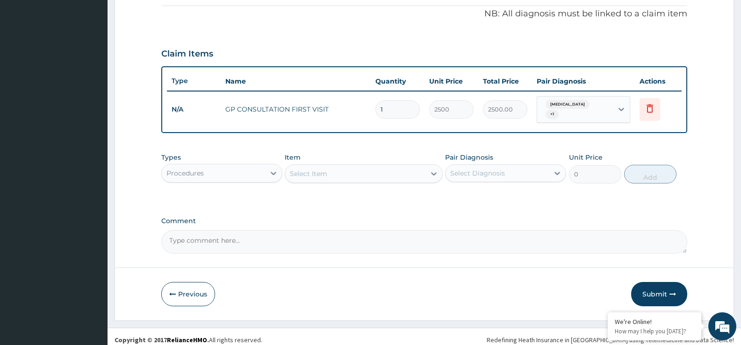
scroll to position [284, 0]
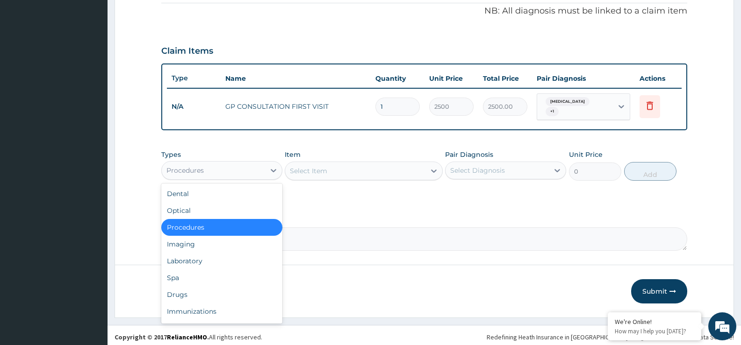
click at [212, 169] on div "Procedures" at bounding box center [213, 170] width 103 height 15
click at [183, 287] on div "Drugs" at bounding box center [221, 295] width 121 height 17
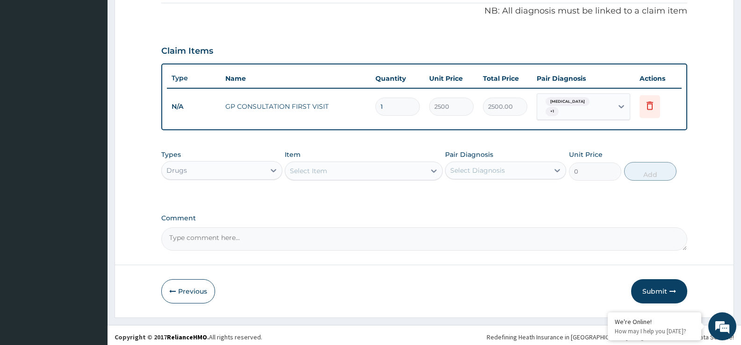
click at [309, 166] on div "Select Item" at bounding box center [308, 170] width 37 height 9
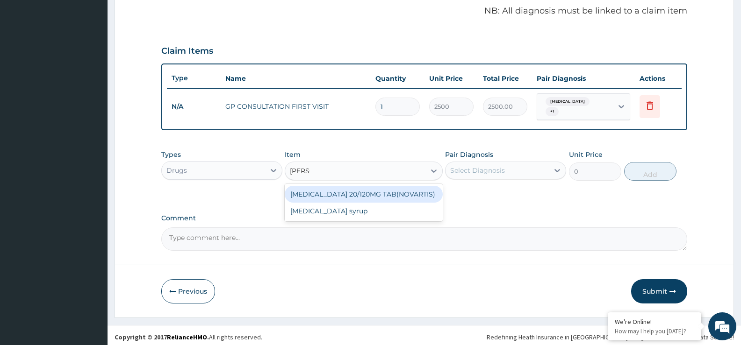
type input "COART"
click at [311, 186] on div "COARTEM 20/120MG TAB(NOVARTIS)" at bounding box center [364, 194] width 158 height 17
type input "150"
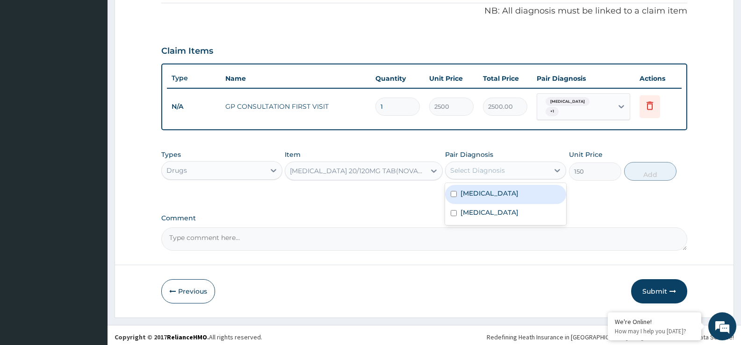
click at [470, 171] on div "Select Diagnosis" at bounding box center [477, 170] width 55 height 9
click at [470, 189] on label "Malaria" at bounding box center [489, 193] width 58 height 9
checkbox input "true"
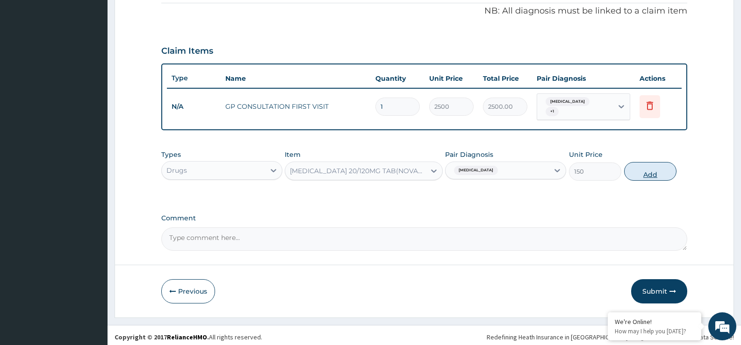
click at [649, 168] on button "Add" at bounding box center [650, 171] width 52 height 19
type input "0"
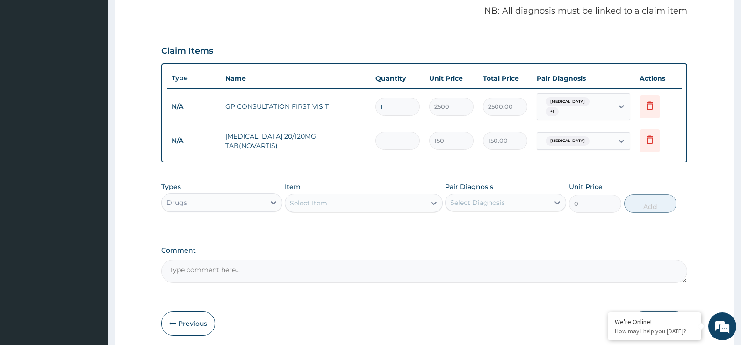
type input "0.00"
type input "2"
type input "300.00"
type input "24"
type input "3600.00"
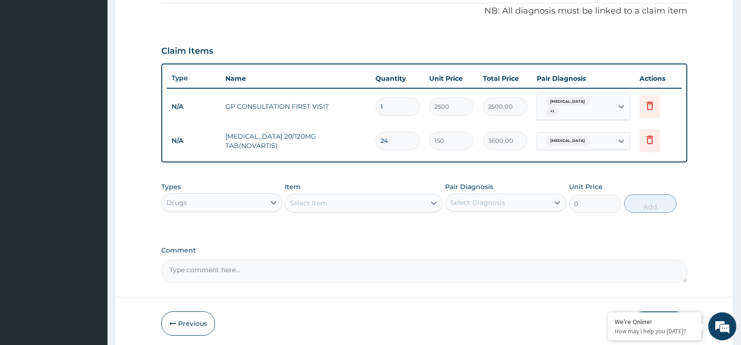
type input "24"
click at [397, 196] on div "Select Item" at bounding box center [355, 203] width 140 height 15
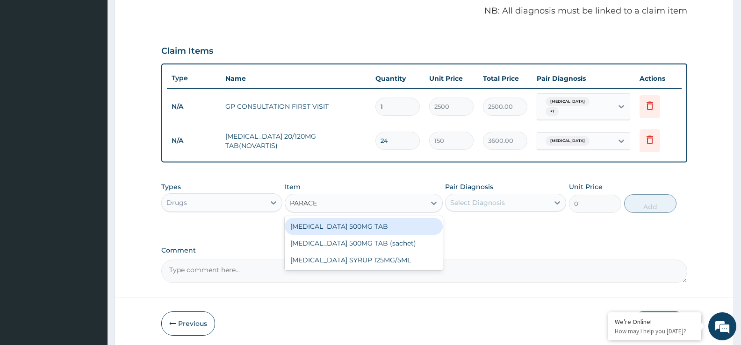
type input "PARACETA"
click at [379, 218] on div "PARACETAMOL 500MG TAB" at bounding box center [364, 226] width 158 height 17
type input "20"
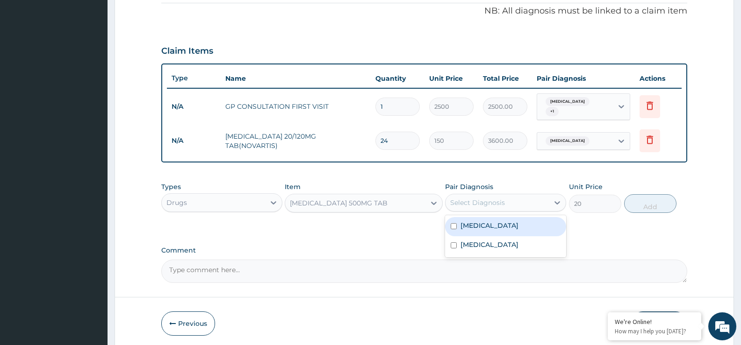
click at [459, 203] on div "Select Diagnosis" at bounding box center [477, 202] width 55 height 9
click at [460, 223] on div "Malaria" at bounding box center [505, 226] width 121 height 19
checkbox input "true"
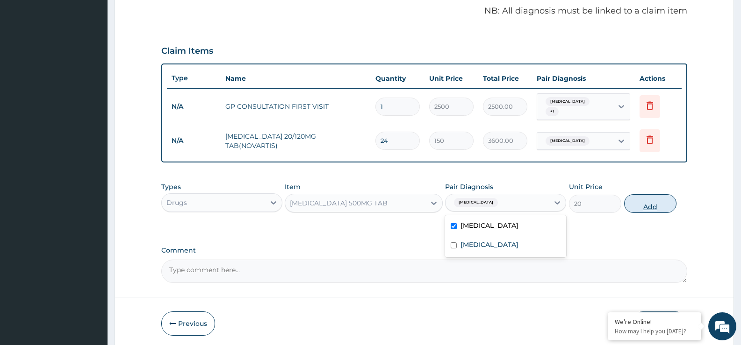
click at [646, 200] on button "Add" at bounding box center [650, 203] width 52 height 19
type input "0"
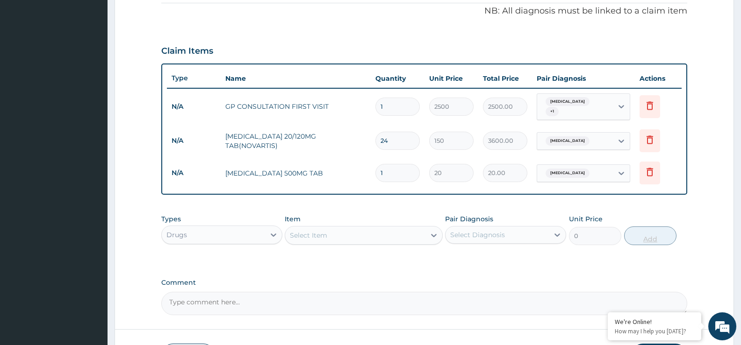
type input "18"
type input "360.00"
type input "18"
click at [374, 233] on div "Select Item" at bounding box center [355, 235] width 140 height 15
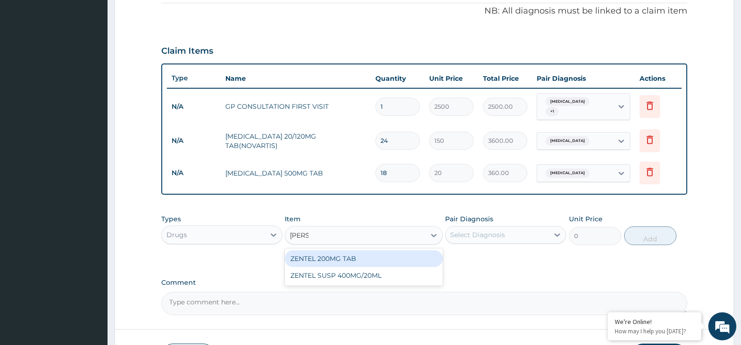
type input "ZENTE"
click at [363, 259] on div "ZENTEL 200MG TAB" at bounding box center [364, 259] width 158 height 17
type input "300"
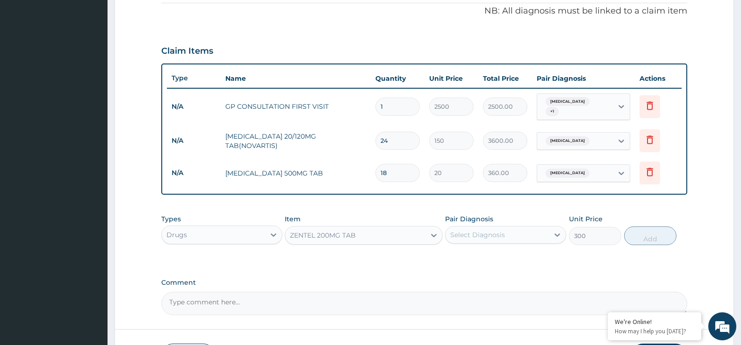
click at [481, 230] on div "Select Diagnosis" at bounding box center [477, 234] width 55 height 9
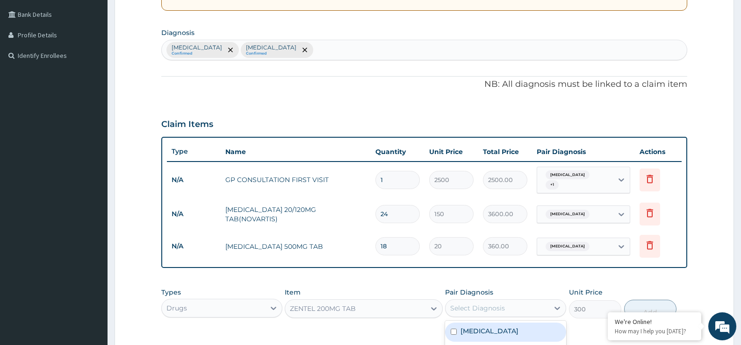
scroll to position [209, 0]
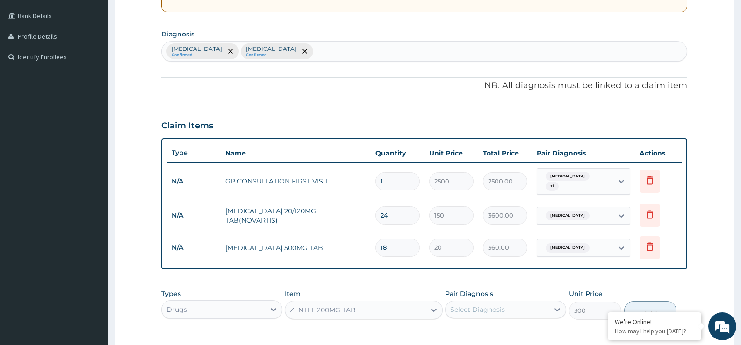
click at [559, 50] on div "Malaria Confirmed Gastritis Confirmed" at bounding box center [424, 52] width 525 height 20
type input "HELMIN"
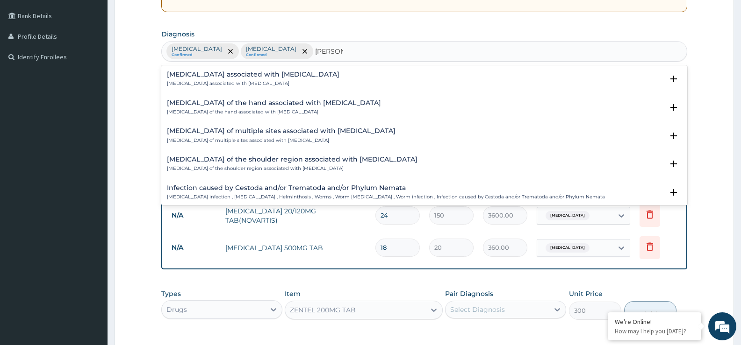
click at [216, 77] on h4 "Arthropathy associated with helminthiasis" at bounding box center [253, 74] width 172 height 7
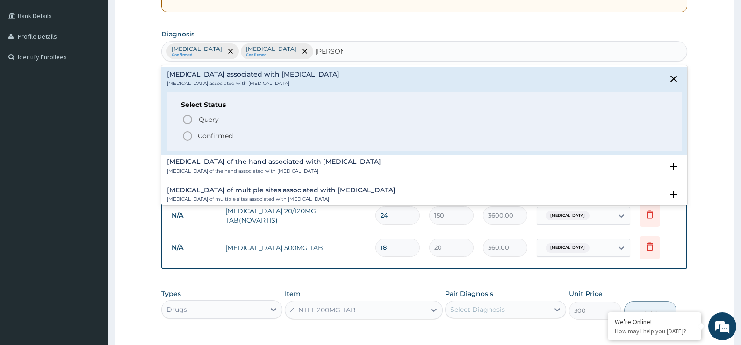
click at [187, 140] on circle "status option filled" at bounding box center [187, 136] width 8 height 8
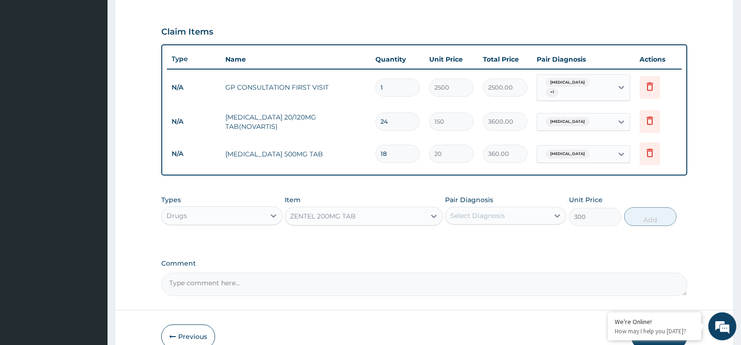
scroll to position [324, 0]
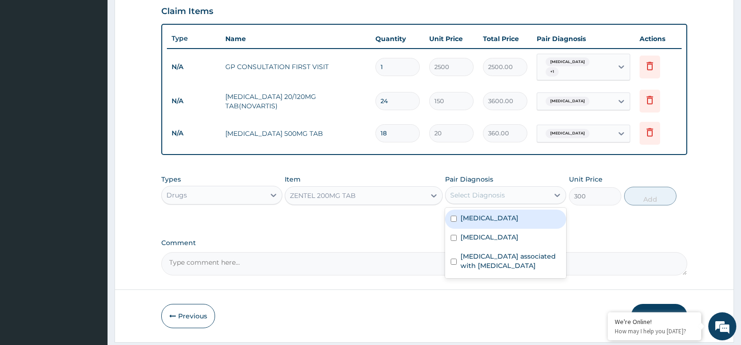
click at [508, 192] on div "Select Diagnosis" at bounding box center [497, 195] width 103 height 15
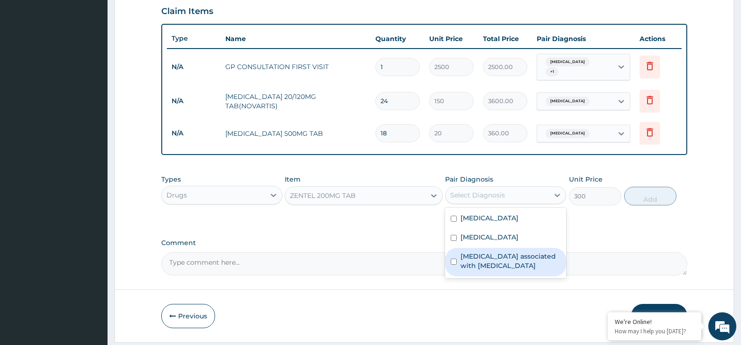
click at [471, 260] on label "Arthropathy associated with helminthiasis" at bounding box center [510, 261] width 100 height 19
checkbox input "true"
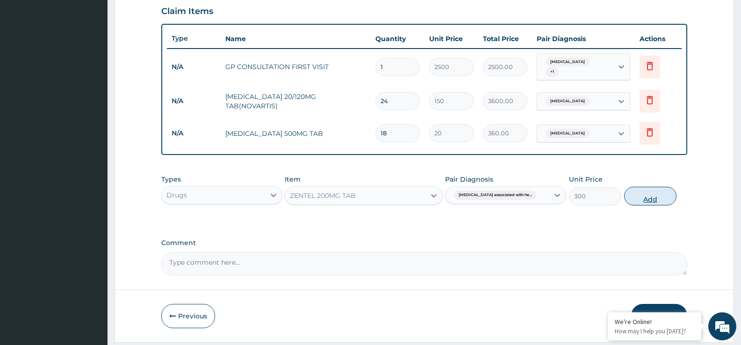
click at [671, 197] on button "Add" at bounding box center [650, 196] width 52 height 19
type input "0"
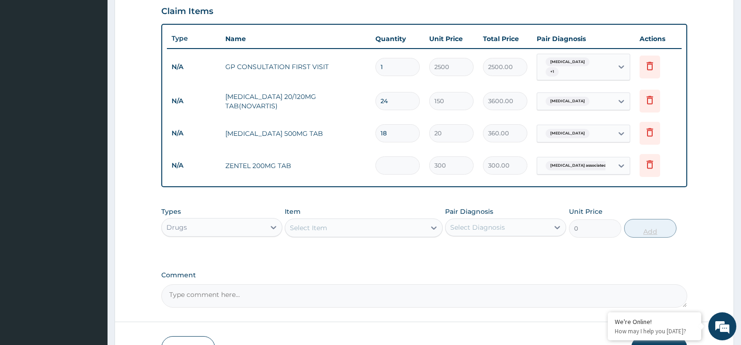
type input "0.00"
type input "2"
type input "600.00"
type input "2"
click at [387, 219] on div "Select Item" at bounding box center [364, 228] width 158 height 19
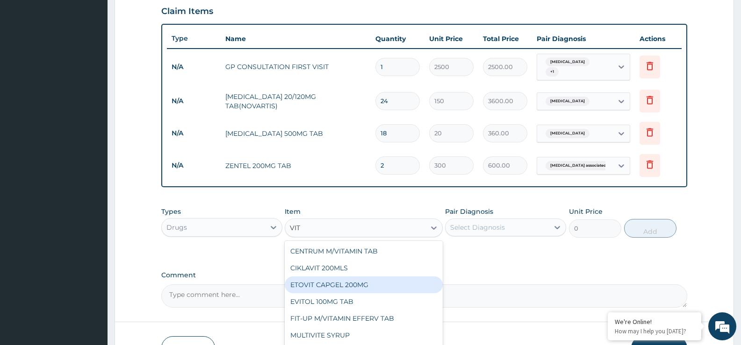
type input "VIT"
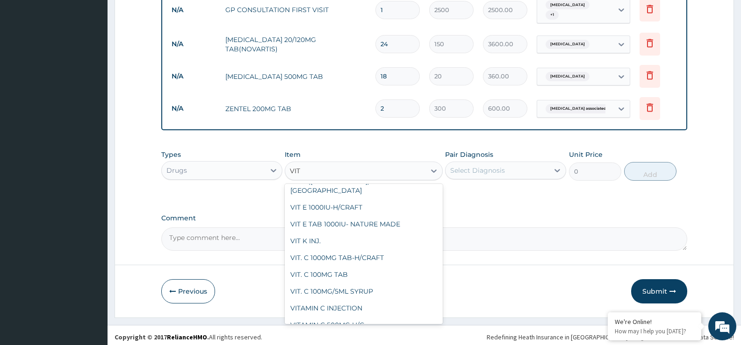
scroll to position [200, 0]
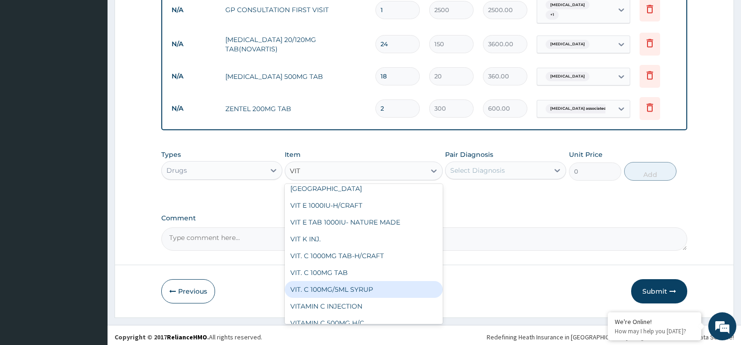
click at [407, 281] on div "VIT. C 100MG/5ML SYRUP" at bounding box center [364, 289] width 158 height 17
type input "800"
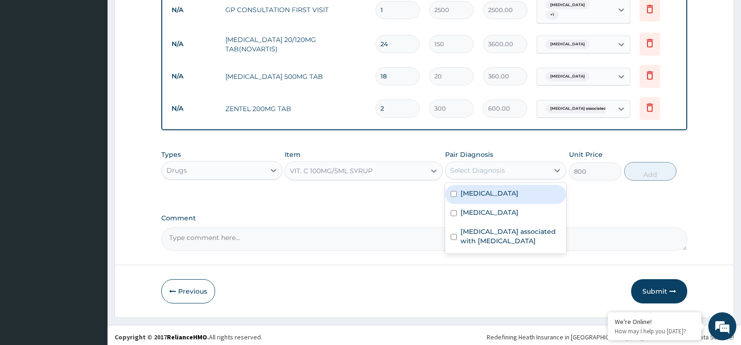
click at [521, 175] on div "Select Diagnosis" at bounding box center [505, 171] width 121 height 18
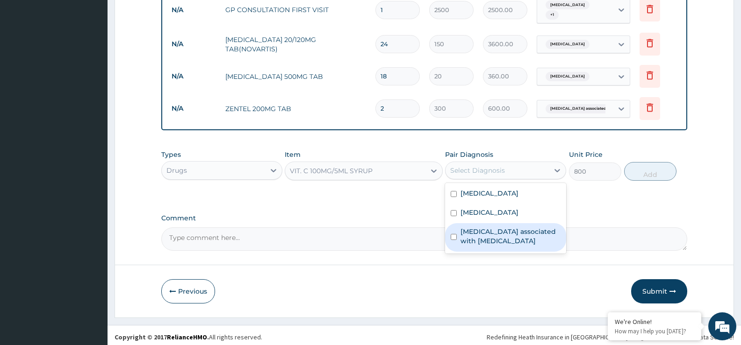
click at [500, 223] on div "Arthropathy associated with helminthiasis" at bounding box center [505, 237] width 121 height 29
checkbox input "true"
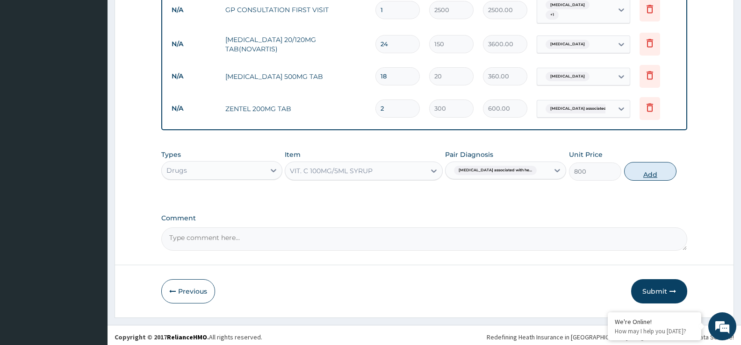
click at [634, 172] on button "Add" at bounding box center [650, 171] width 52 height 19
type input "0"
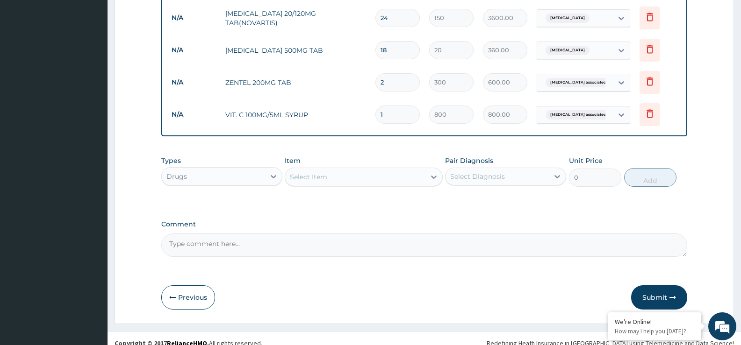
scroll to position [413, 0]
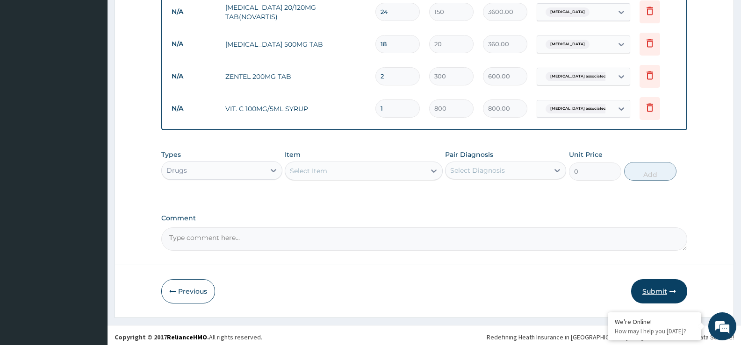
click at [671, 288] on icon "button" at bounding box center [672, 291] width 7 height 7
